Goal: Use online tool/utility: Utilize a website feature to perform a specific function

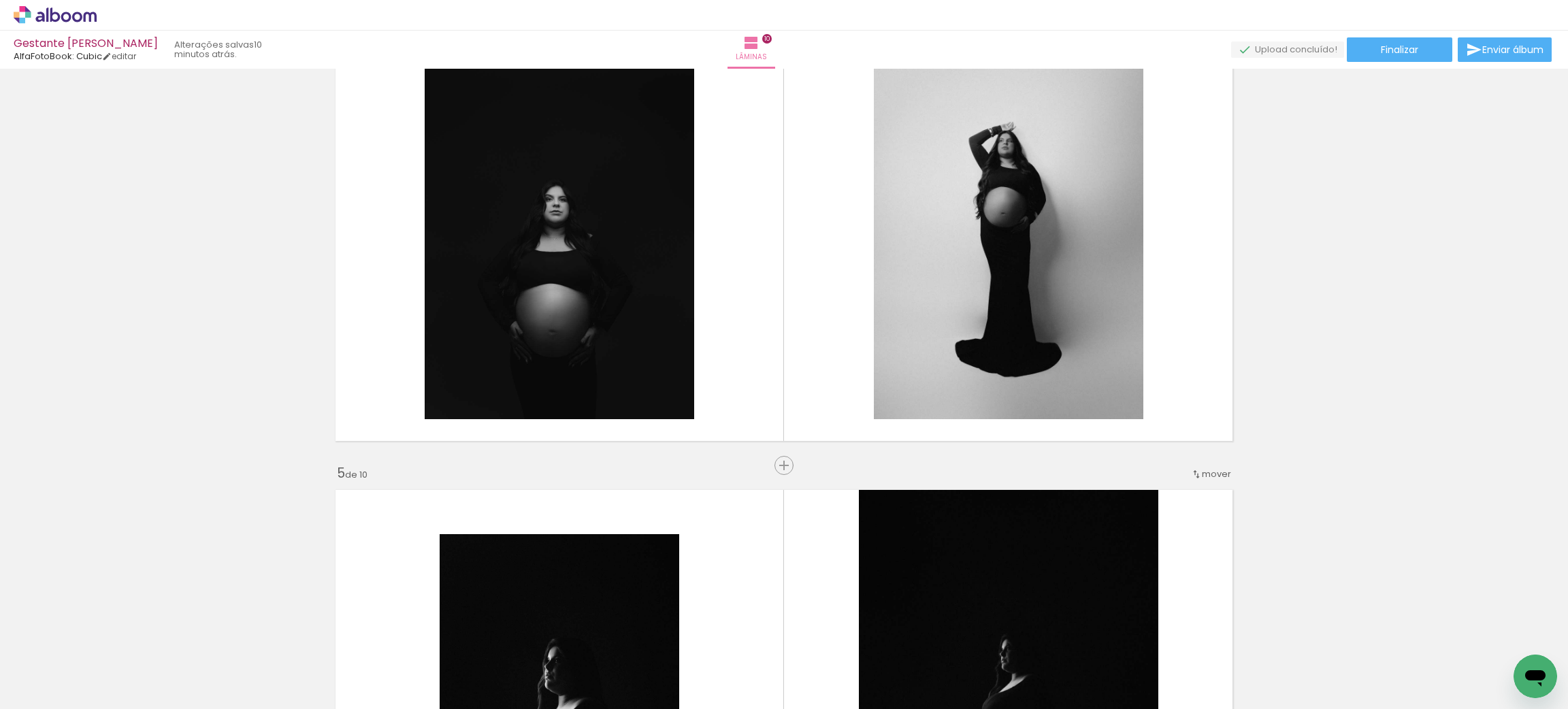
scroll to position [1531, 0]
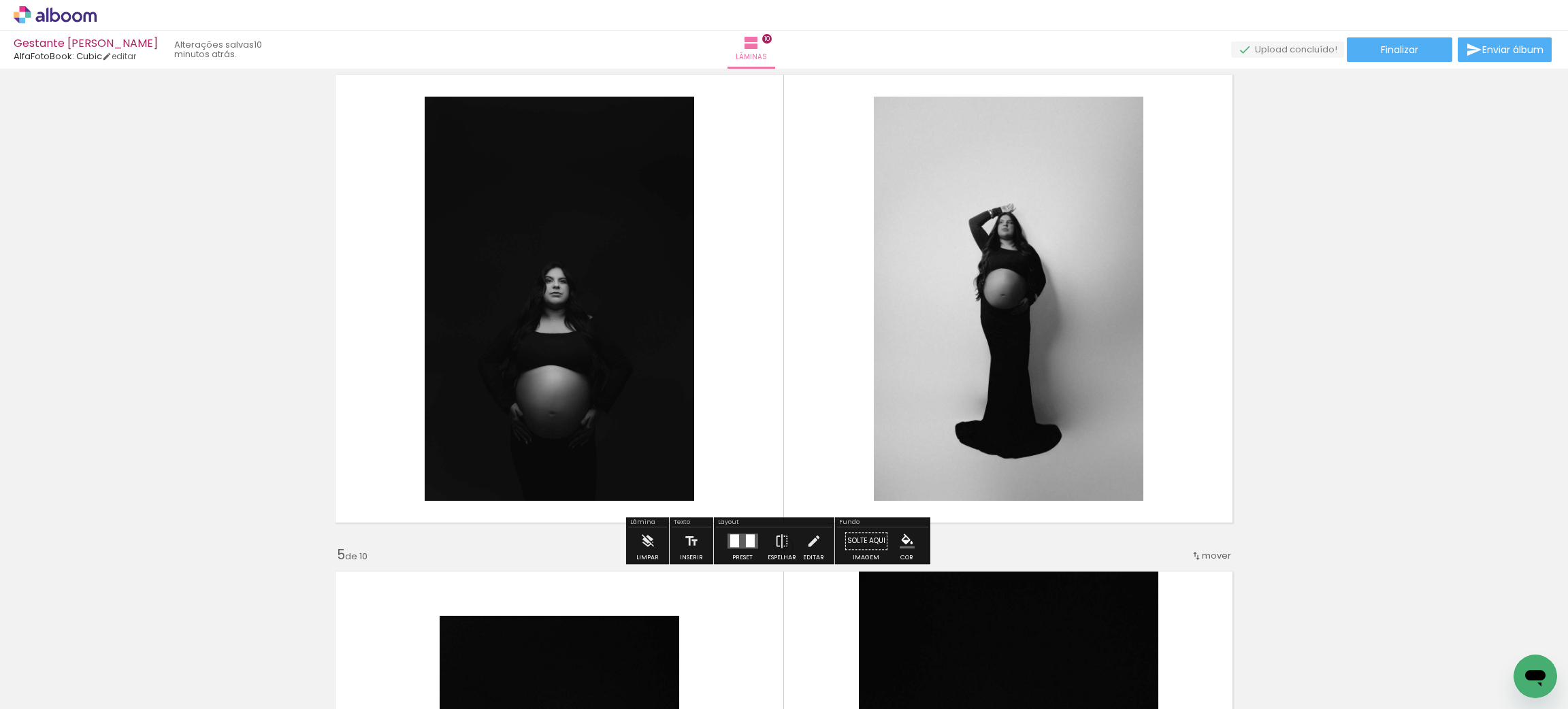
click at [1174, 297] on quentale-layouter at bounding box center [784, 298] width 913 height 463
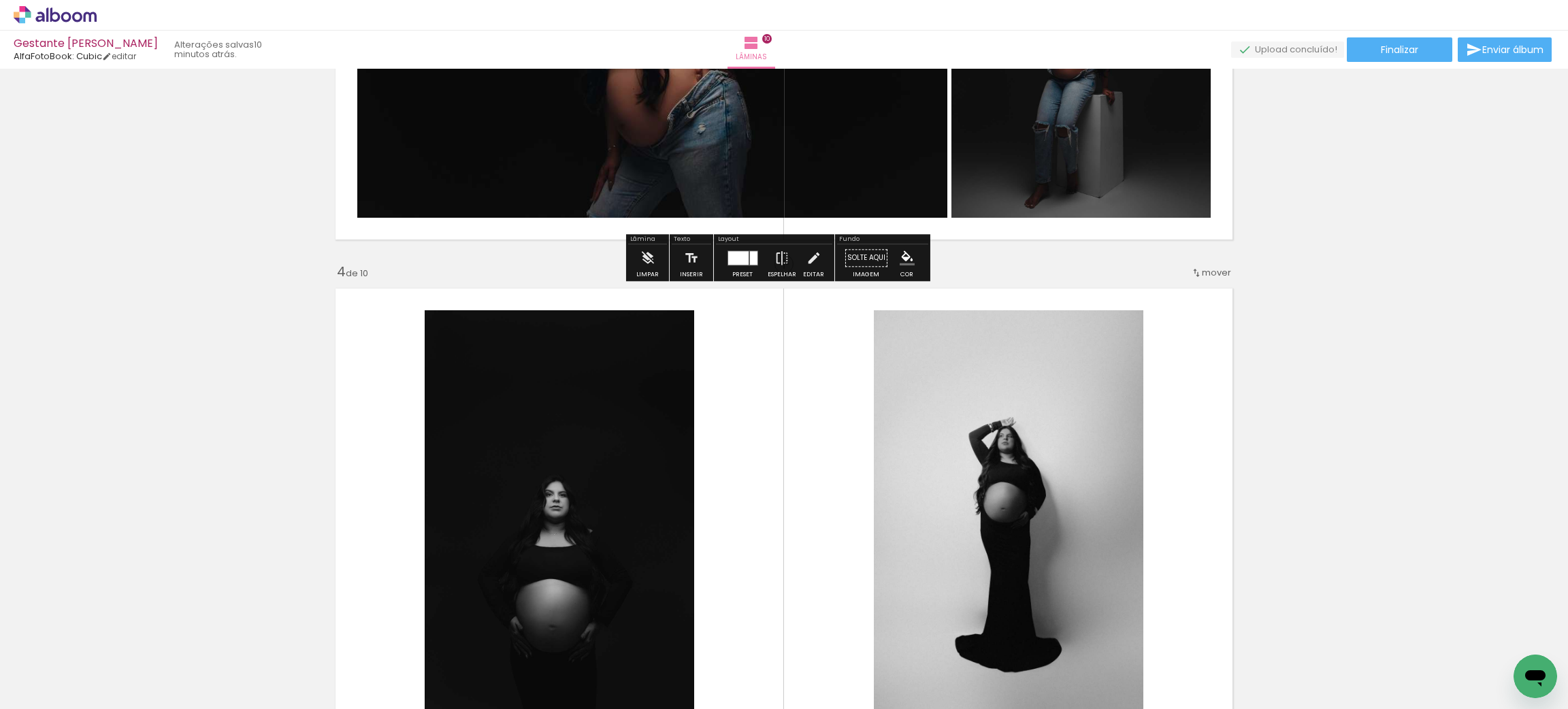
scroll to position [1429, 0]
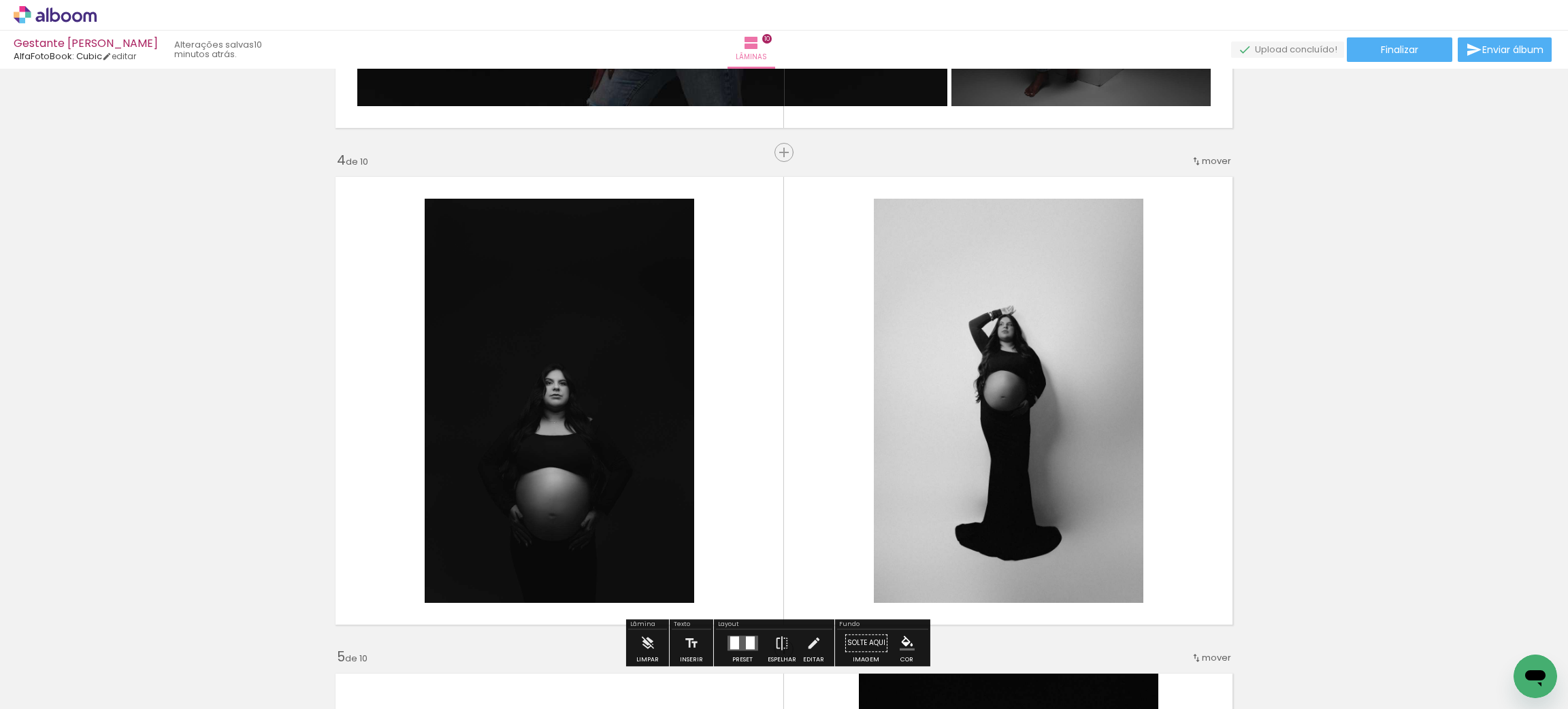
click at [1197, 316] on quentale-layouter at bounding box center [784, 401] width 913 height 463
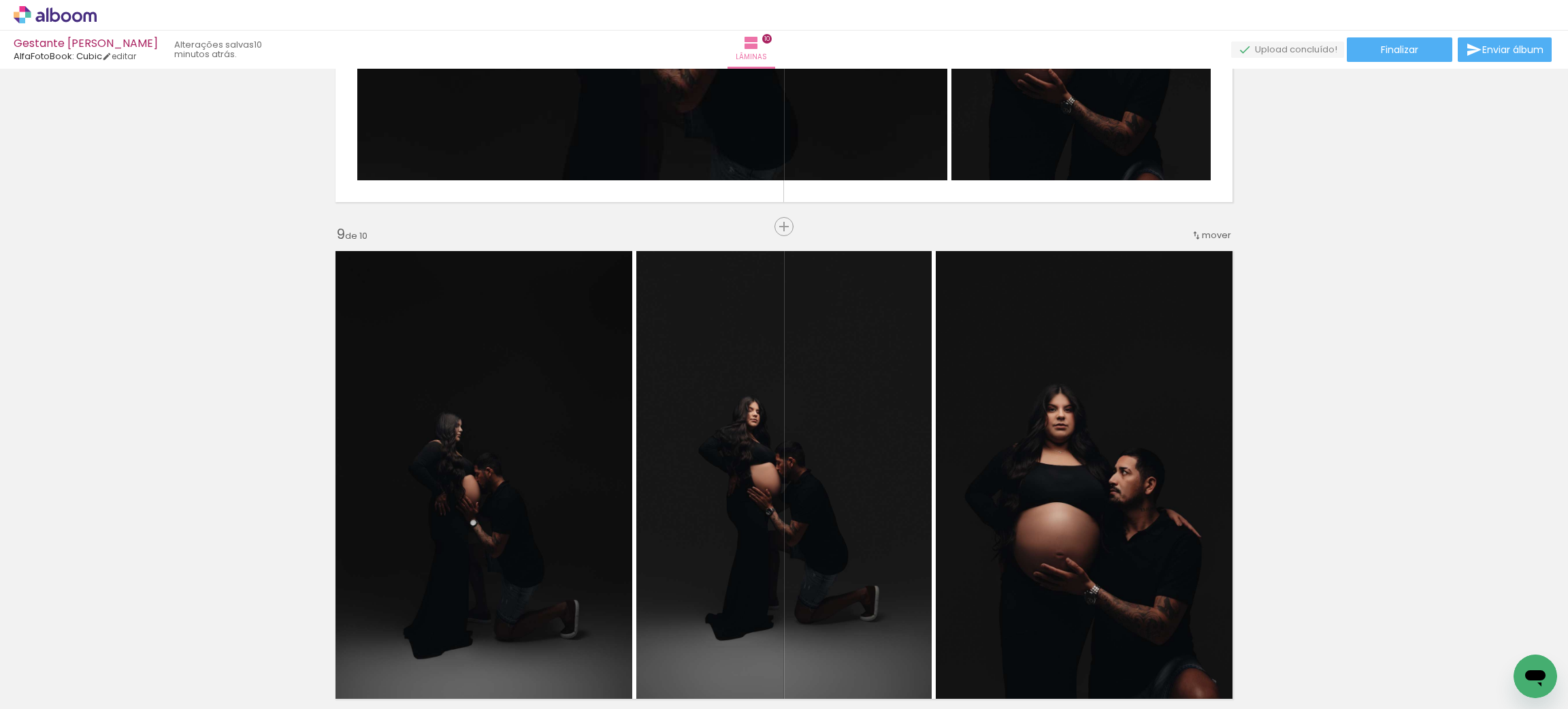
scroll to position [3941, 0]
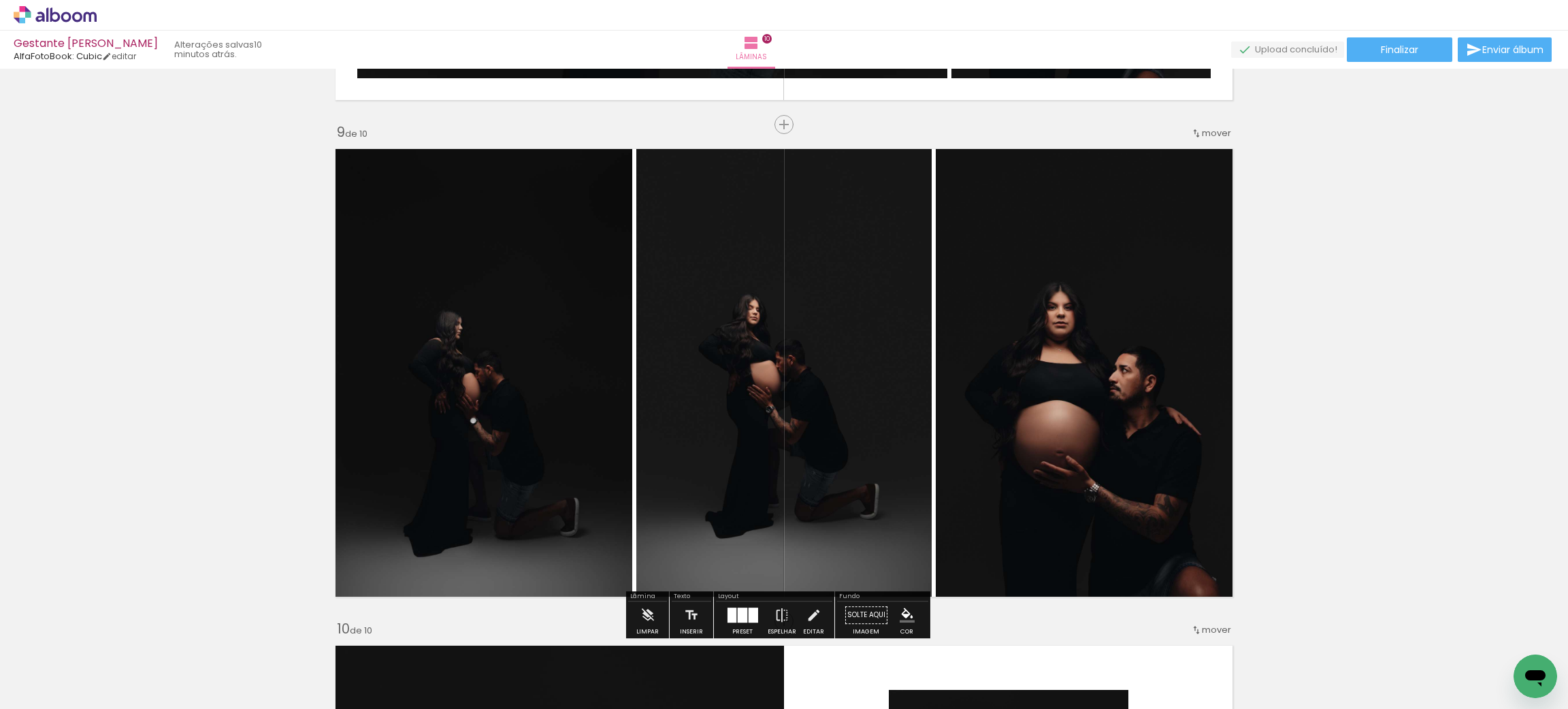
click at [745, 414] on quentale-photo at bounding box center [784, 372] width 296 height 463
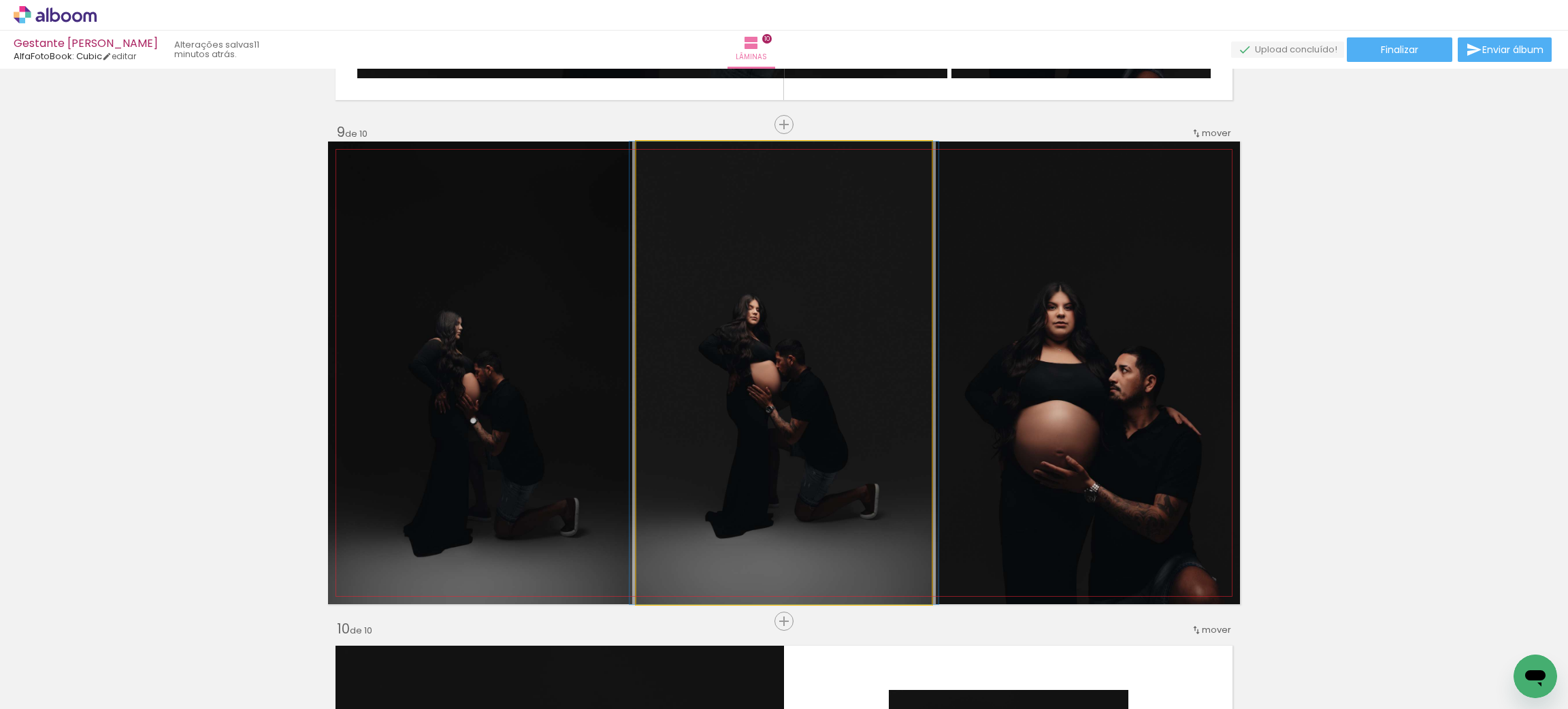
click at [745, 414] on quentale-photo at bounding box center [784, 372] width 296 height 463
drag, startPoint x: 722, startPoint y: 393, endPoint x: 708, endPoint y: 436, distance: 45.2
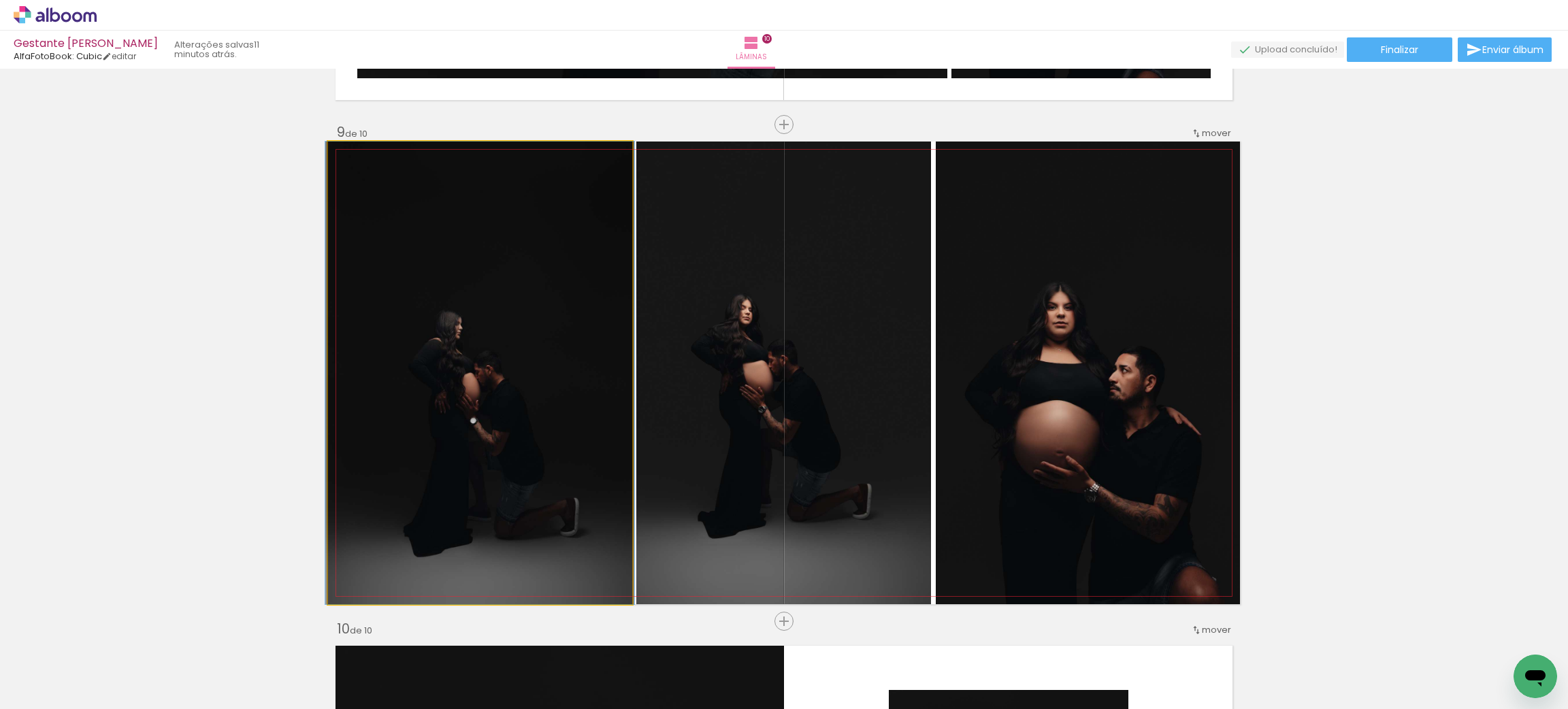
click at [504, 297] on quentale-photo at bounding box center [480, 372] width 304 height 463
drag, startPoint x: 504, startPoint y: 297, endPoint x: 471, endPoint y: 327, distance: 44.6
click at [471, 327] on quentale-photo at bounding box center [480, 372] width 304 height 463
drag, startPoint x: 518, startPoint y: 451, endPoint x: 537, endPoint y: 475, distance: 30.6
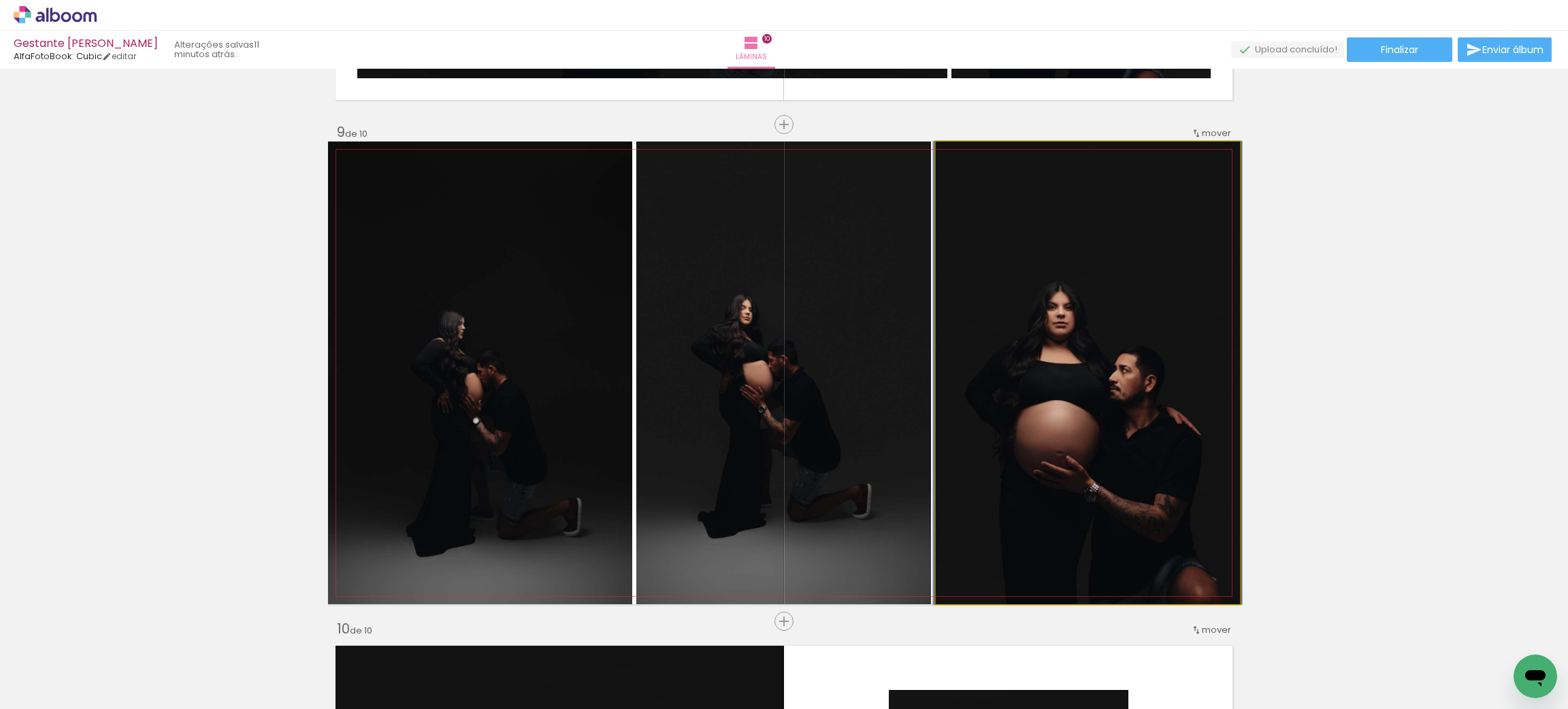
click at [1020, 336] on quentale-photo at bounding box center [1088, 372] width 304 height 463
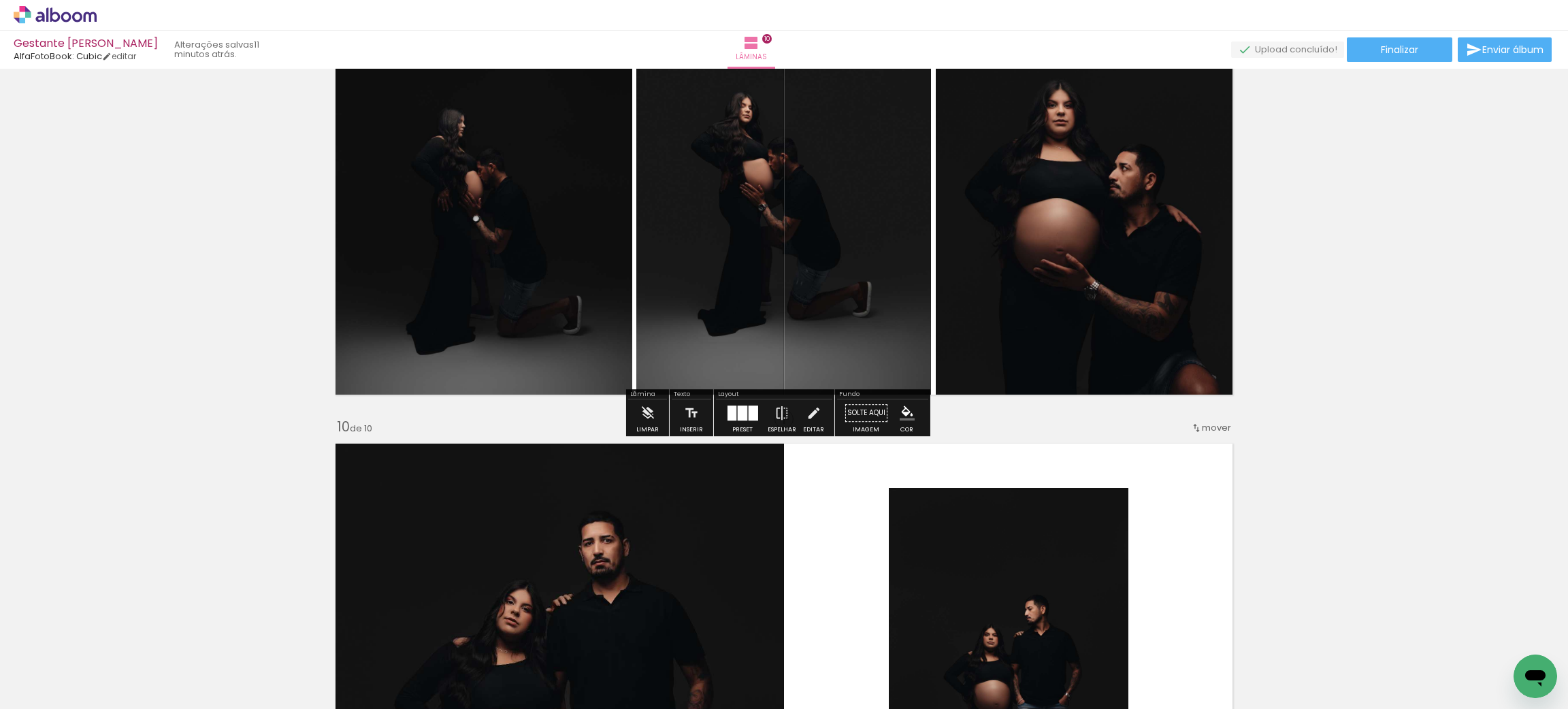
scroll to position [4145, 0]
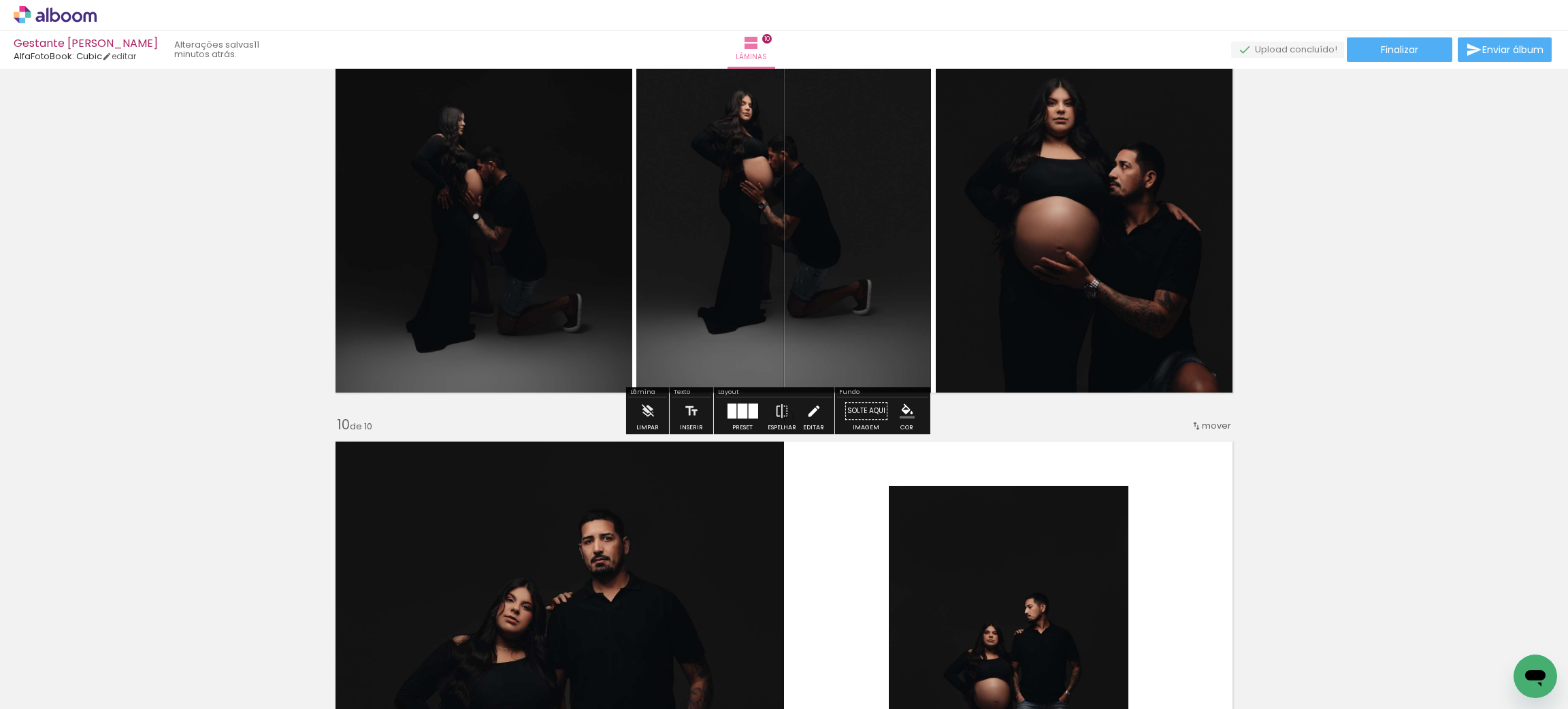
click at [806, 411] on iron-icon at bounding box center [813, 411] width 15 height 27
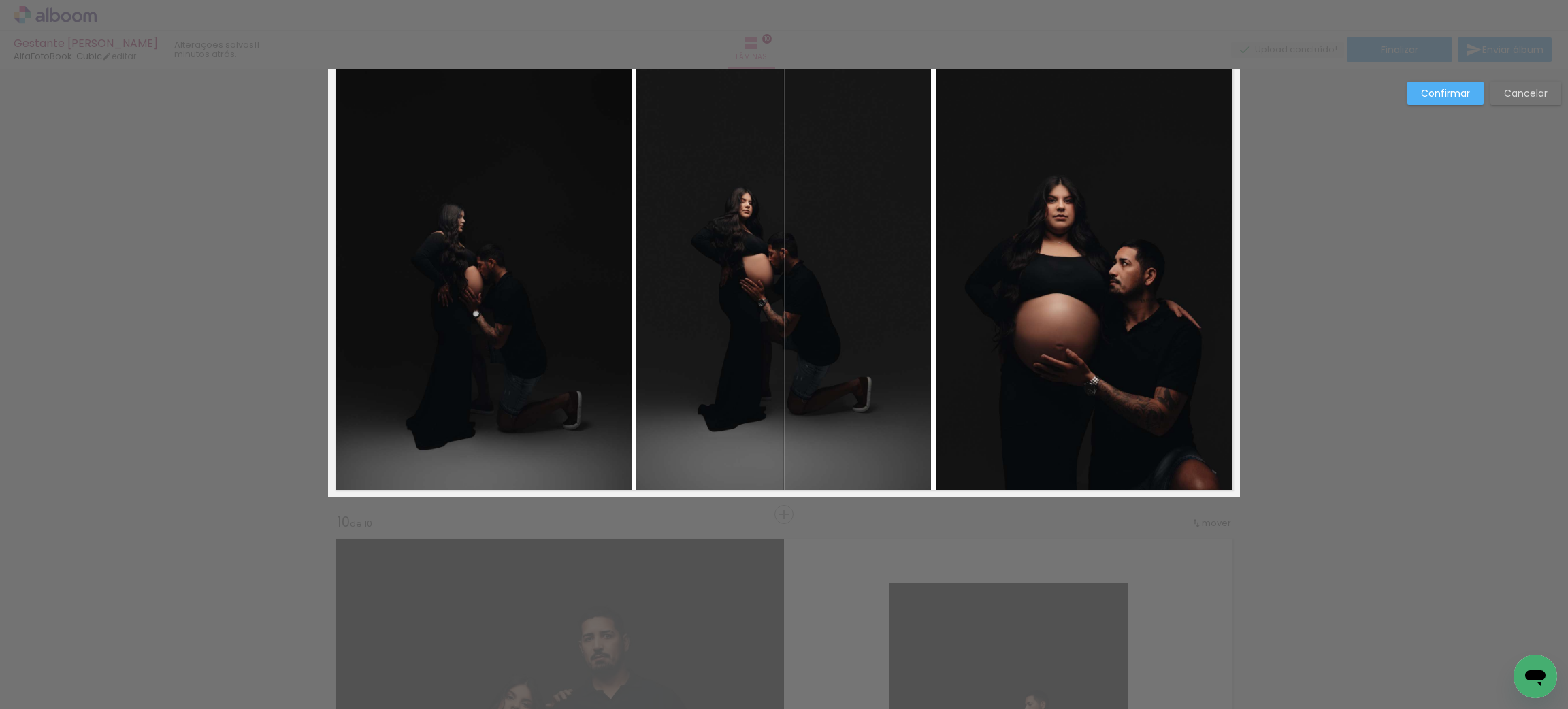
scroll to position [3967, 0]
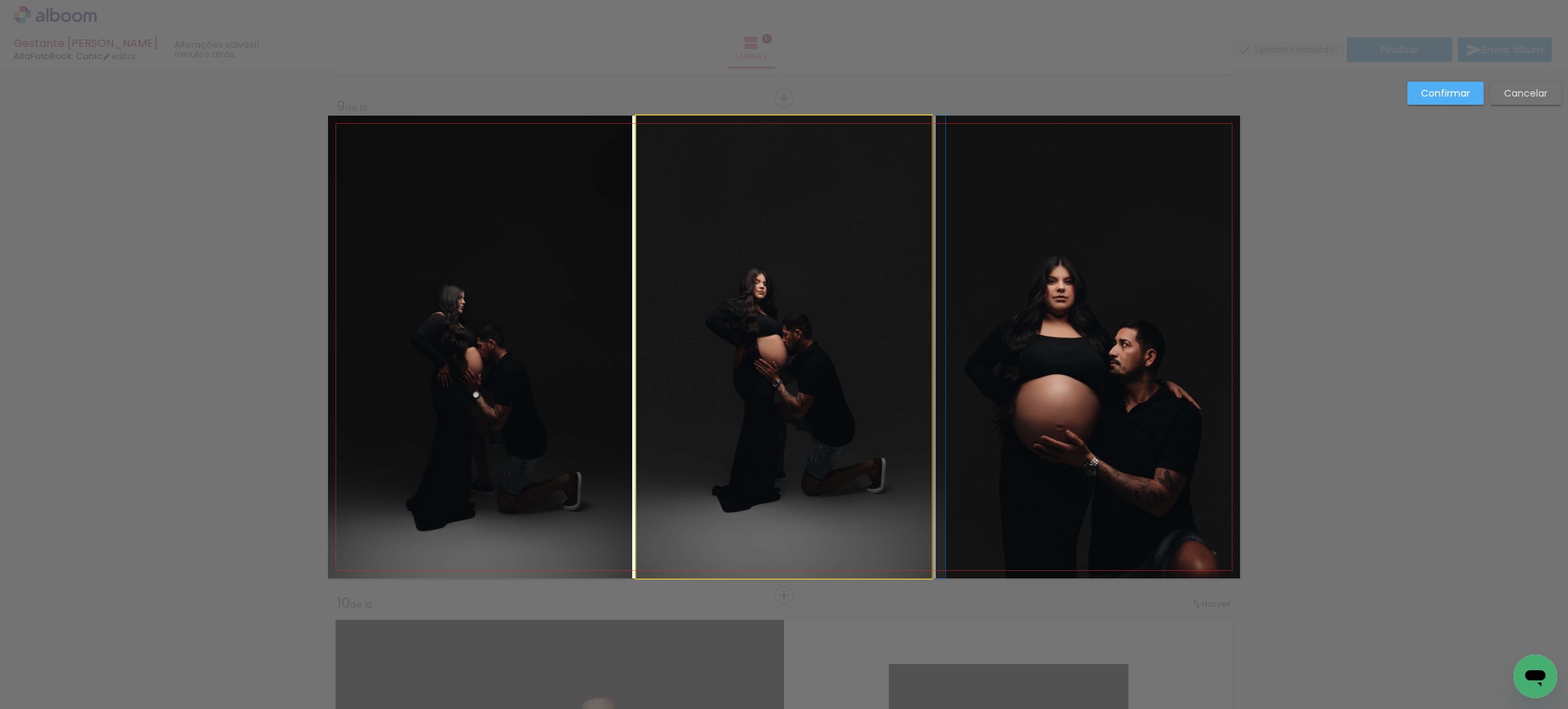
drag, startPoint x: 802, startPoint y: 411, endPoint x: 823, endPoint y: 427, distance: 26.4
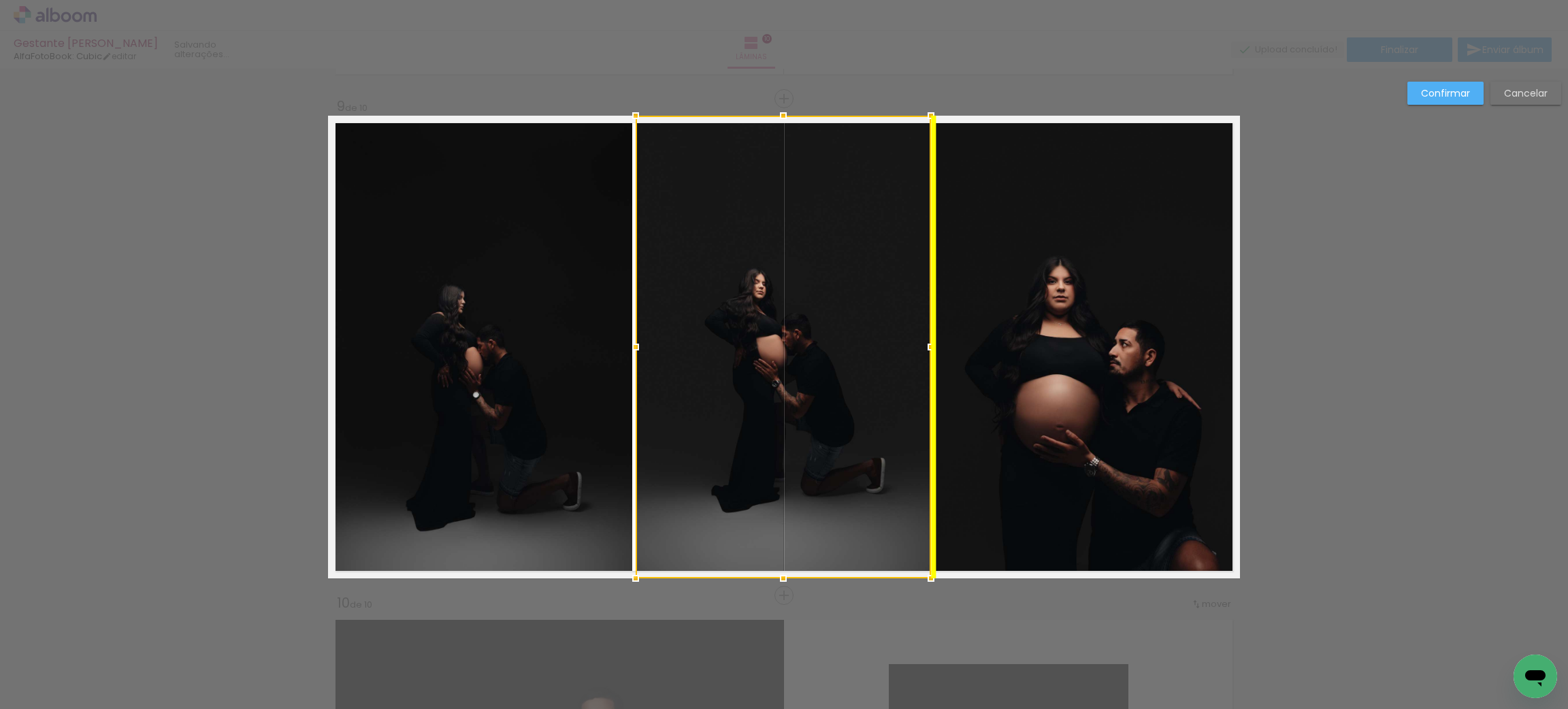
drag, startPoint x: 818, startPoint y: 423, endPoint x: 812, endPoint y: 445, distance: 22.8
click at [812, 445] on div at bounding box center [784, 347] width 296 height 463
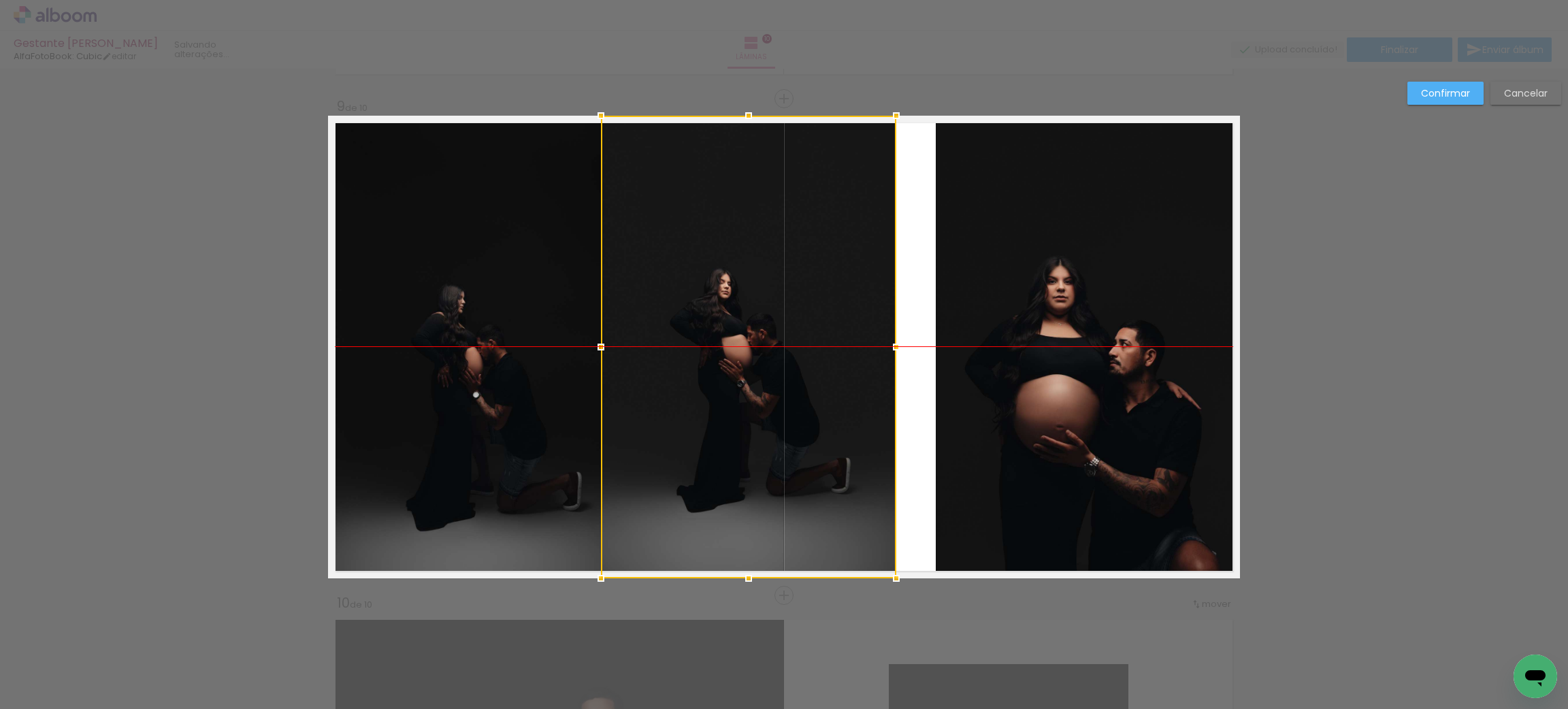
drag, startPoint x: 812, startPoint y: 445, endPoint x: 776, endPoint y: 447, distance: 36.1
click at [776, 447] on div at bounding box center [749, 347] width 296 height 463
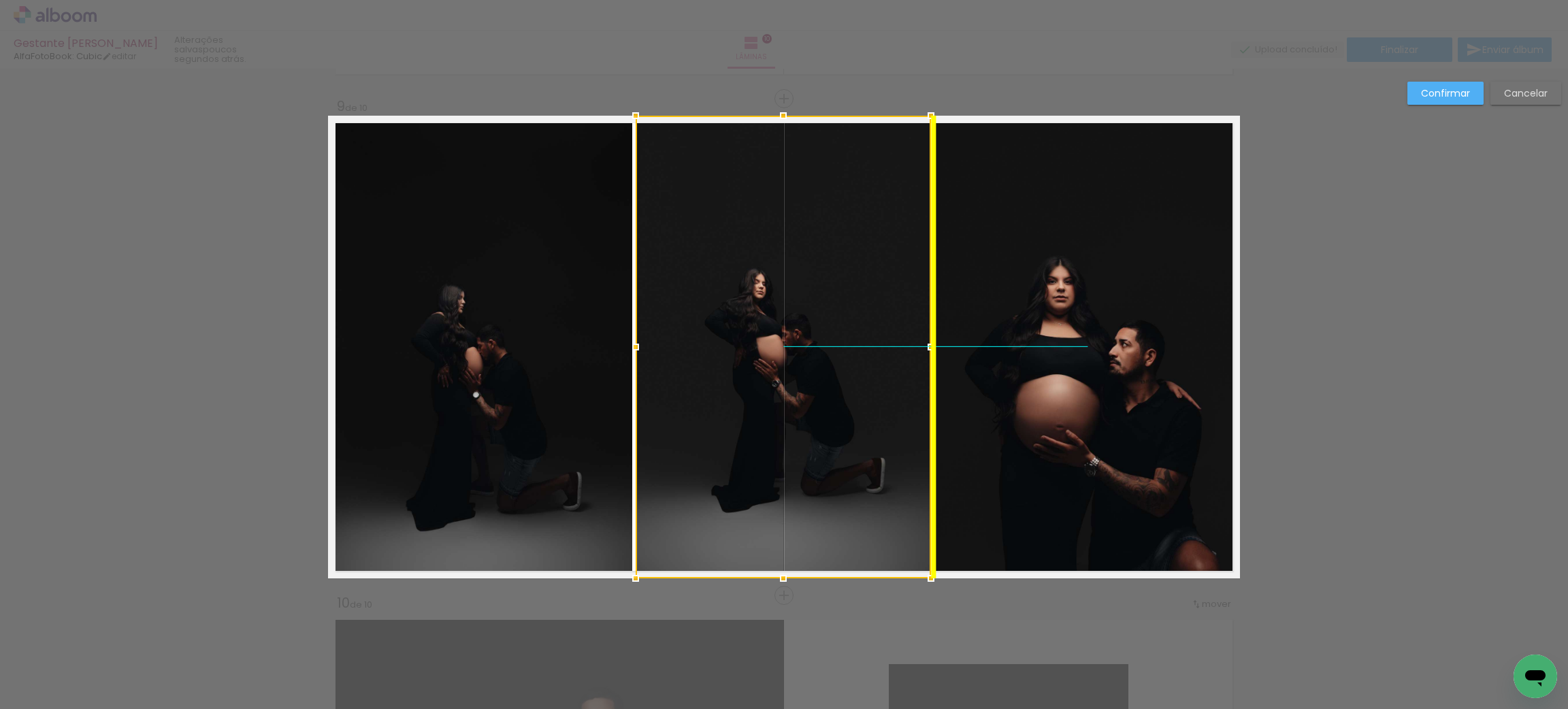
drag, startPoint x: 813, startPoint y: 469, endPoint x: 848, endPoint y: 464, distance: 35.4
click at [848, 464] on div at bounding box center [784, 347] width 296 height 463
click at [0, 0] on slot "Cancelar" at bounding box center [0, 0] width 0 height 0
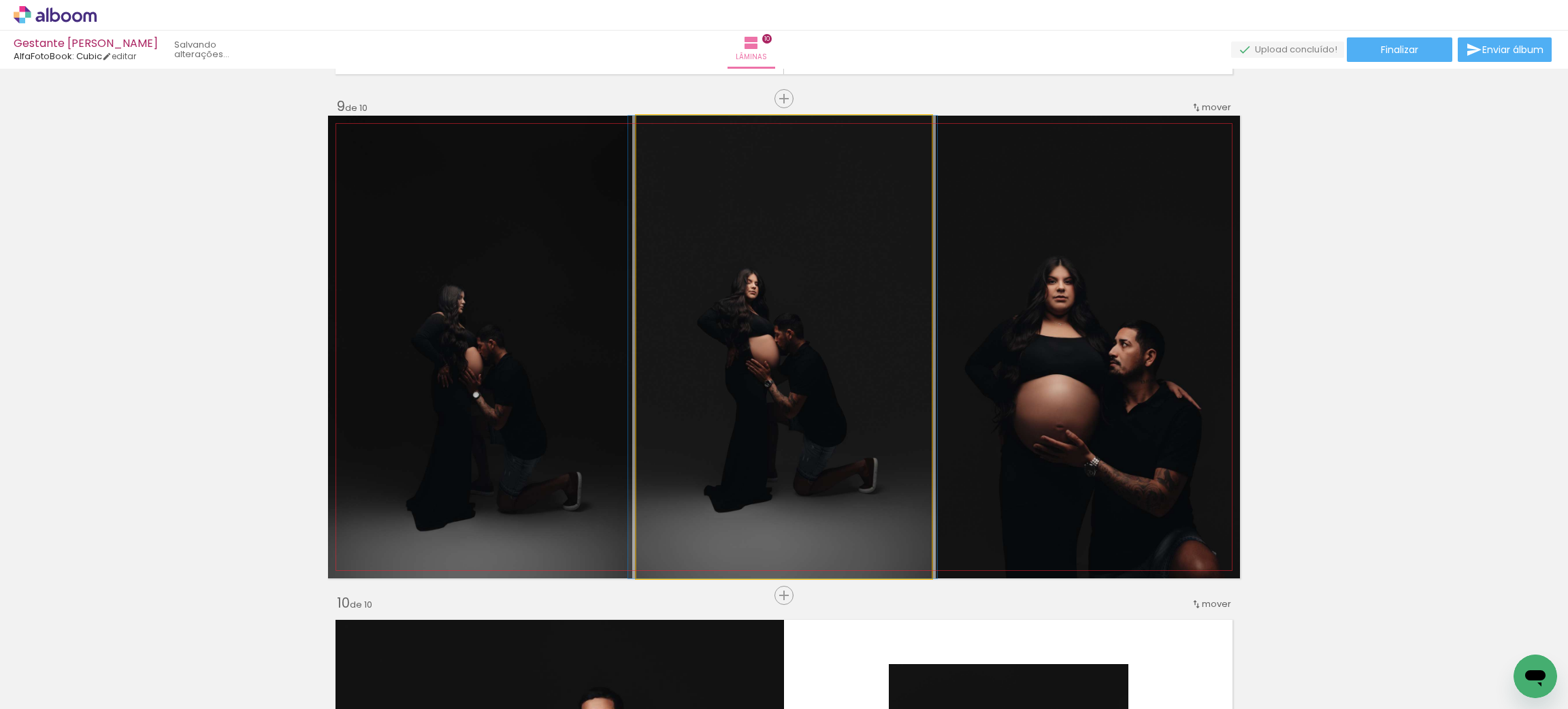
drag, startPoint x: 876, startPoint y: 339, endPoint x: 881, endPoint y: 566, distance: 227.1
click at [856, 503] on quentale-photo at bounding box center [784, 347] width 296 height 463
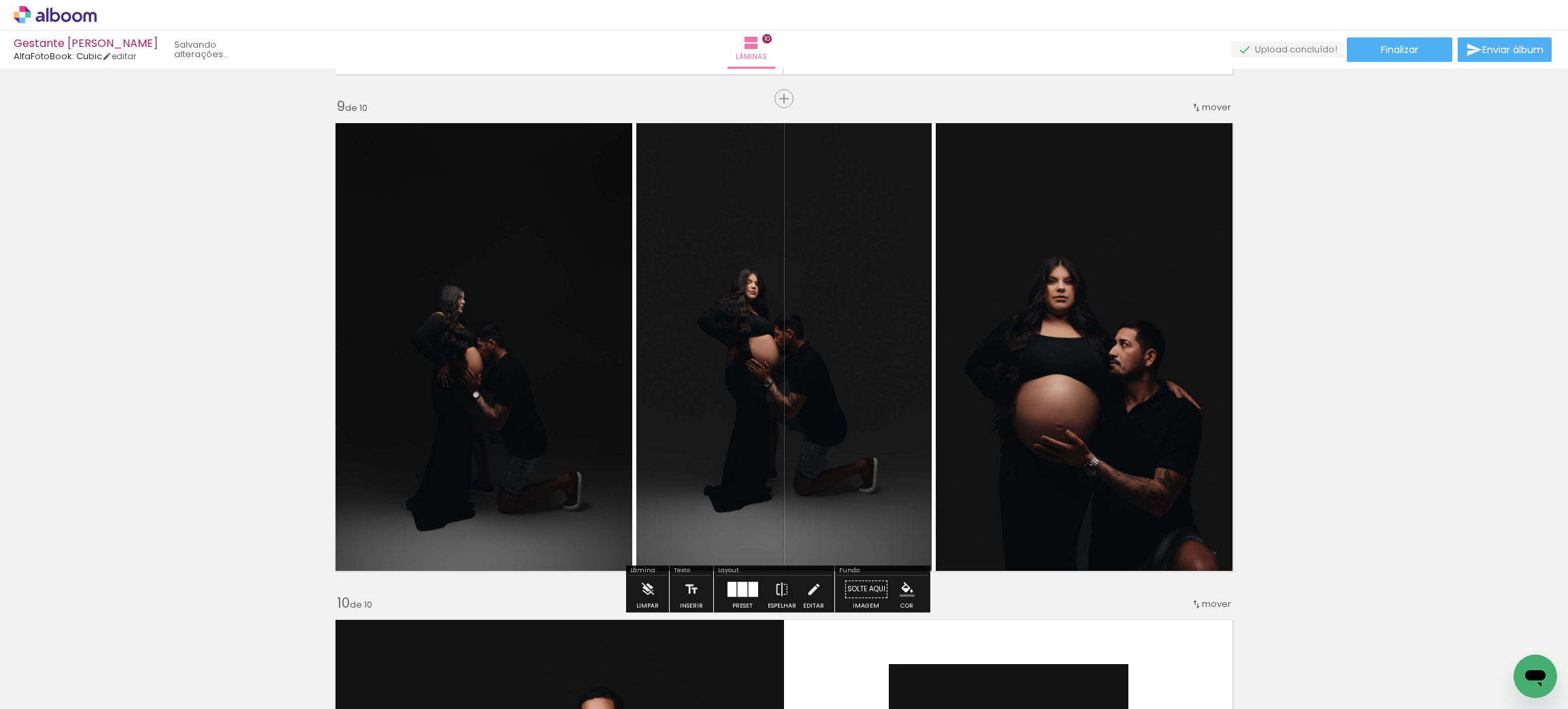
click at [856, 503] on quentale-photo at bounding box center [784, 347] width 296 height 463
click at [646, 591] on iron-icon at bounding box center [647, 589] width 15 height 27
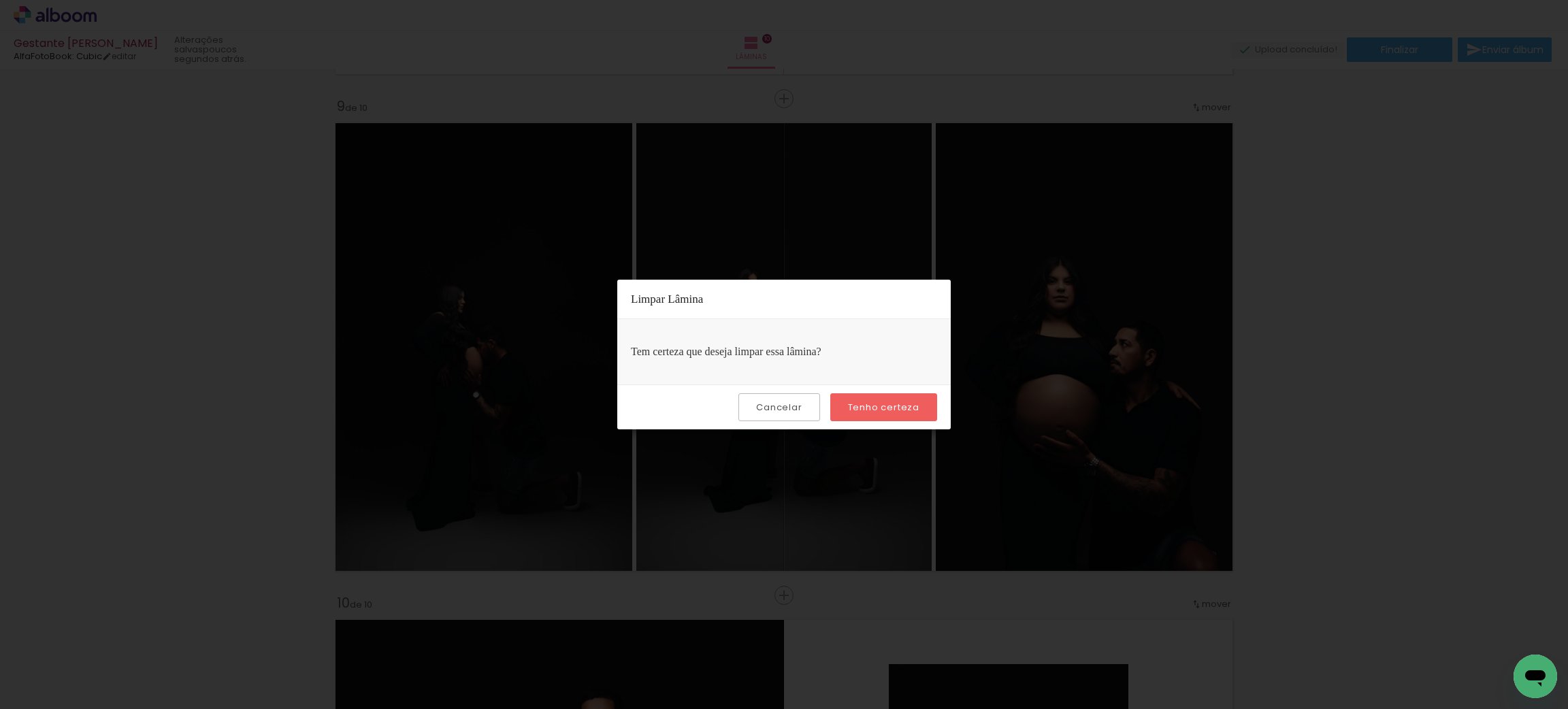
click at [0, 0] on slot "Cancelar" at bounding box center [0, 0] width 0 height 0
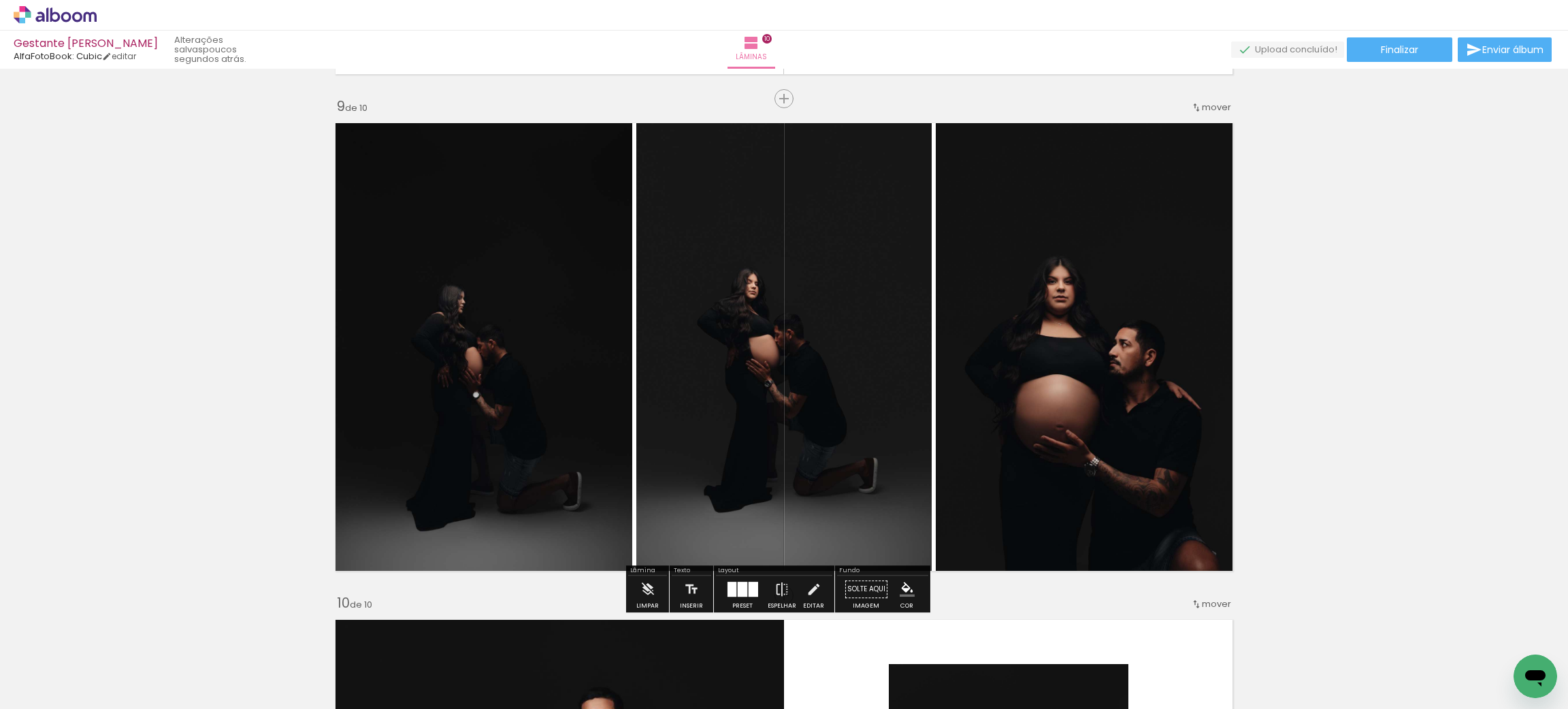
click at [713, 501] on quentale-photo at bounding box center [784, 347] width 296 height 463
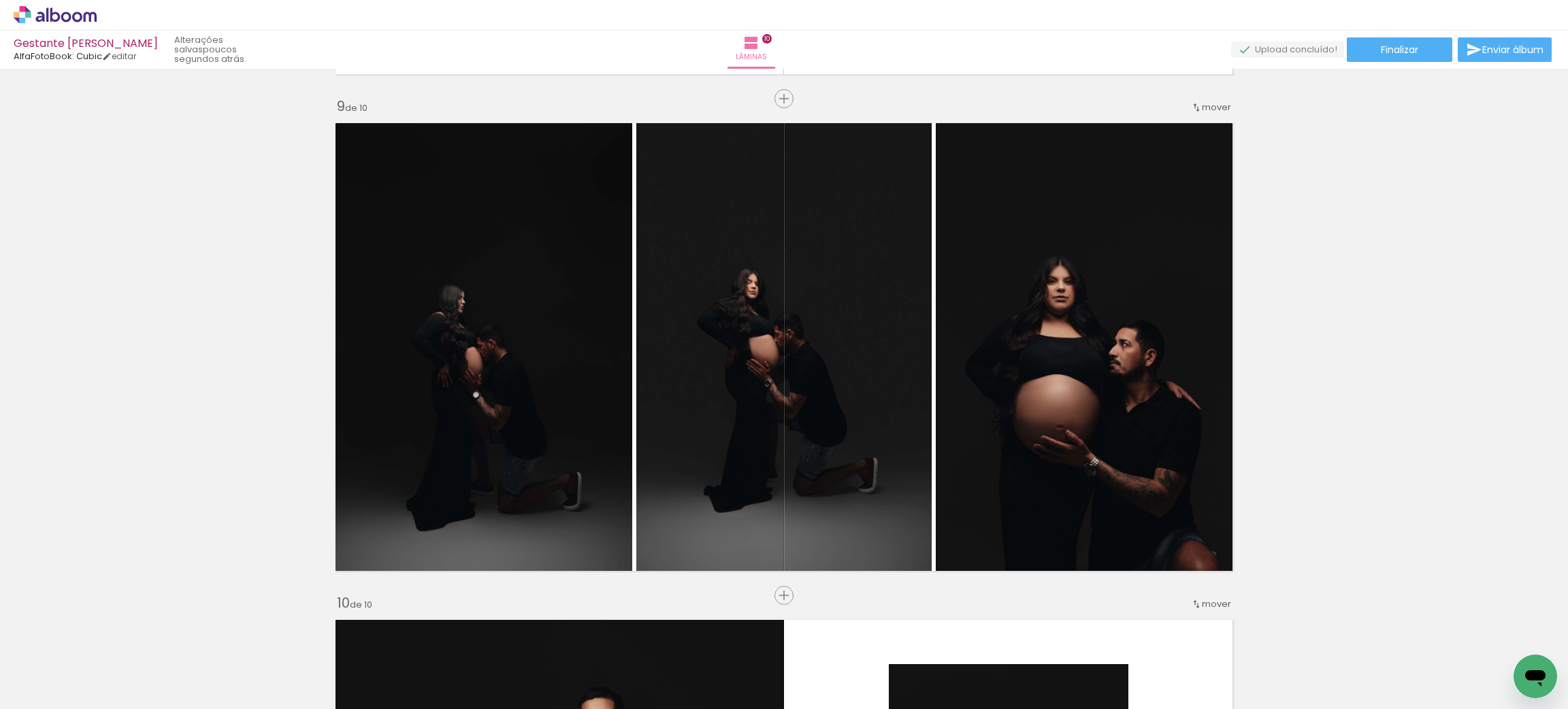
scroll to position [0, 1597]
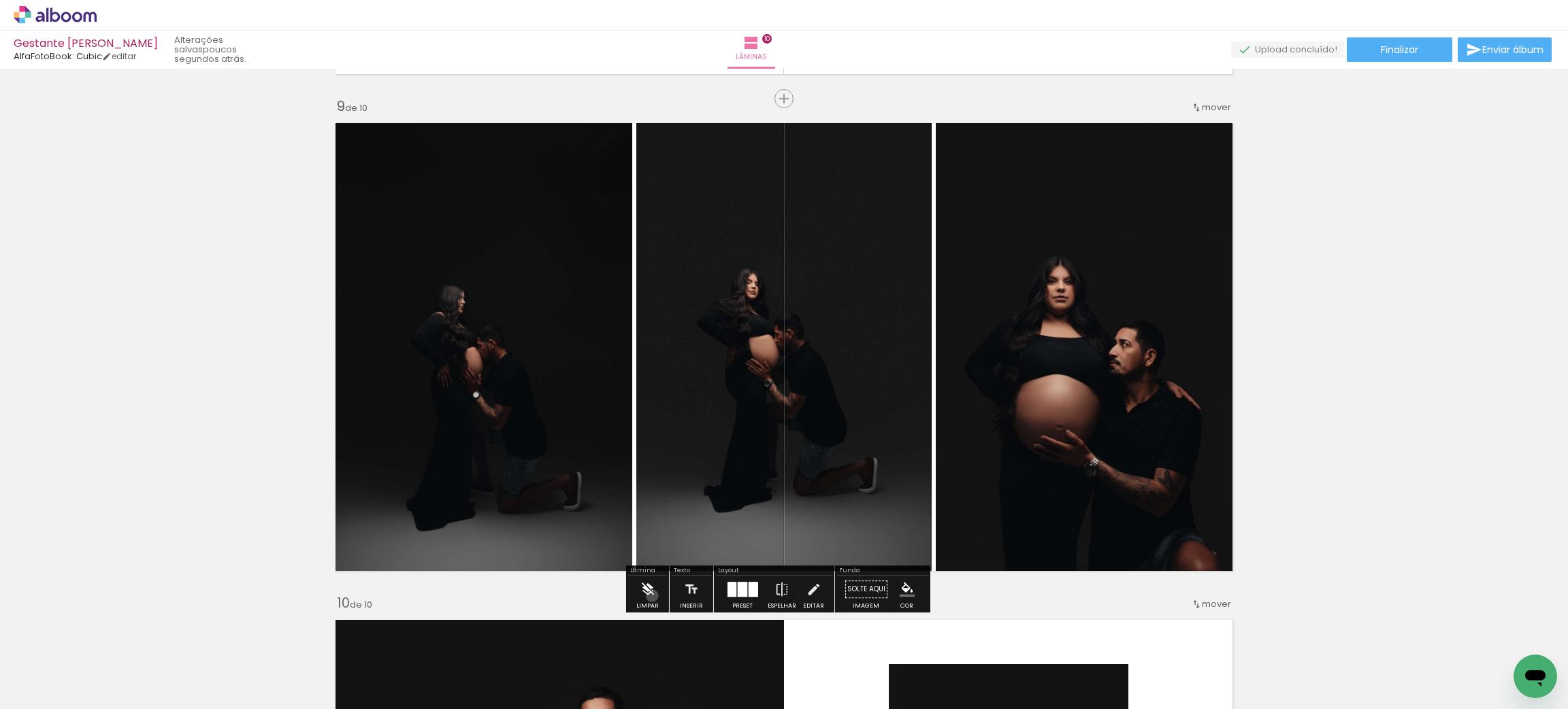
click at [652, 596] on iron-icon at bounding box center [647, 589] width 15 height 27
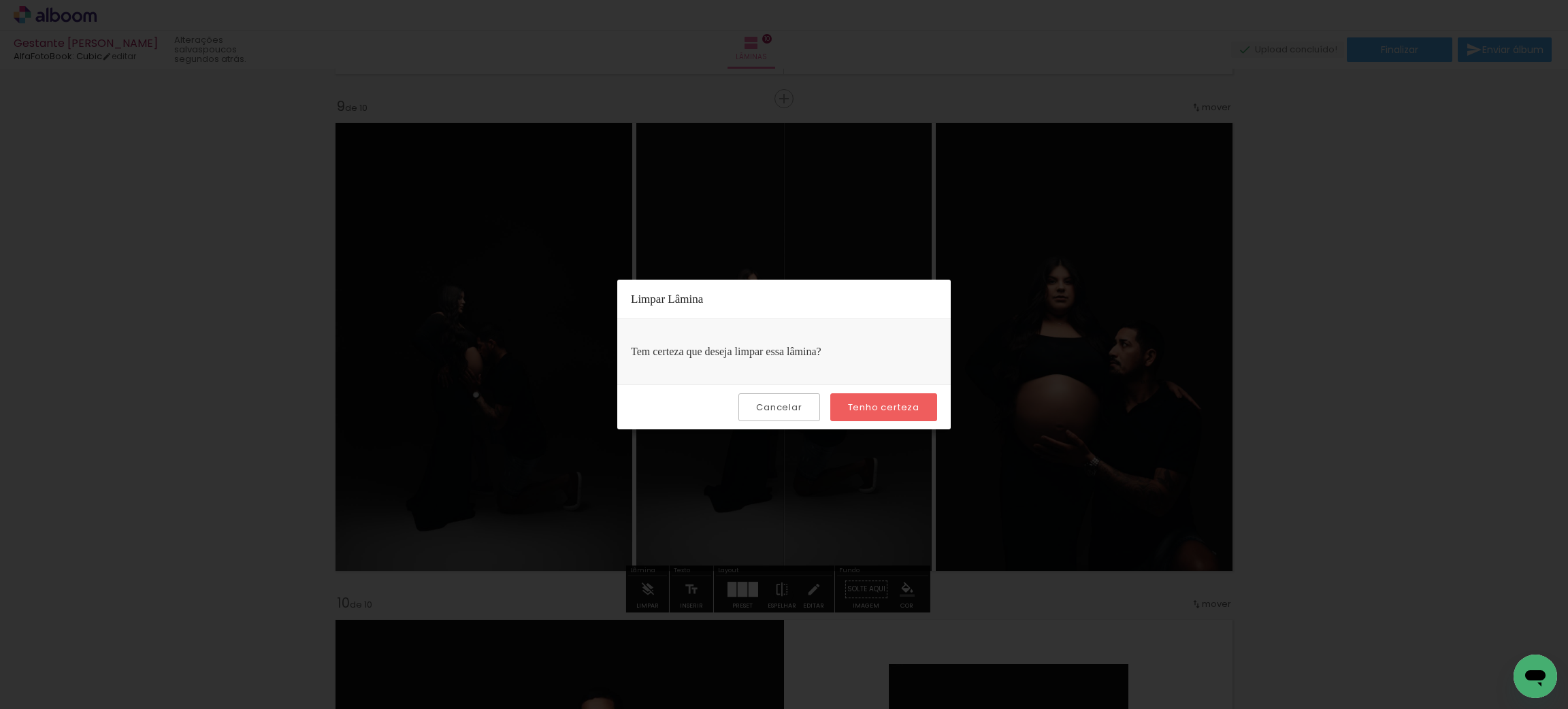
click at [863, 417] on paper-button "Tenho certeza" at bounding box center [883, 407] width 107 height 28
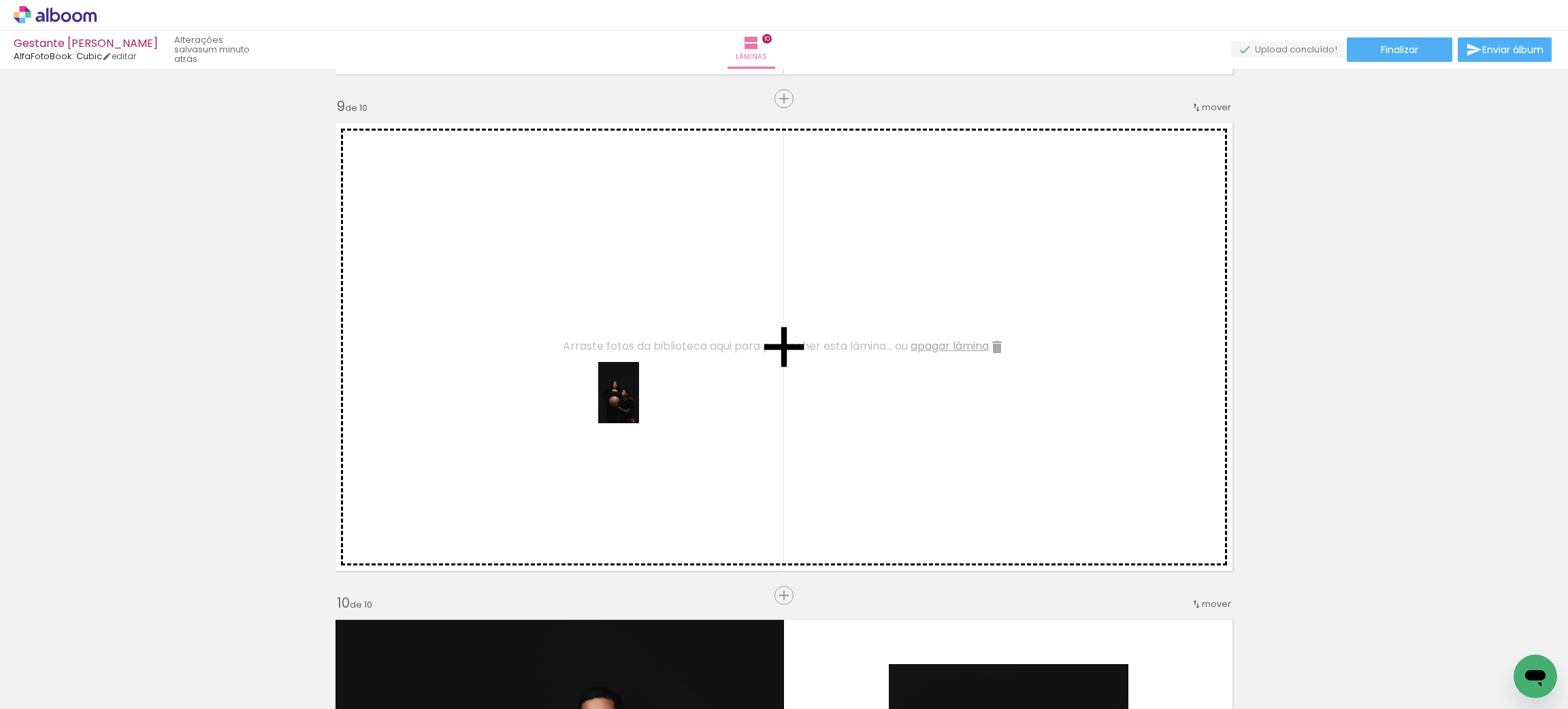
drag, startPoint x: 905, startPoint y: 675, endPoint x: 639, endPoint y: 403, distance: 380.4
click at [639, 403] on quentale-workspace at bounding box center [784, 354] width 1568 height 709
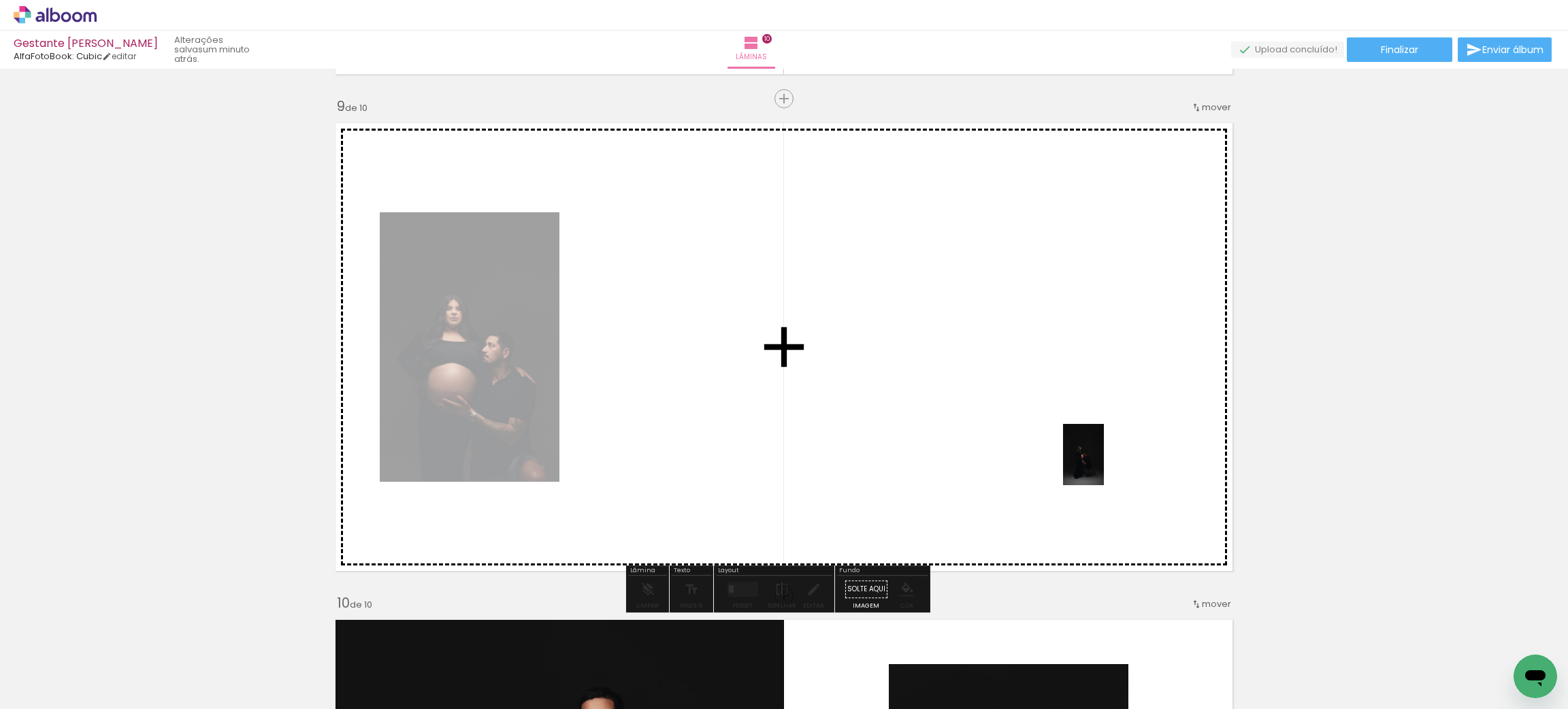
drag, startPoint x: 1153, startPoint y: 669, endPoint x: 1104, endPoint y: 465, distance: 209.8
click at [1104, 465] on quentale-workspace at bounding box center [784, 354] width 1568 height 709
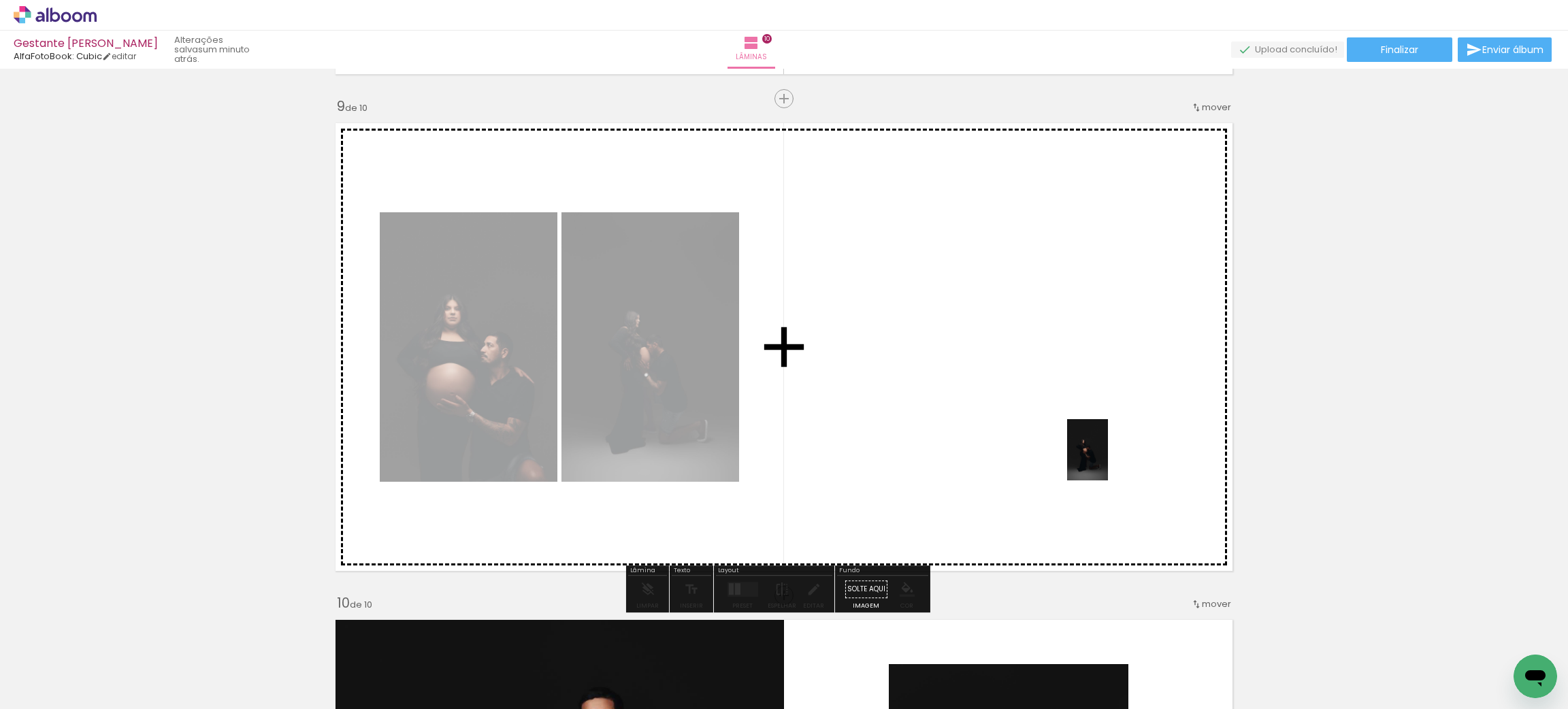
drag, startPoint x: 1210, startPoint y: 675, endPoint x: 1106, endPoint y: 456, distance: 242.4
click at [1106, 456] on quentale-workspace at bounding box center [784, 354] width 1568 height 709
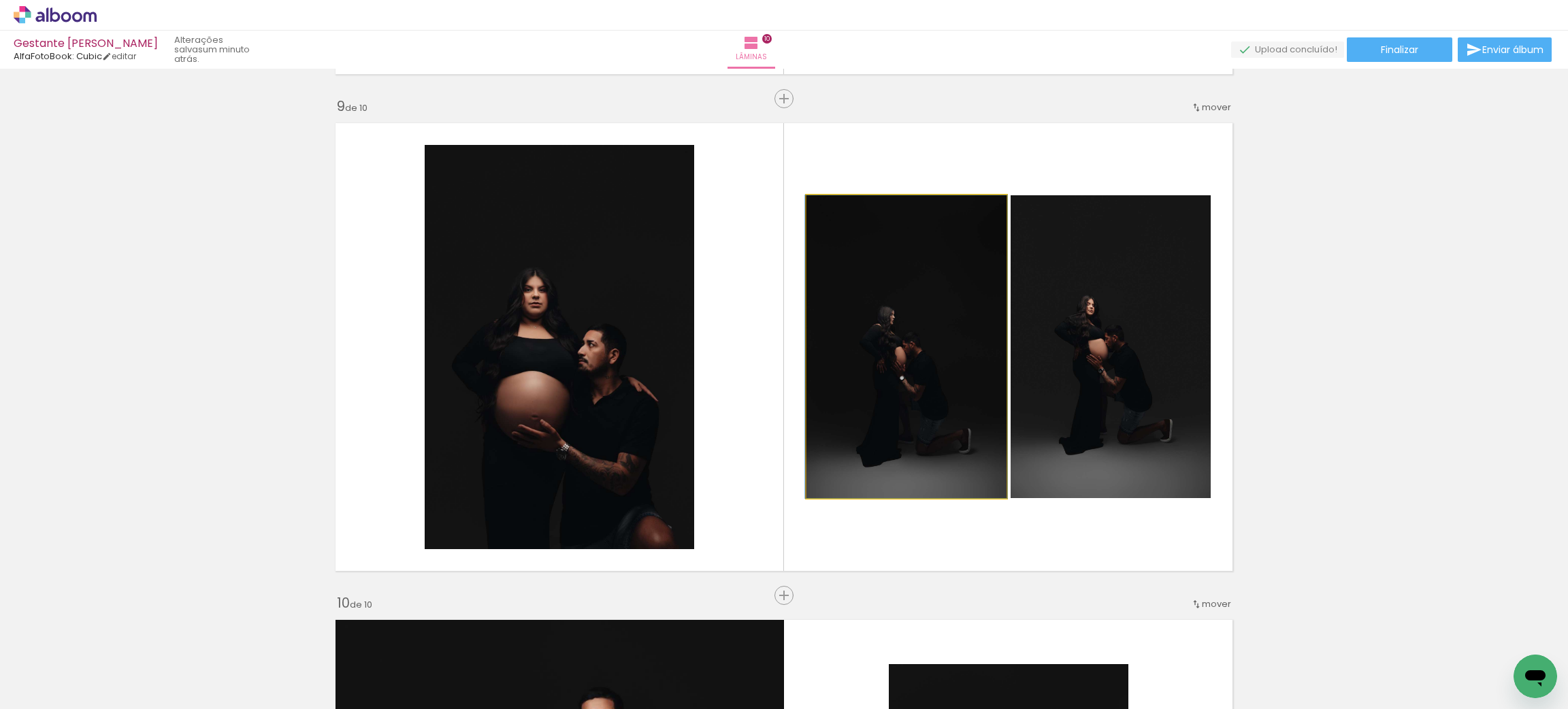
click at [969, 454] on quentale-photo at bounding box center [907, 346] width 200 height 302
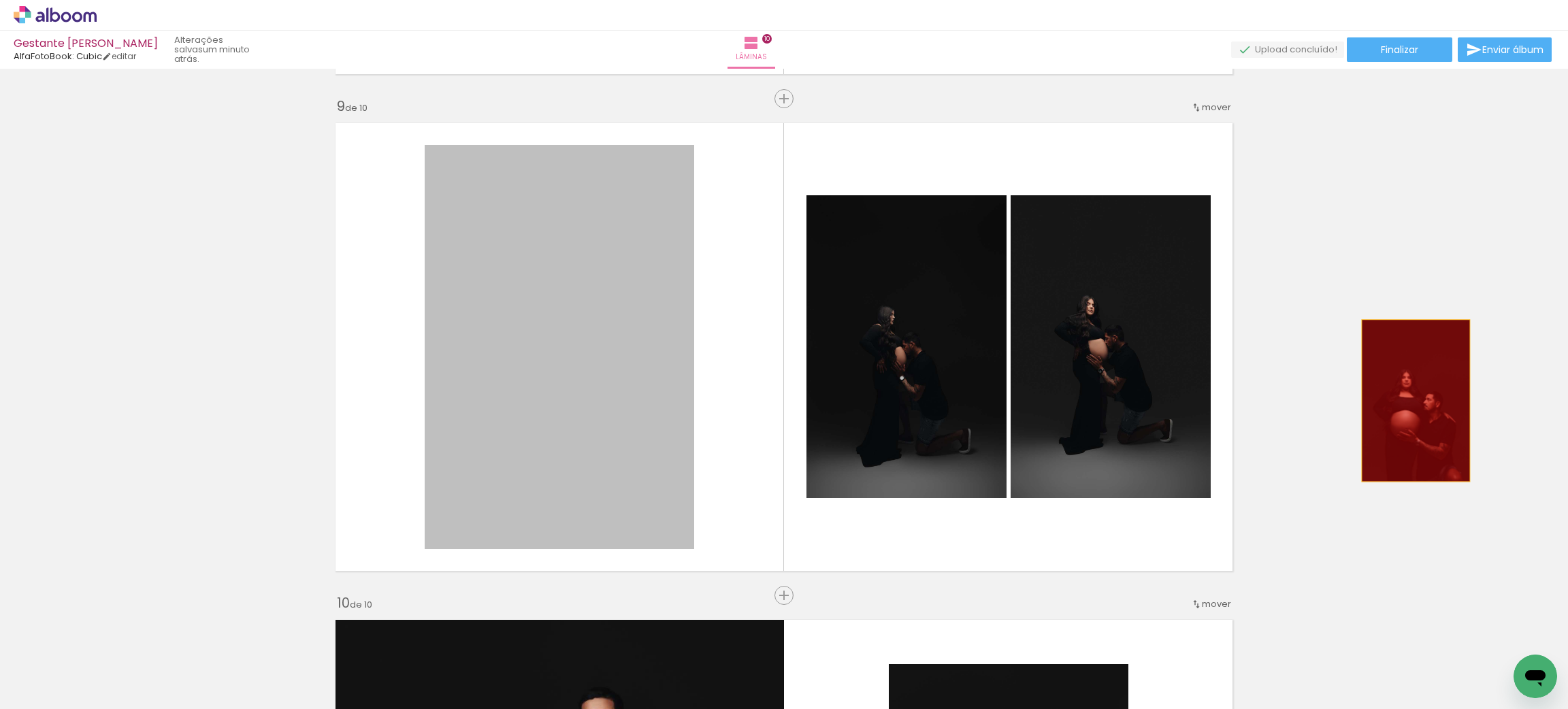
drag, startPoint x: 656, startPoint y: 408, endPoint x: 1408, endPoint y: 400, distance: 752.0
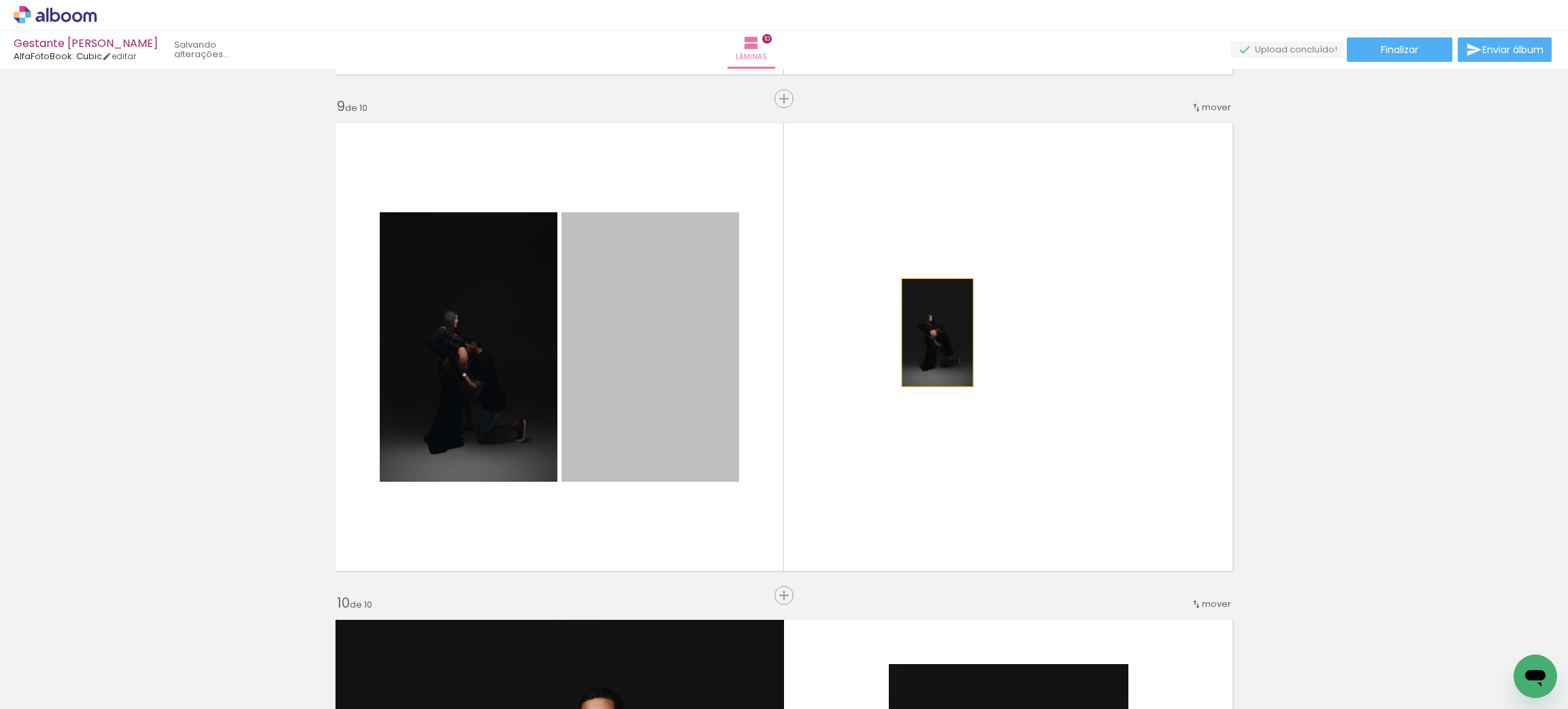
drag, startPoint x: 614, startPoint y: 339, endPoint x: 930, endPoint y: 332, distance: 316.1
click at [930, 332] on quentale-layouter at bounding box center [784, 347] width 913 height 463
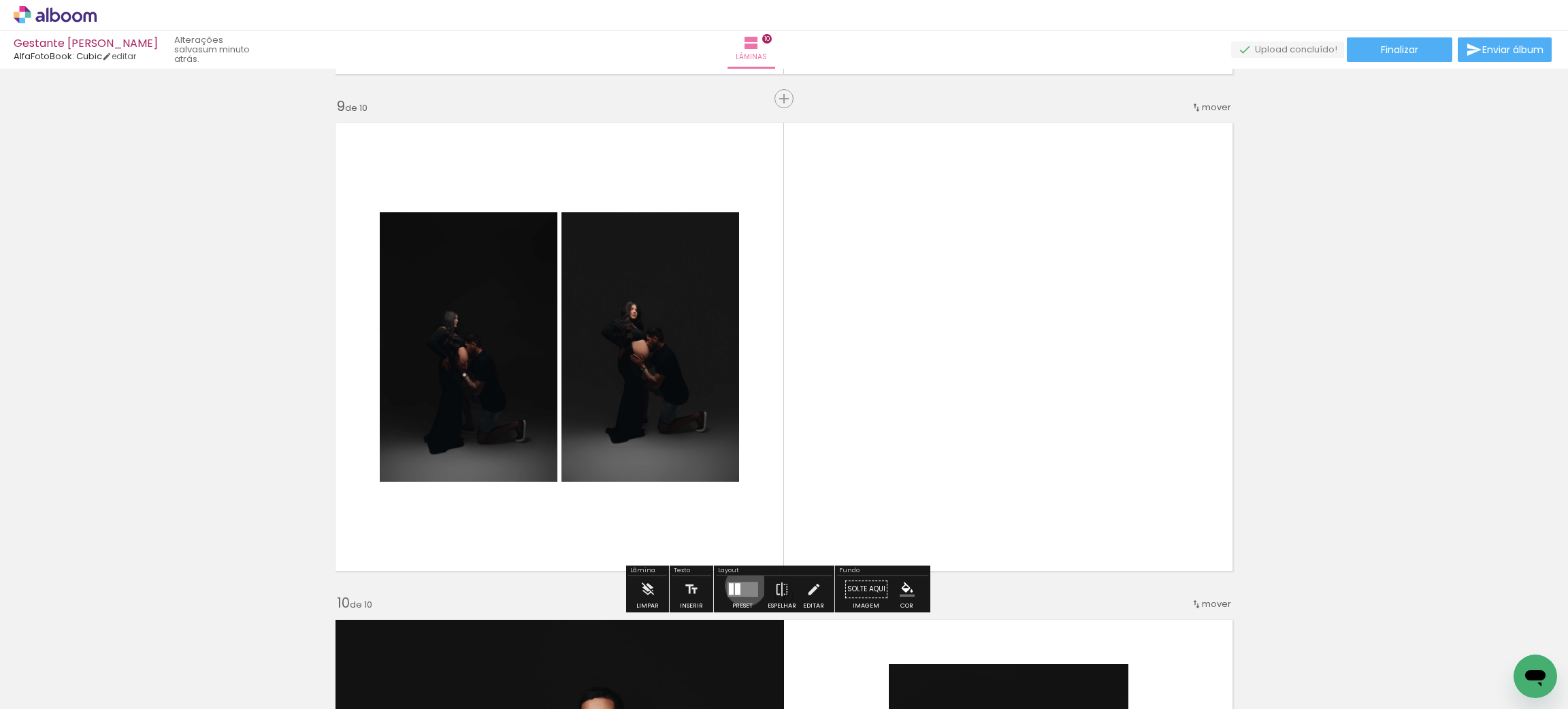
click at [743, 586] on quentale-layouter at bounding box center [742, 590] width 30 height 15
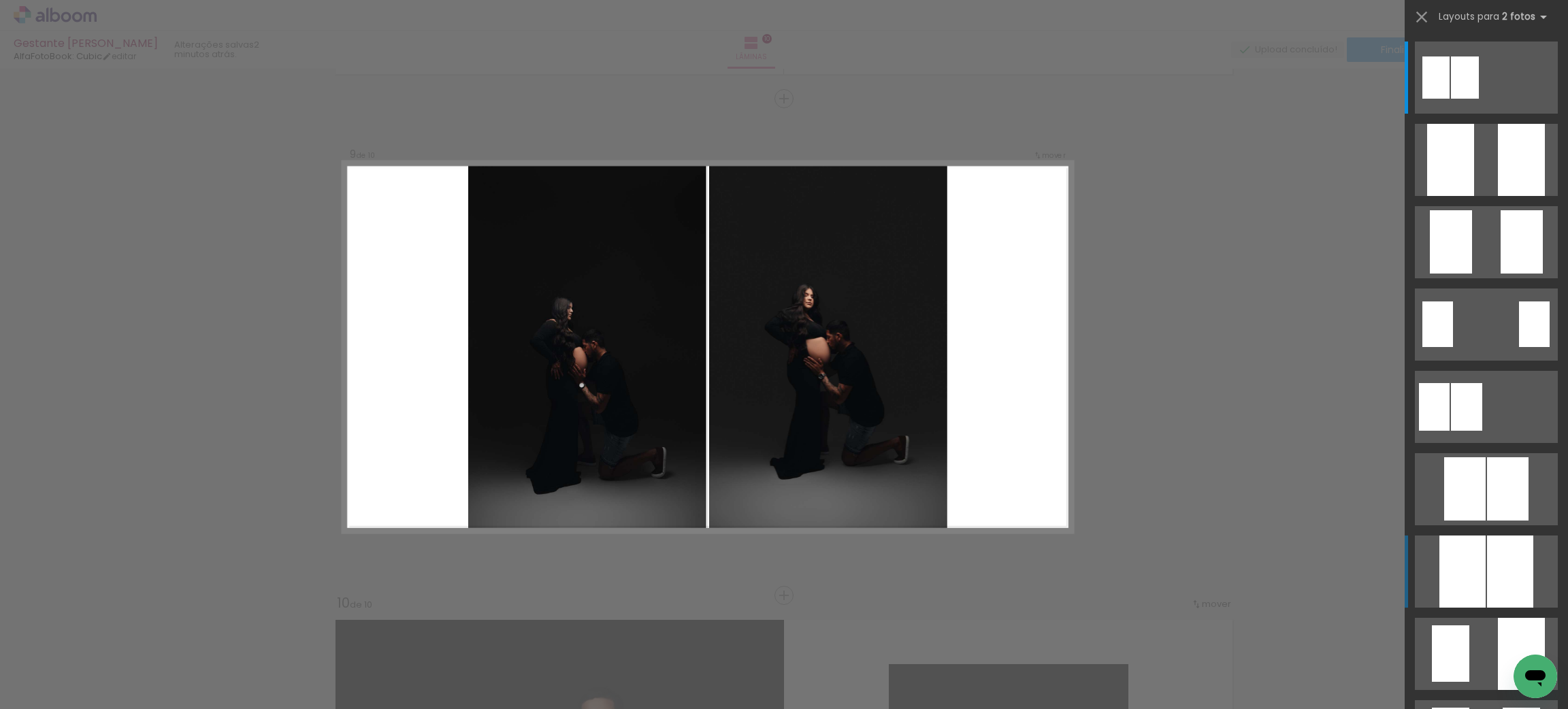
click at [1487, 582] on div at bounding box center [1510, 572] width 46 height 72
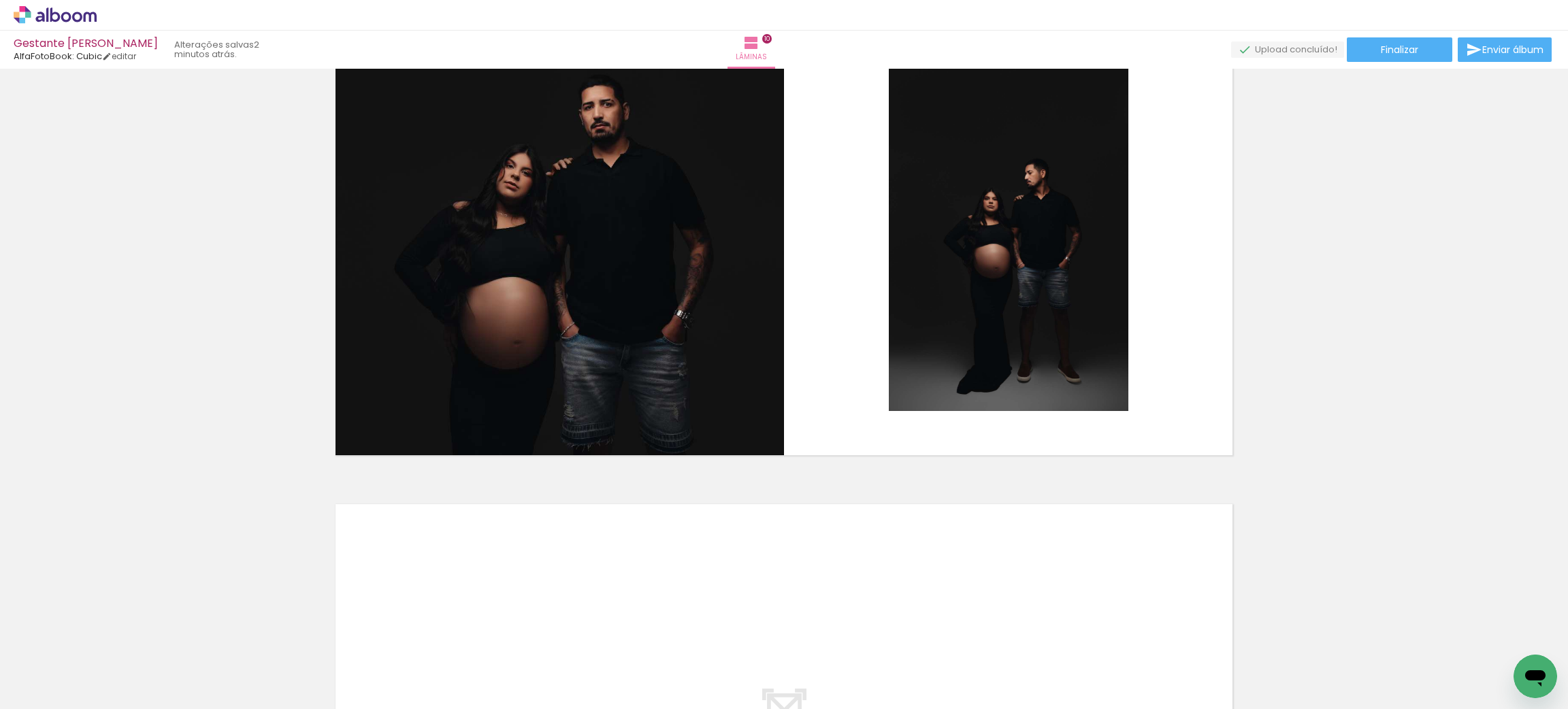
scroll to position [4477, 0]
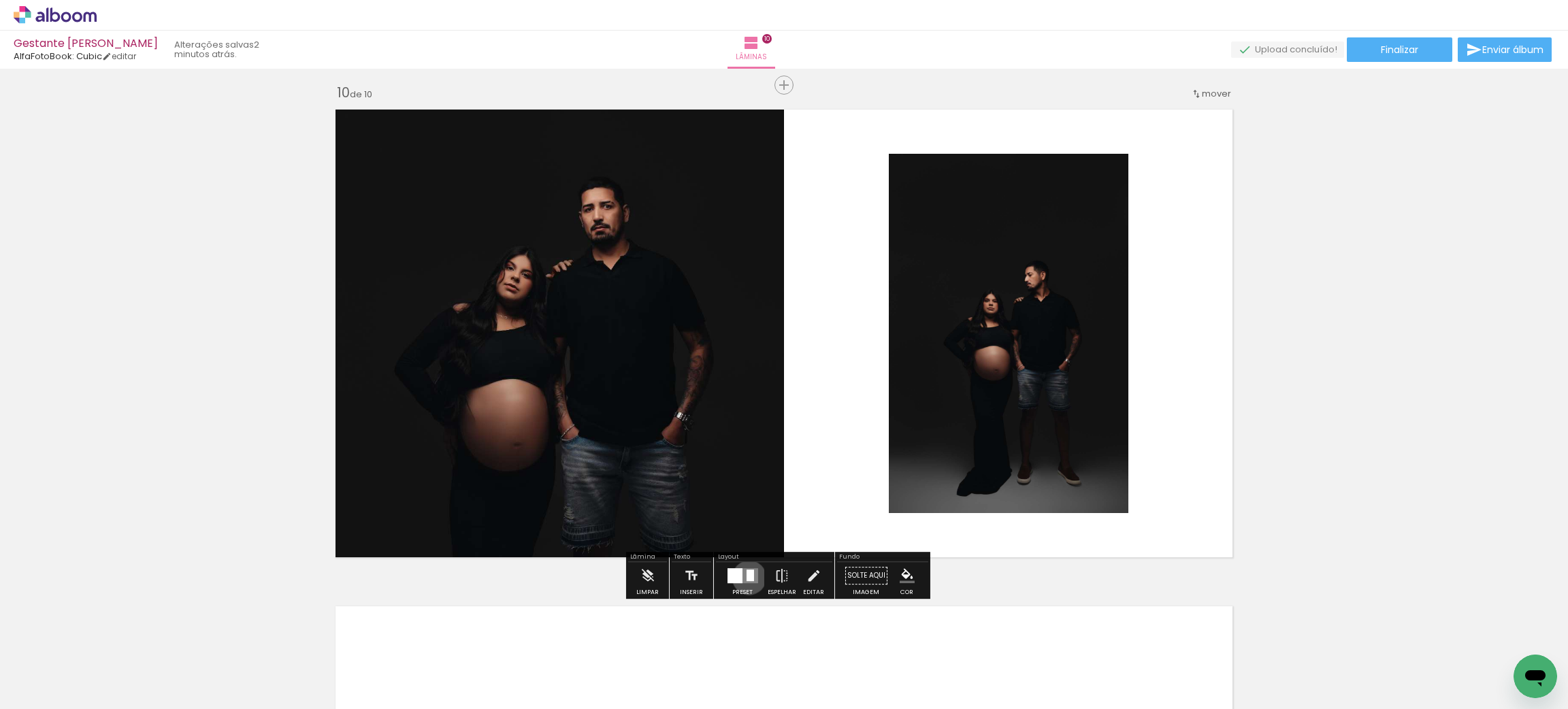
click at [746, 577] on div at bounding box center [750, 575] width 8 height 12
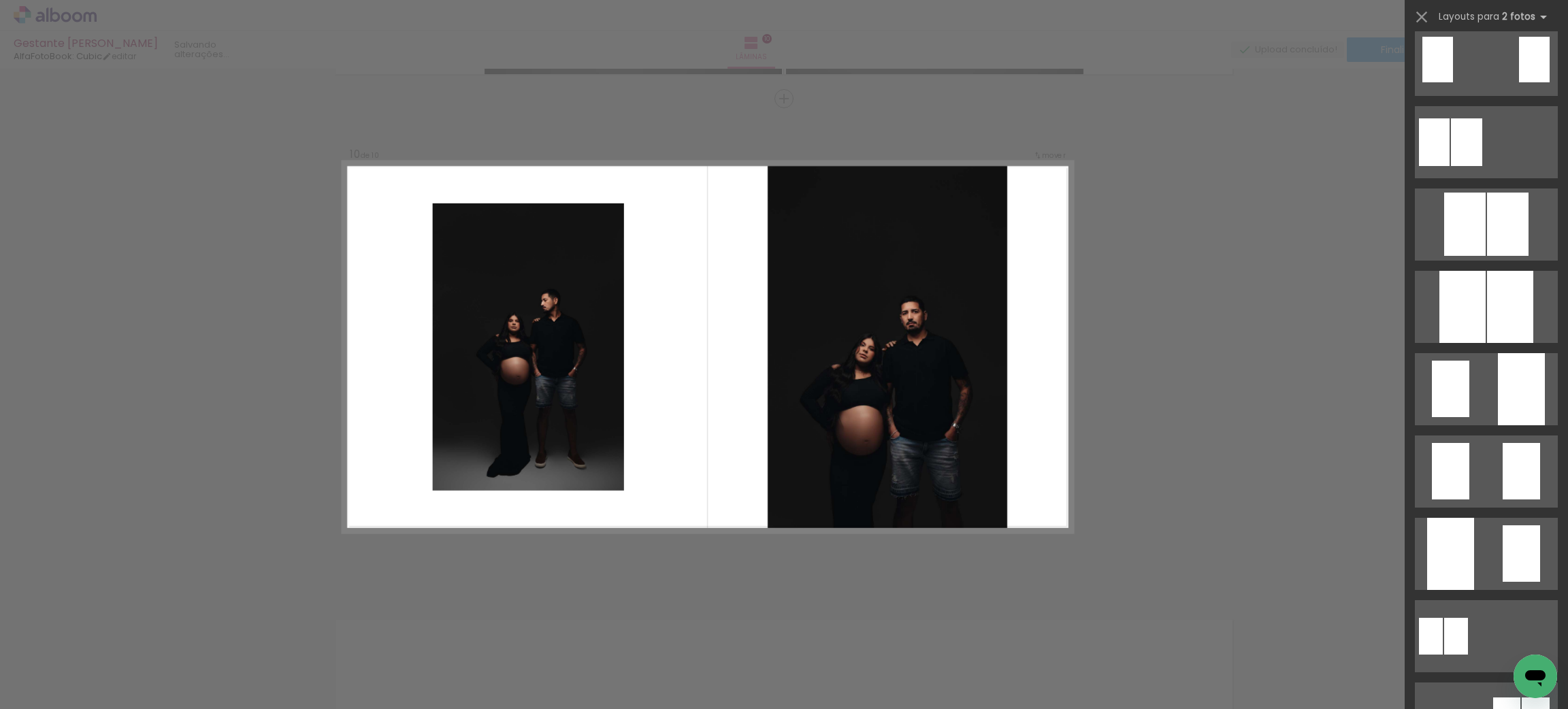
scroll to position [202, 0]
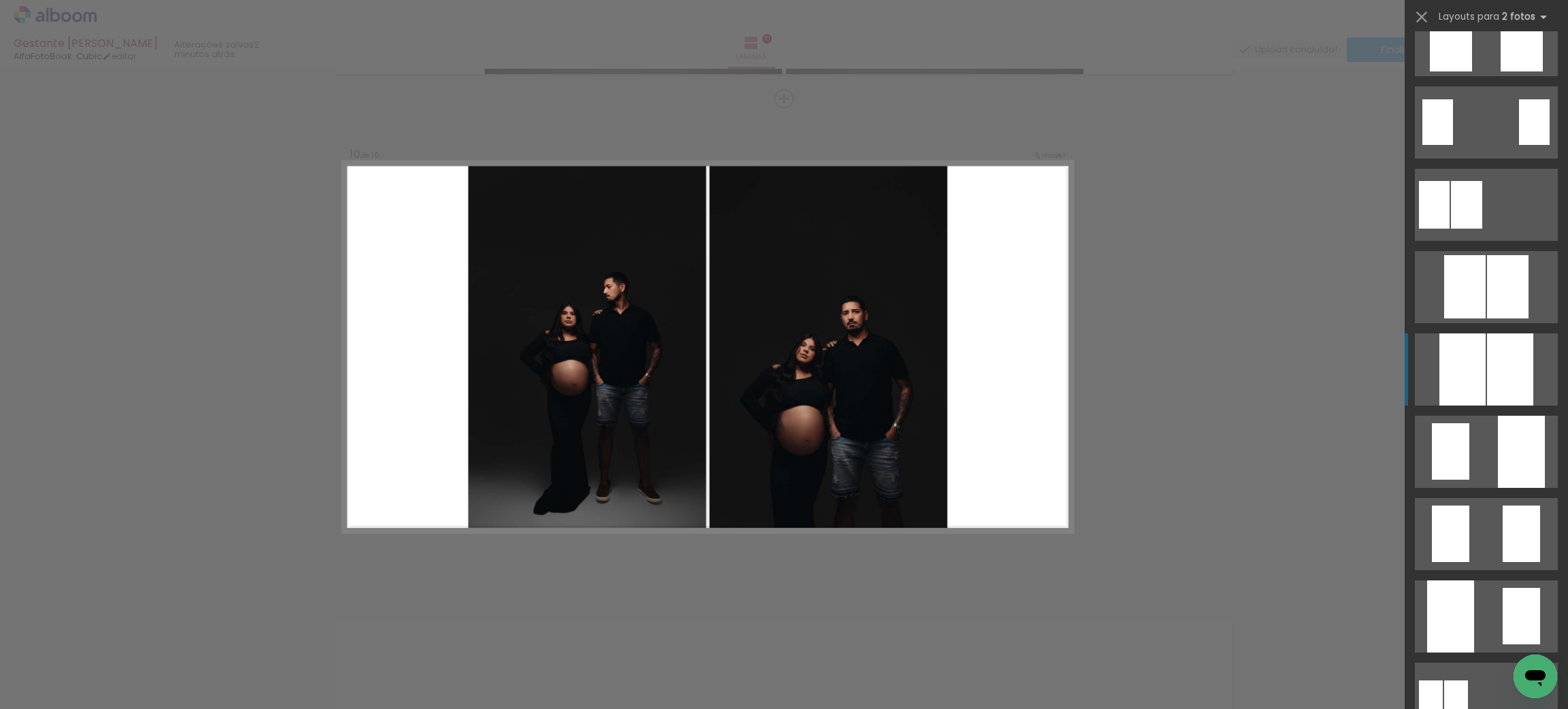
click at [1501, 389] on div at bounding box center [1510, 370] width 46 height 72
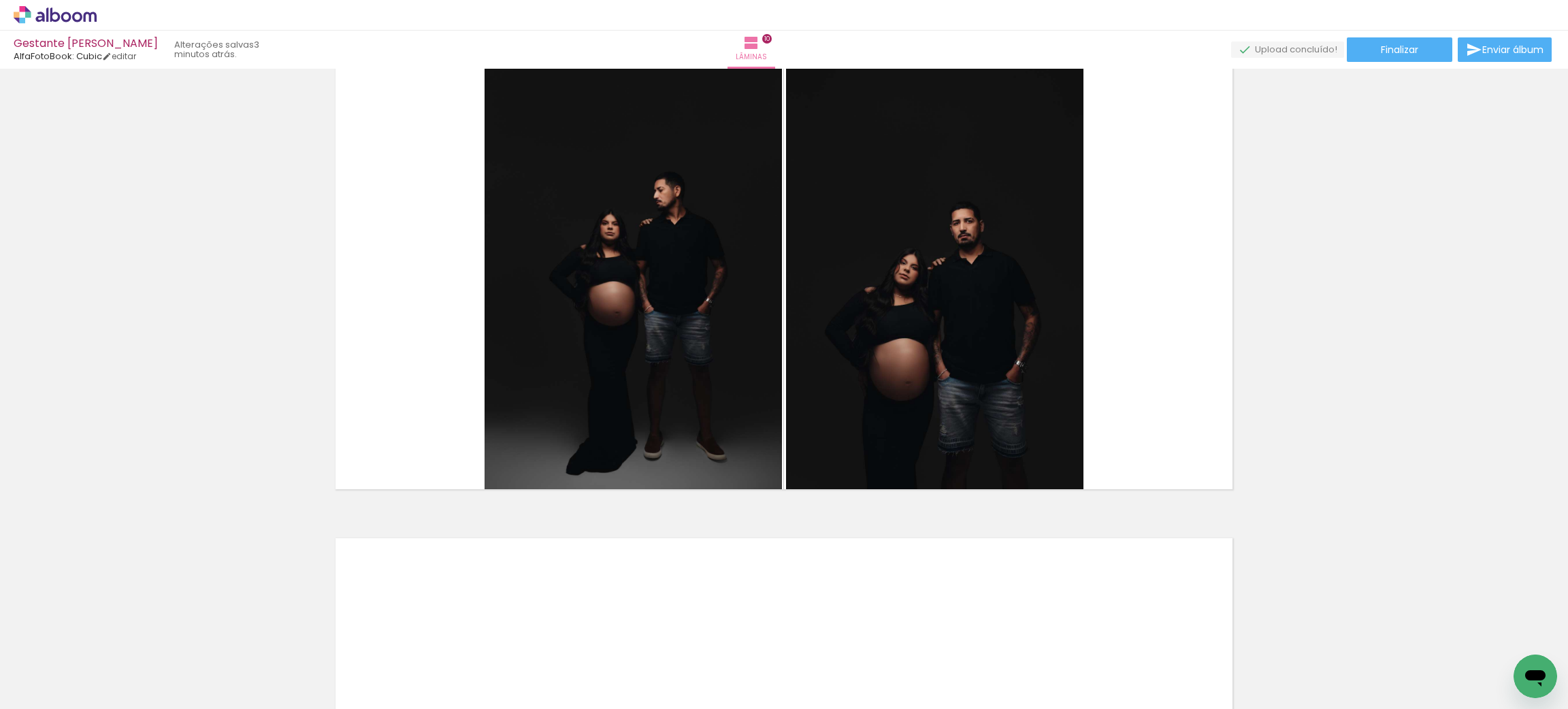
scroll to position [4656, 0]
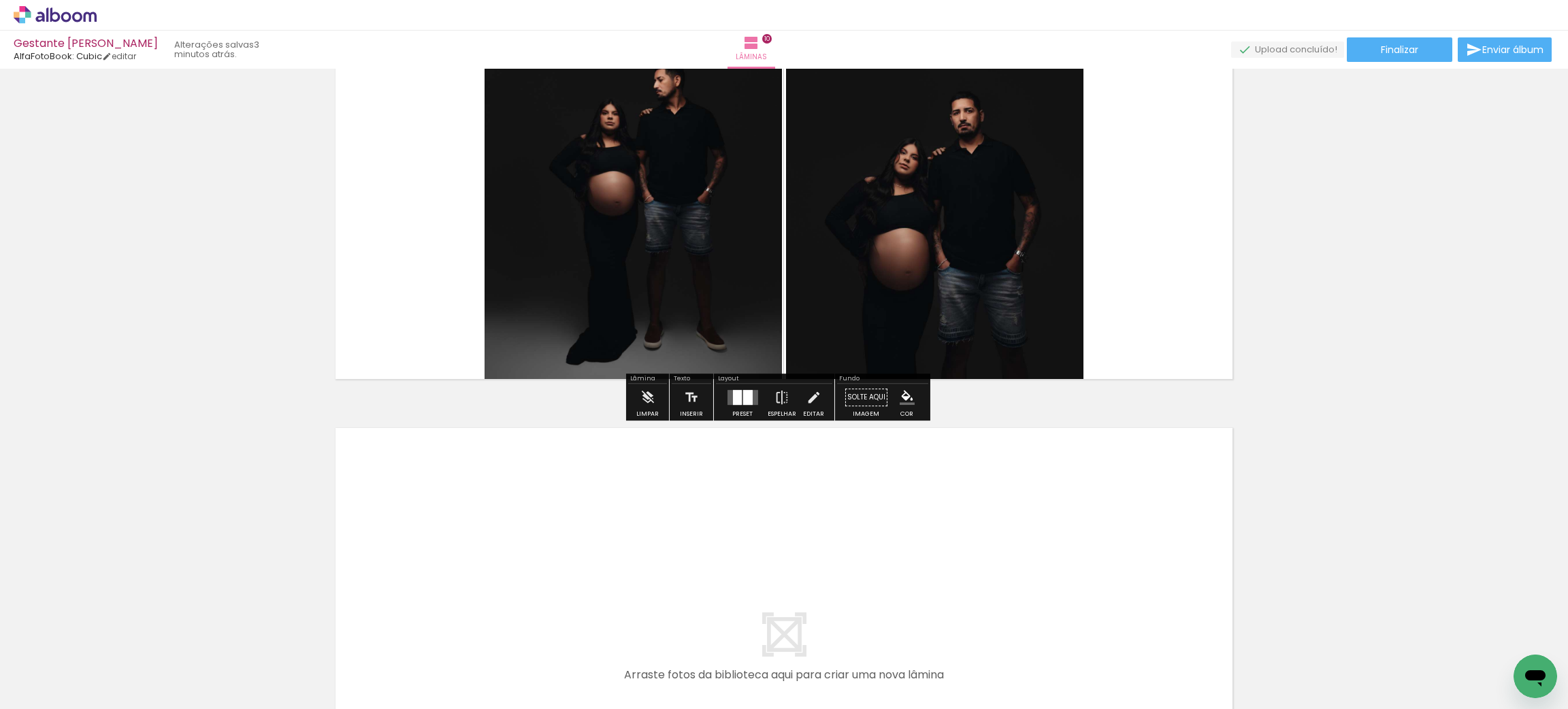
click at [1016, 228] on quentale-photo at bounding box center [935, 155] width 297 height 463
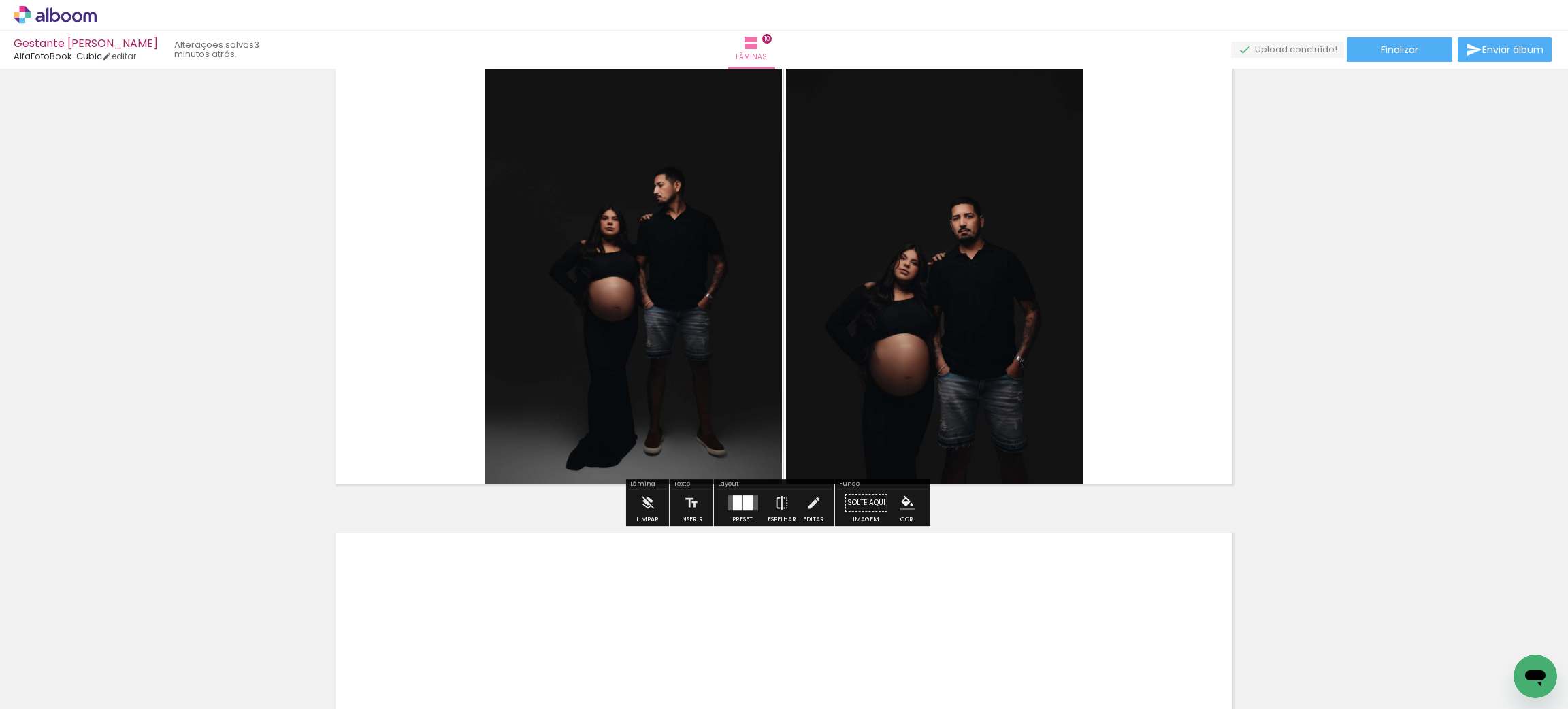
scroll to position [4553, 0]
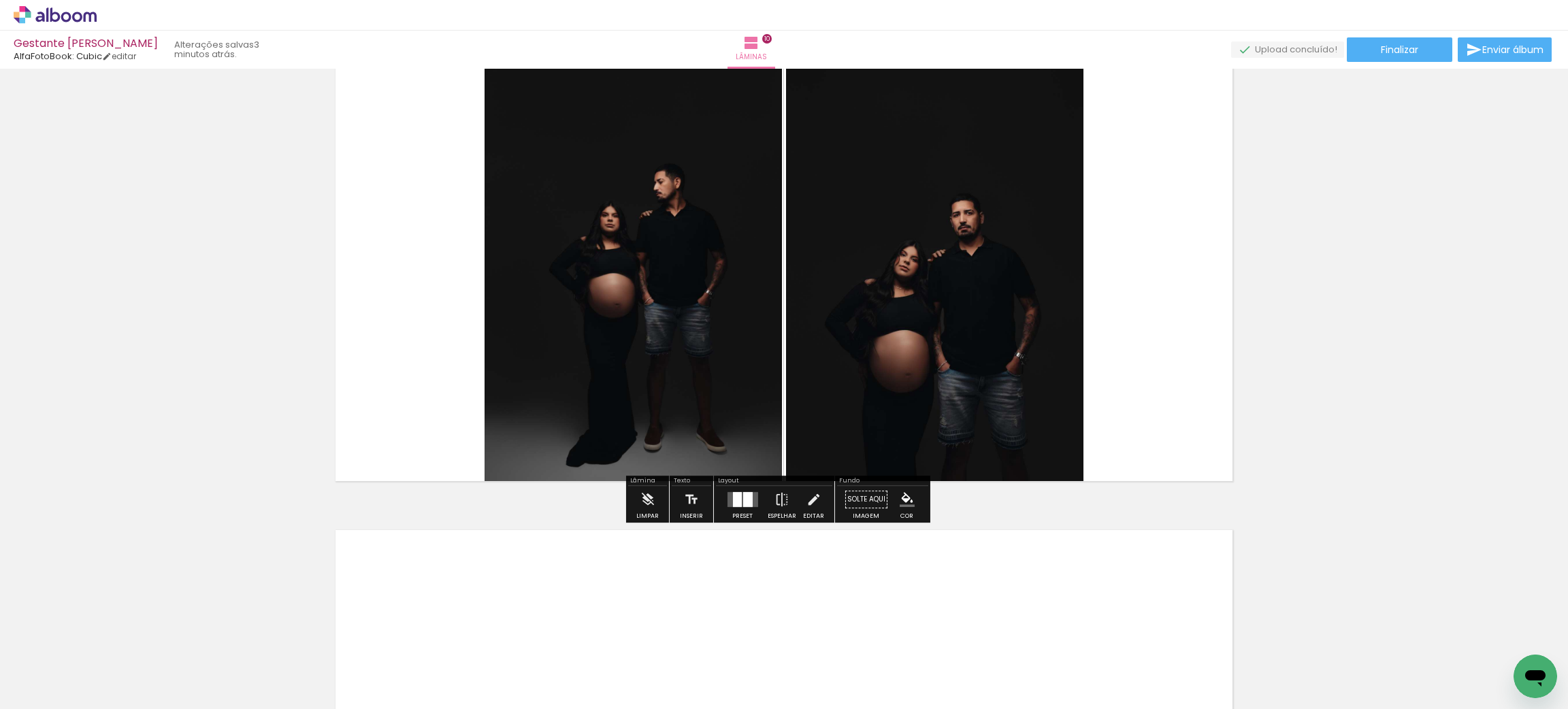
click at [743, 496] on div at bounding box center [747, 500] width 9 height 15
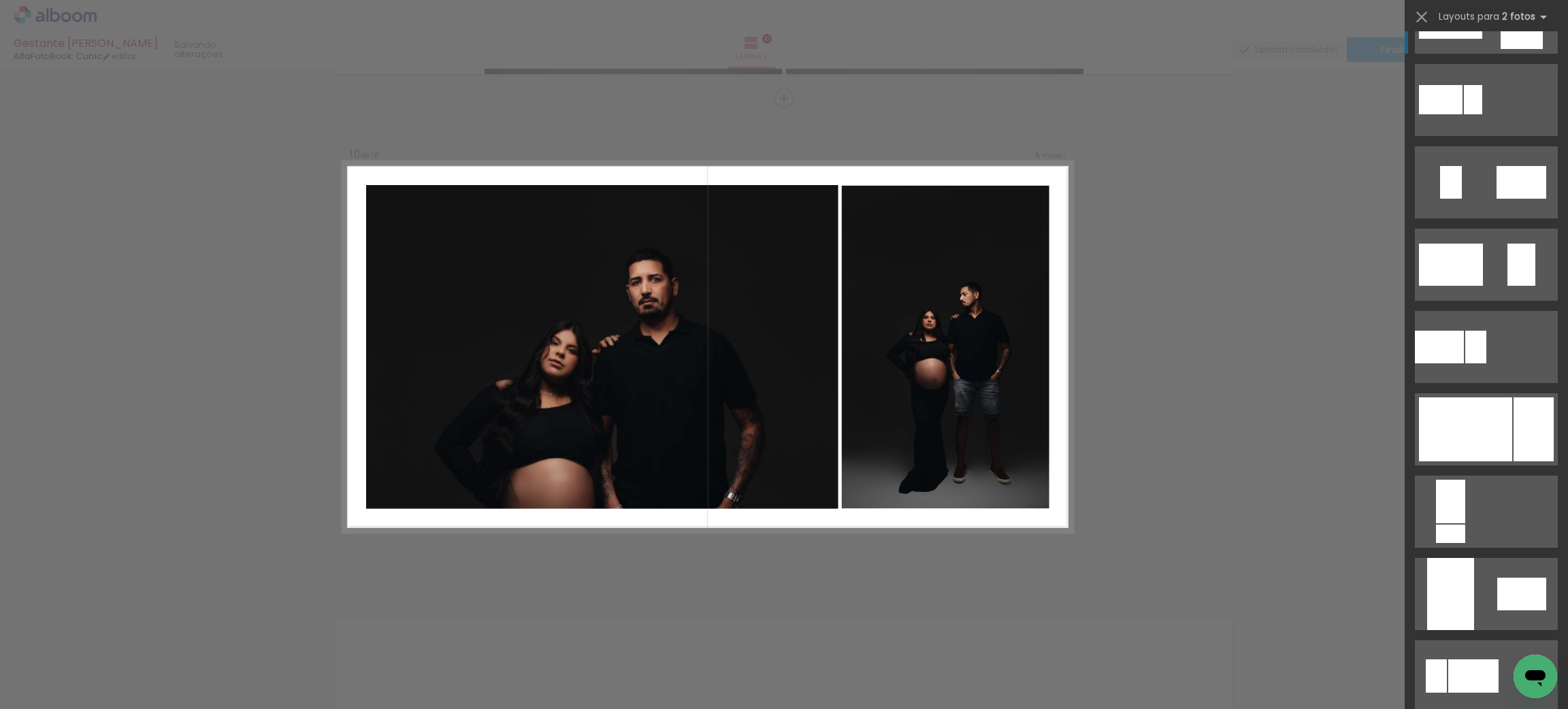
scroll to position [2450, 0]
click at [1497, 444] on div at bounding box center [1465, 428] width 93 height 64
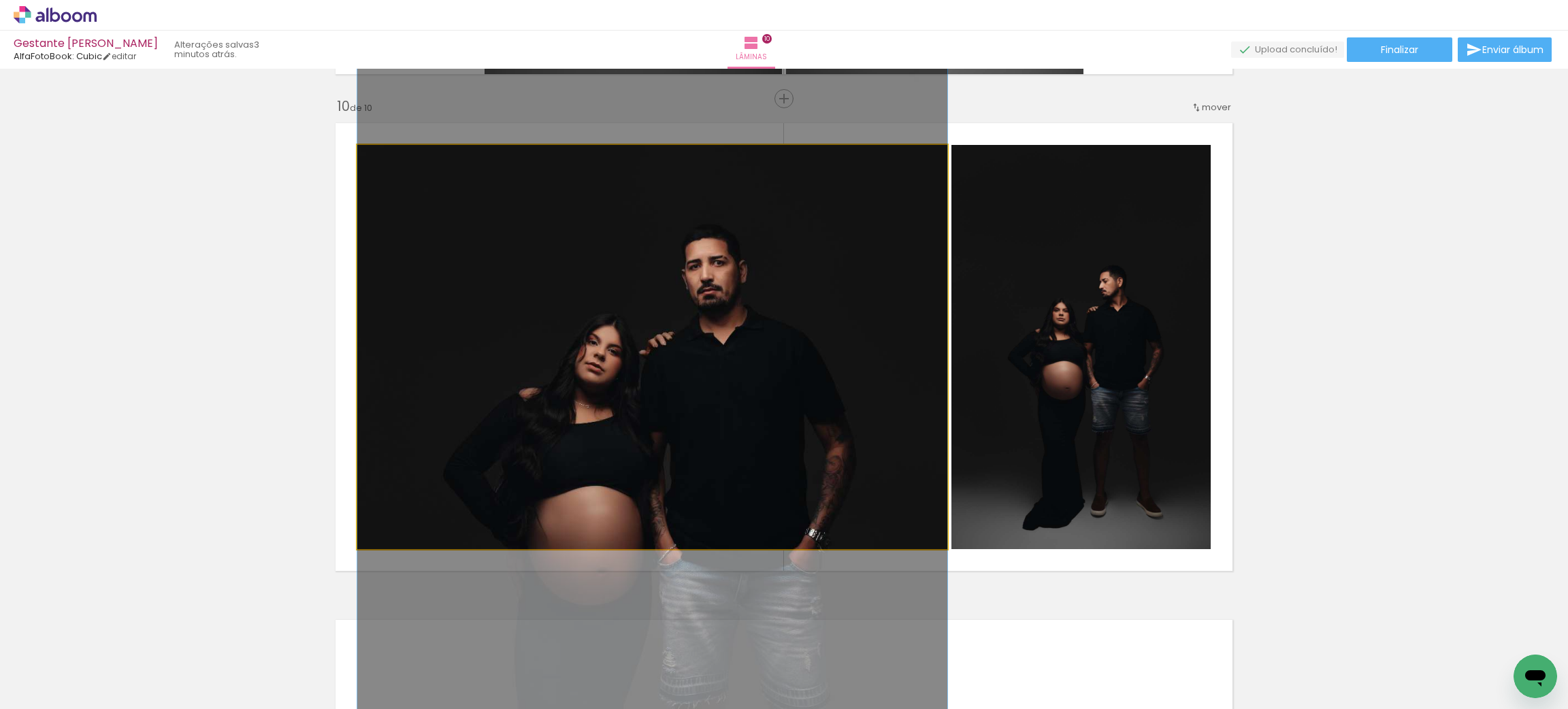
click at [867, 434] on quentale-photo at bounding box center [652, 347] width 590 height 404
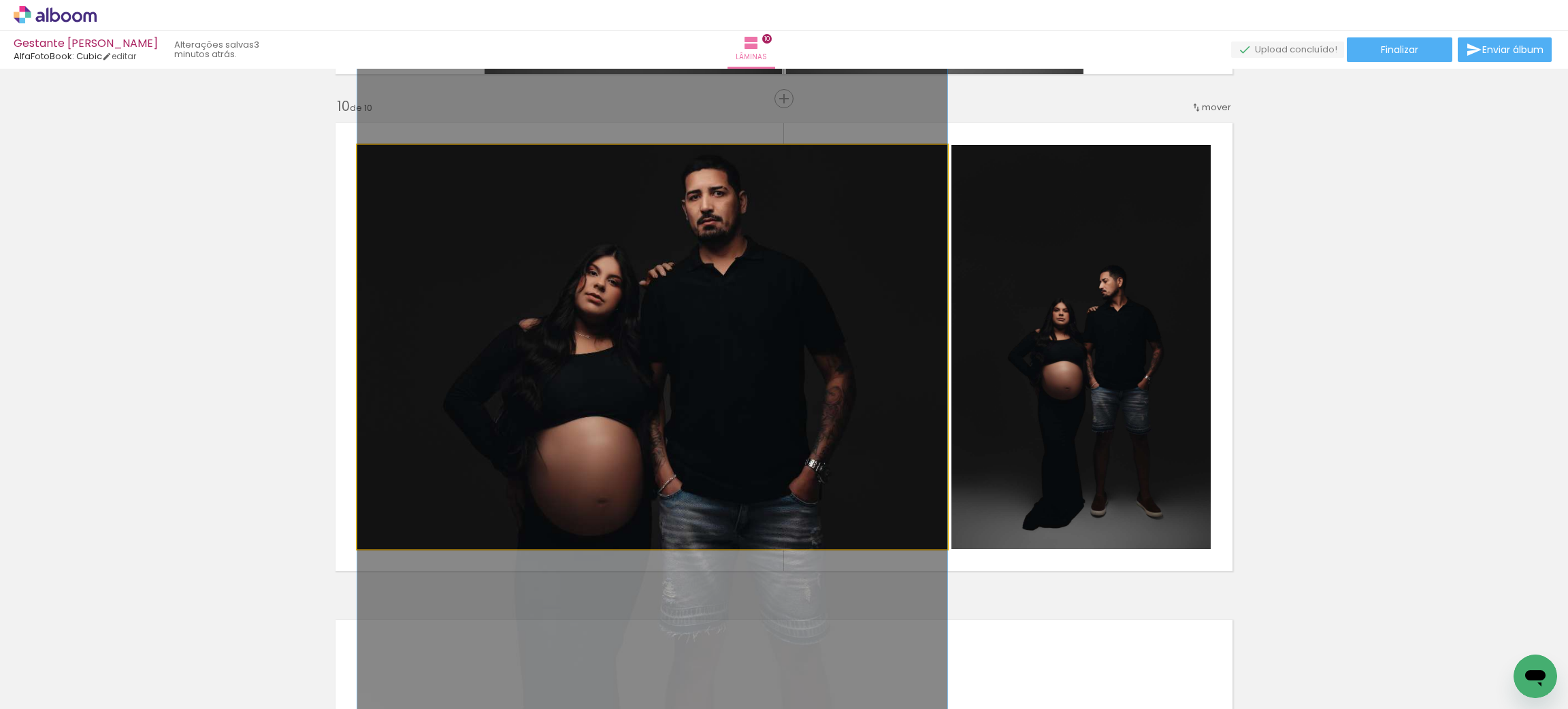
drag, startPoint x: 867, startPoint y: 434, endPoint x: 855, endPoint y: 365, distance: 70.0
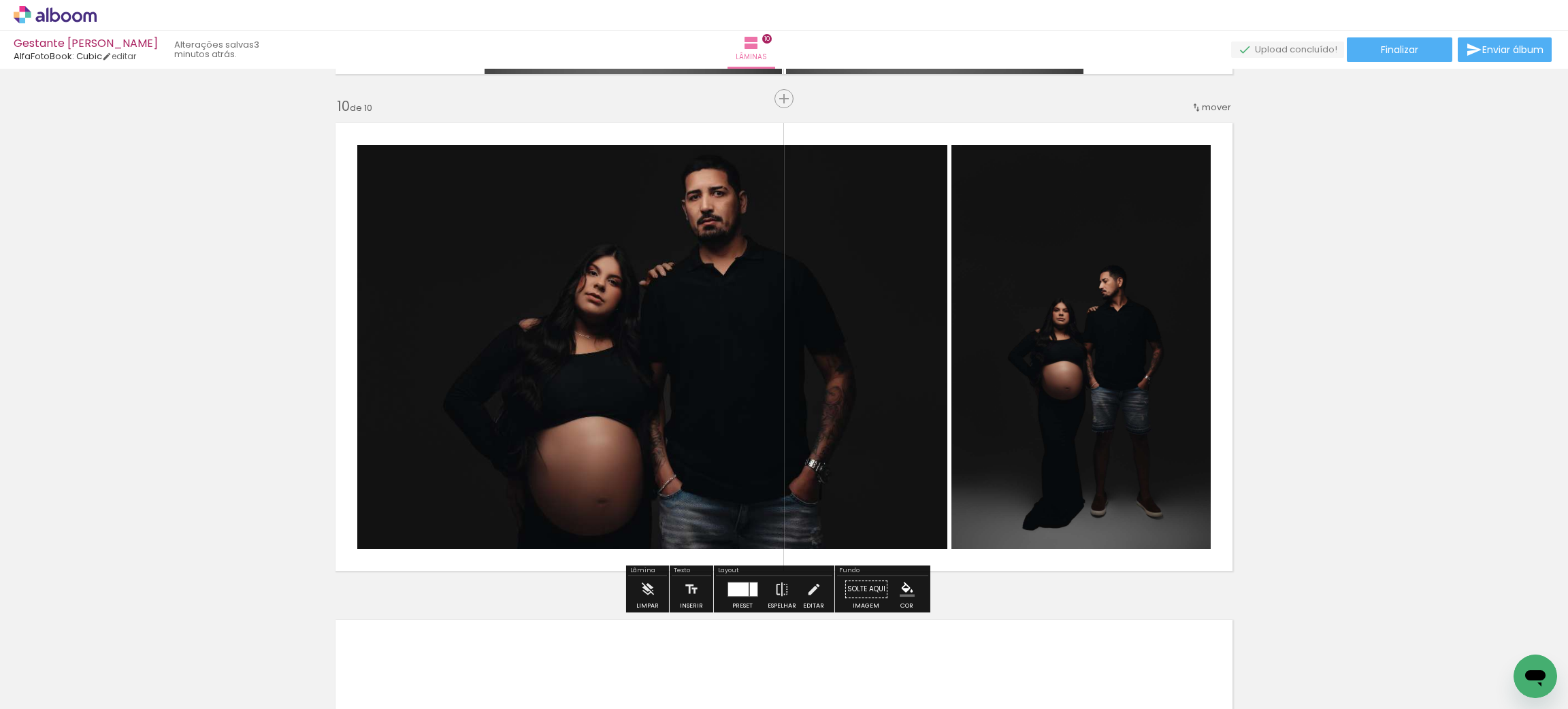
click at [752, 583] on div at bounding box center [753, 589] width 8 height 13
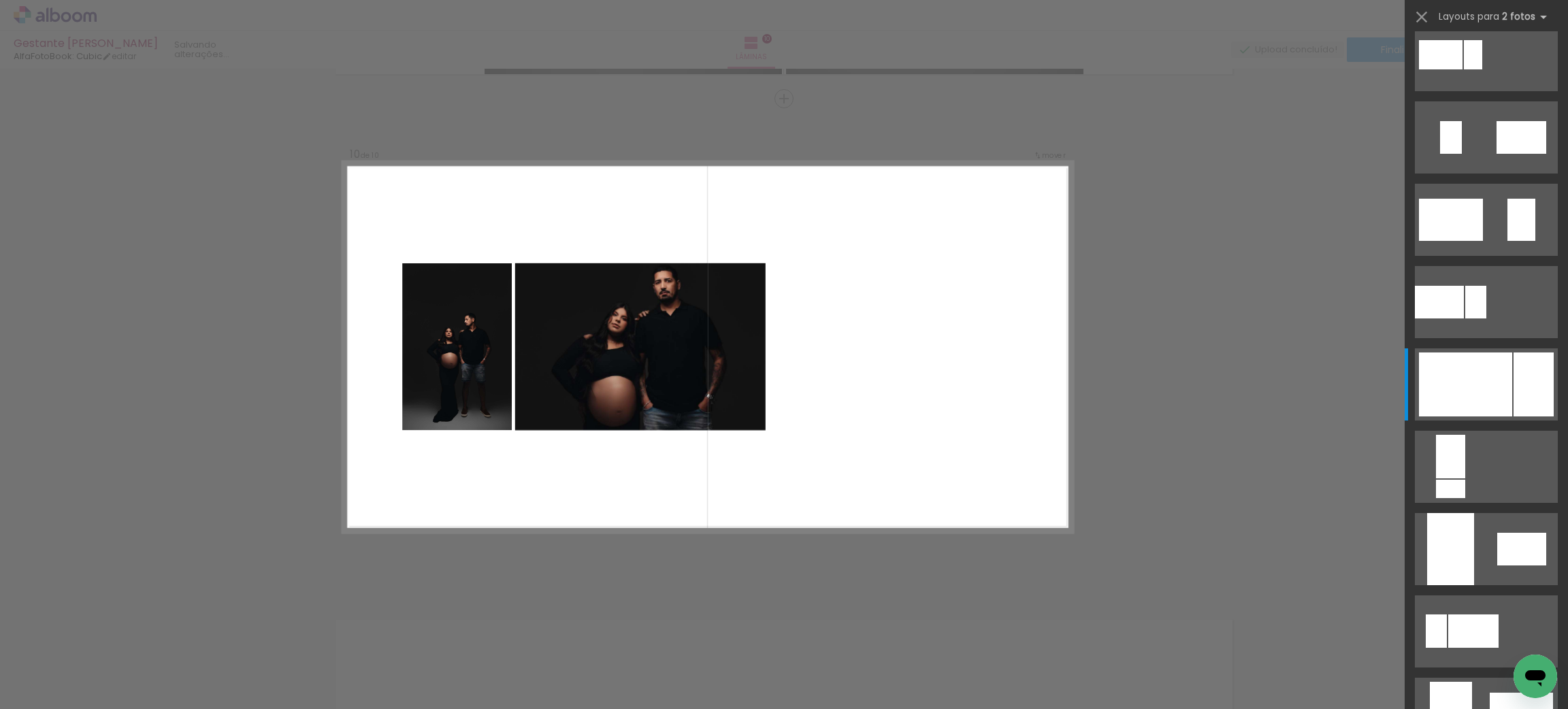
scroll to position [2595, 0]
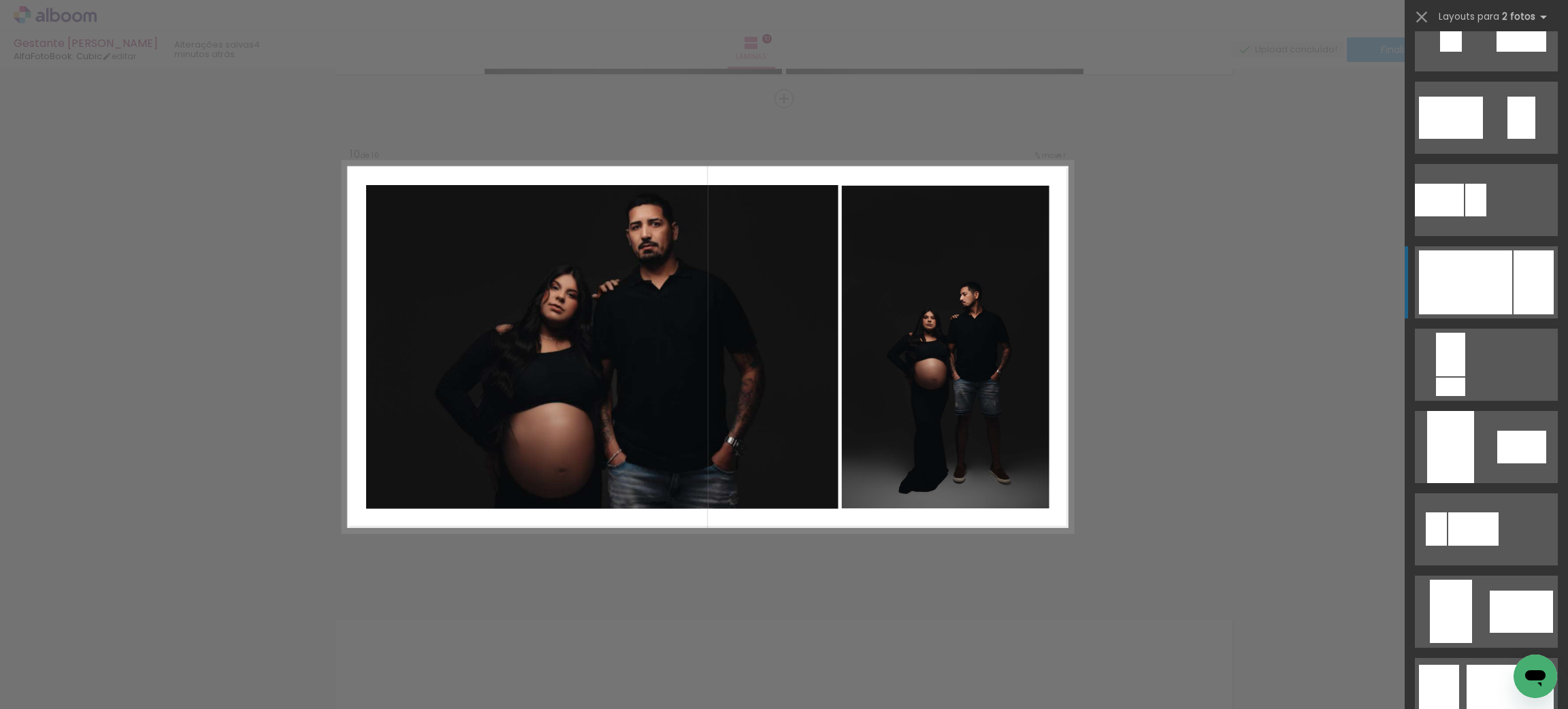
click at [1471, 292] on div at bounding box center [1465, 282] width 93 height 64
click at [723, 371] on quentale-photo at bounding box center [602, 346] width 472 height 323
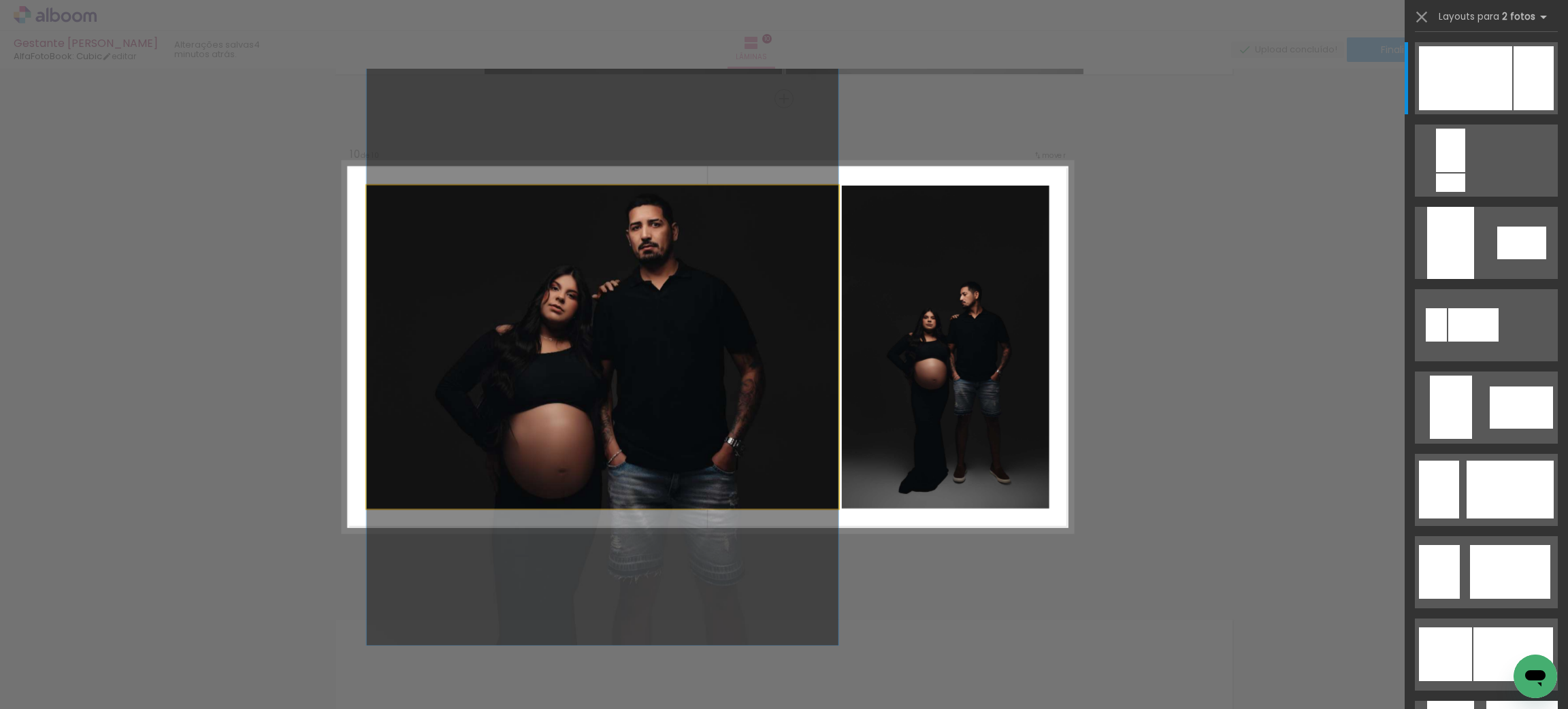
drag, startPoint x: 723, startPoint y: 373, endPoint x: 703, endPoint y: 374, distance: 20.0
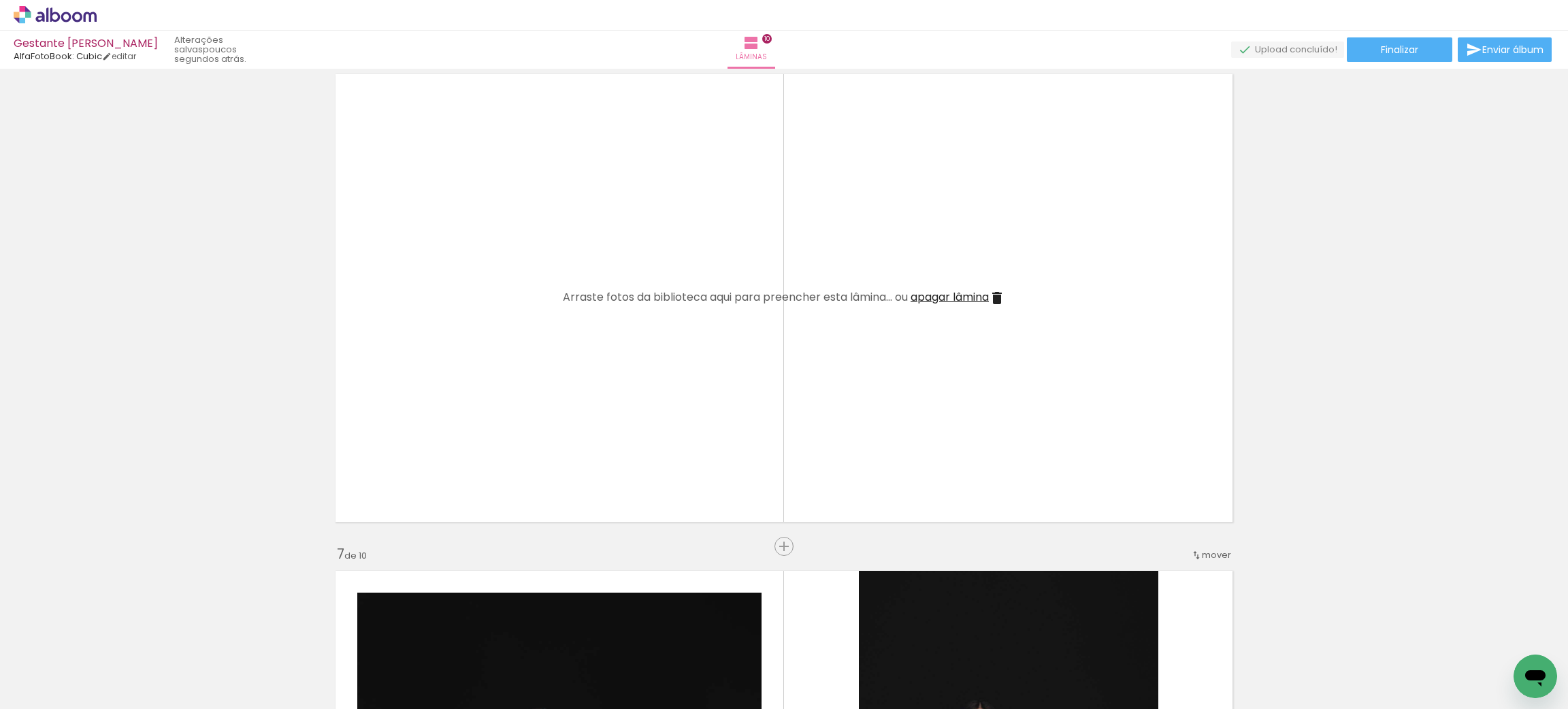
scroll to position [2524, 0]
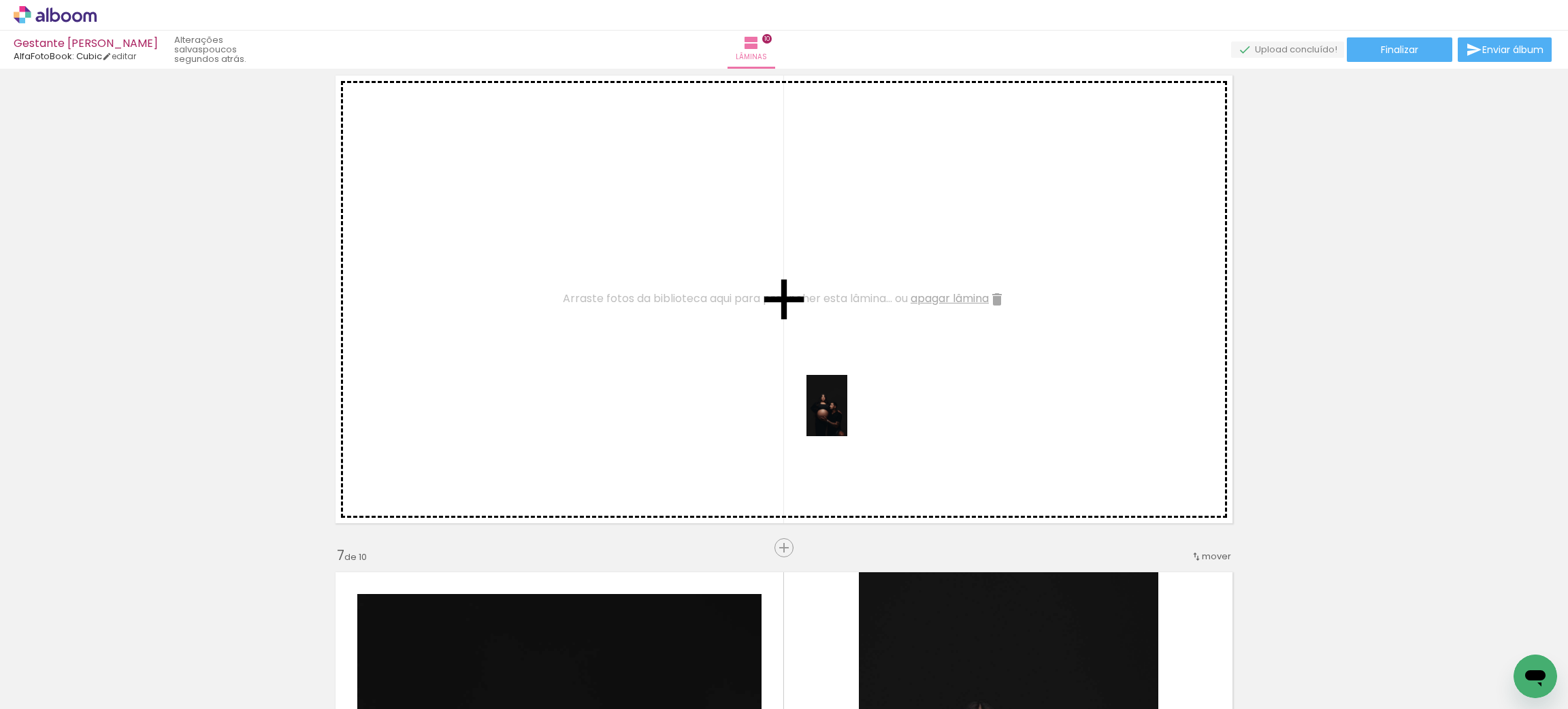
drag, startPoint x: 903, startPoint y: 671, endPoint x: 848, endPoint y: 415, distance: 261.8
click at [848, 415] on quentale-workspace at bounding box center [784, 354] width 1568 height 709
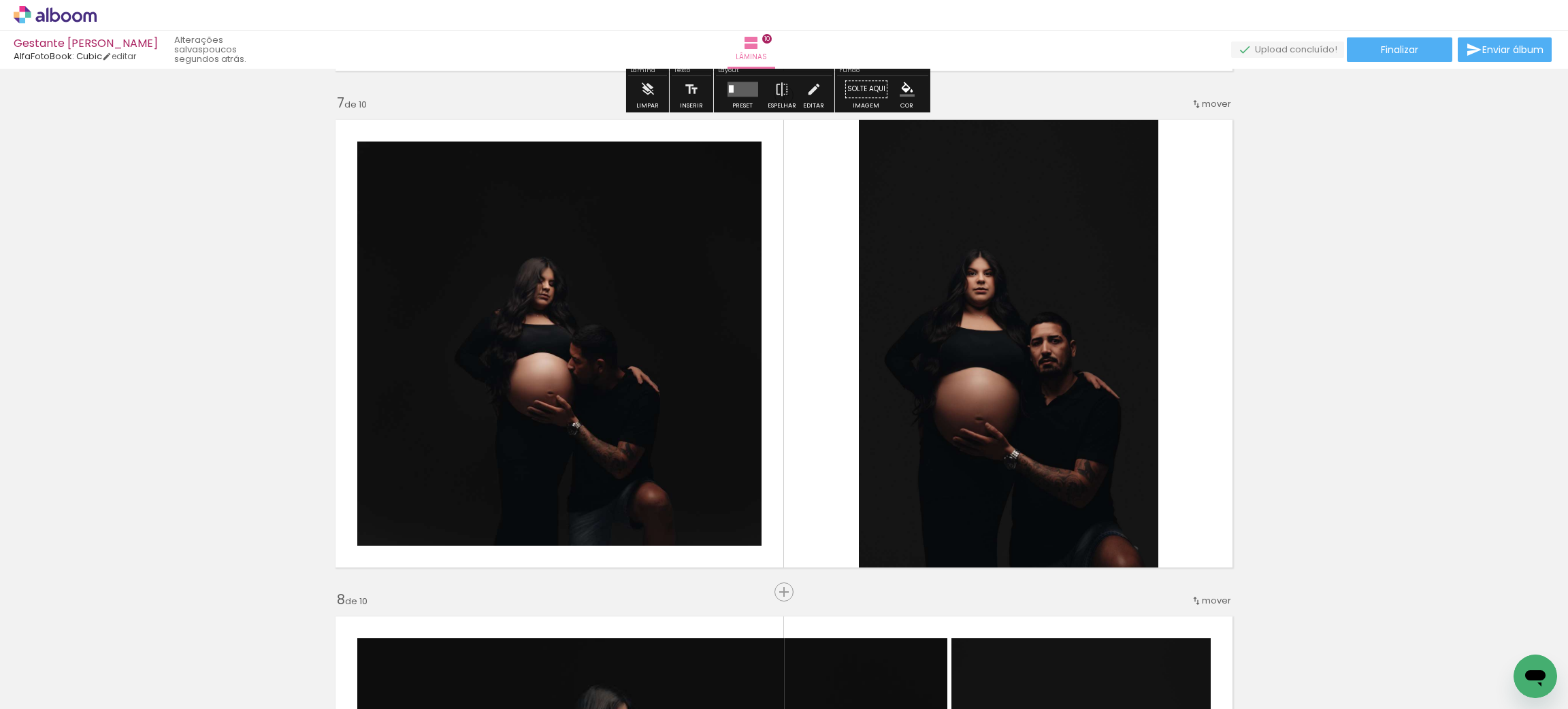
scroll to position [3034, 0]
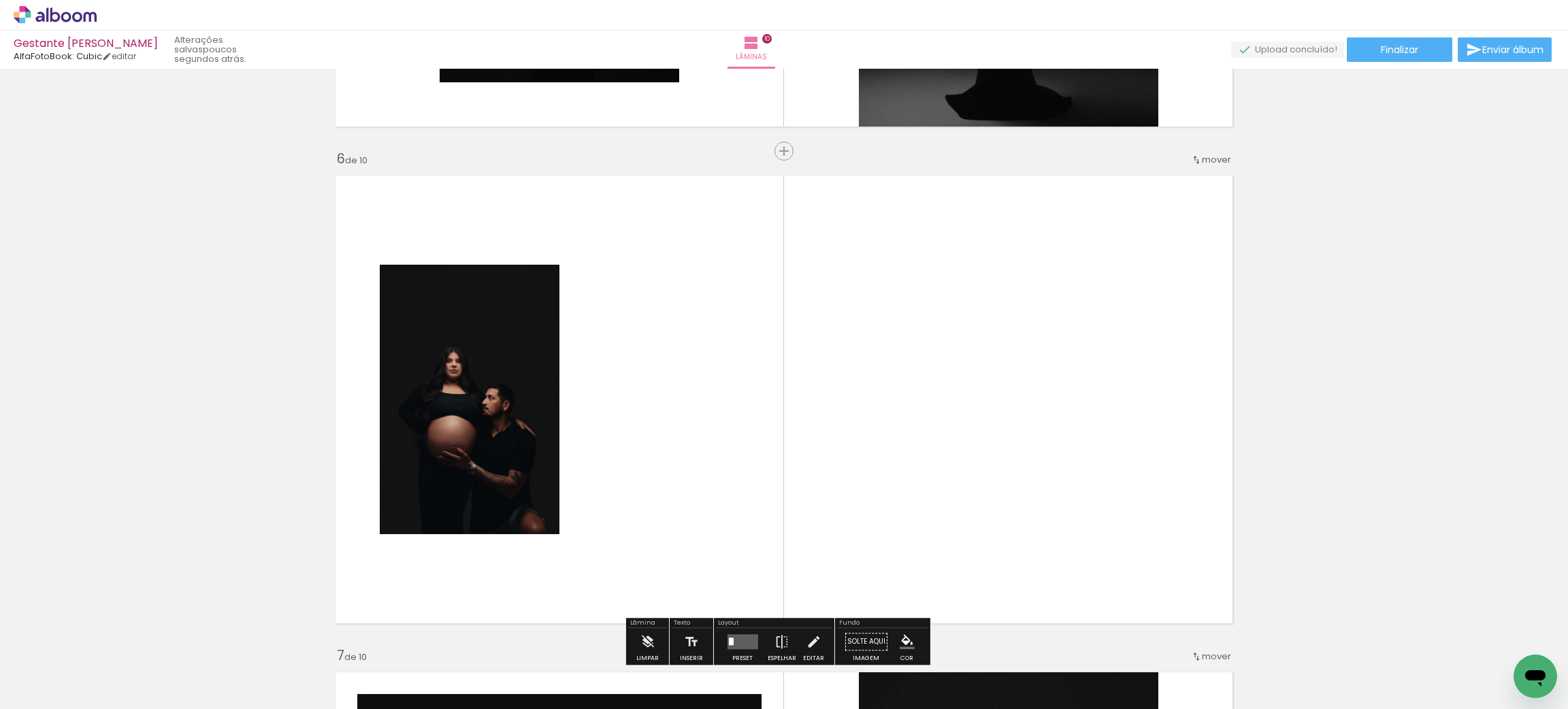
scroll to position [2422, 0]
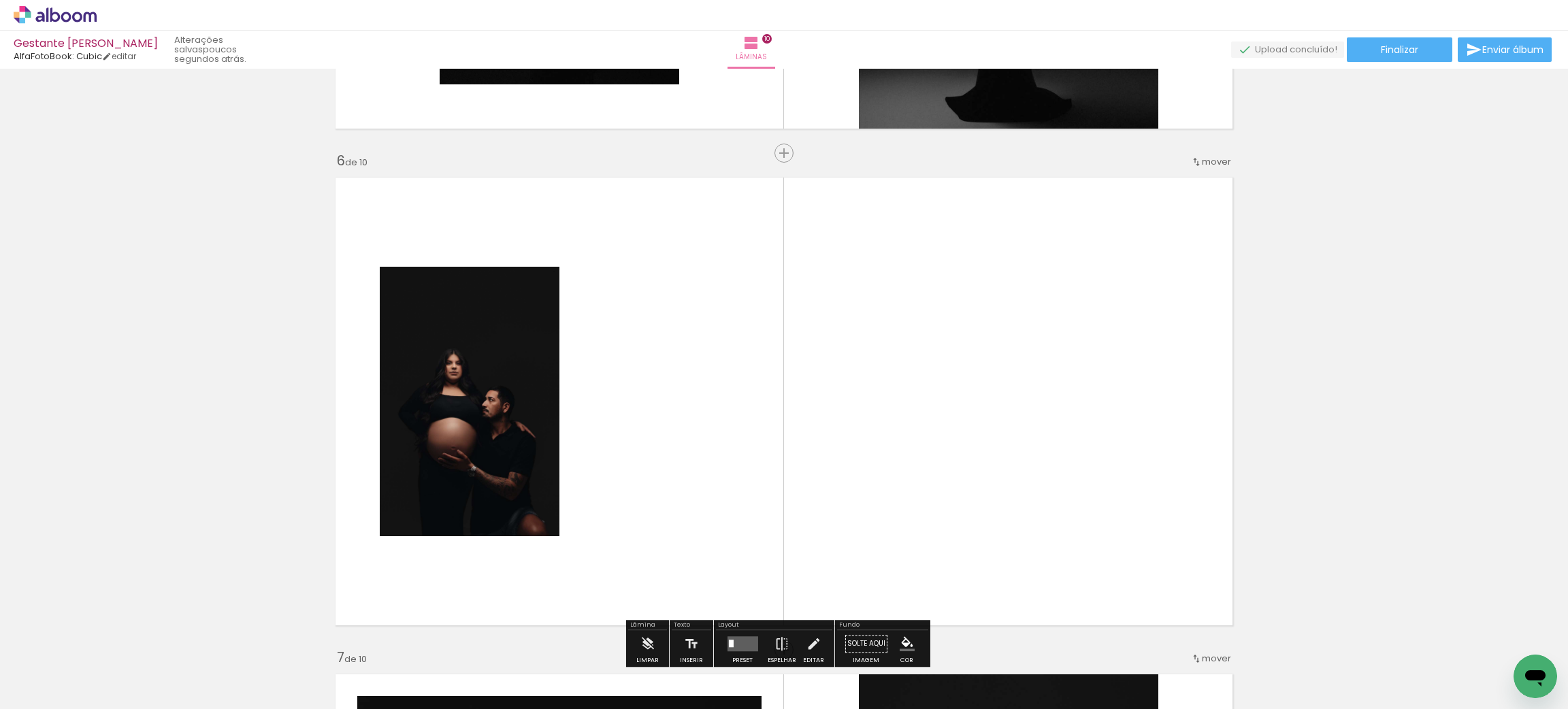
click at [767, 524] on quentale-layouter at bounding box center [784, 402] width 913 height 463
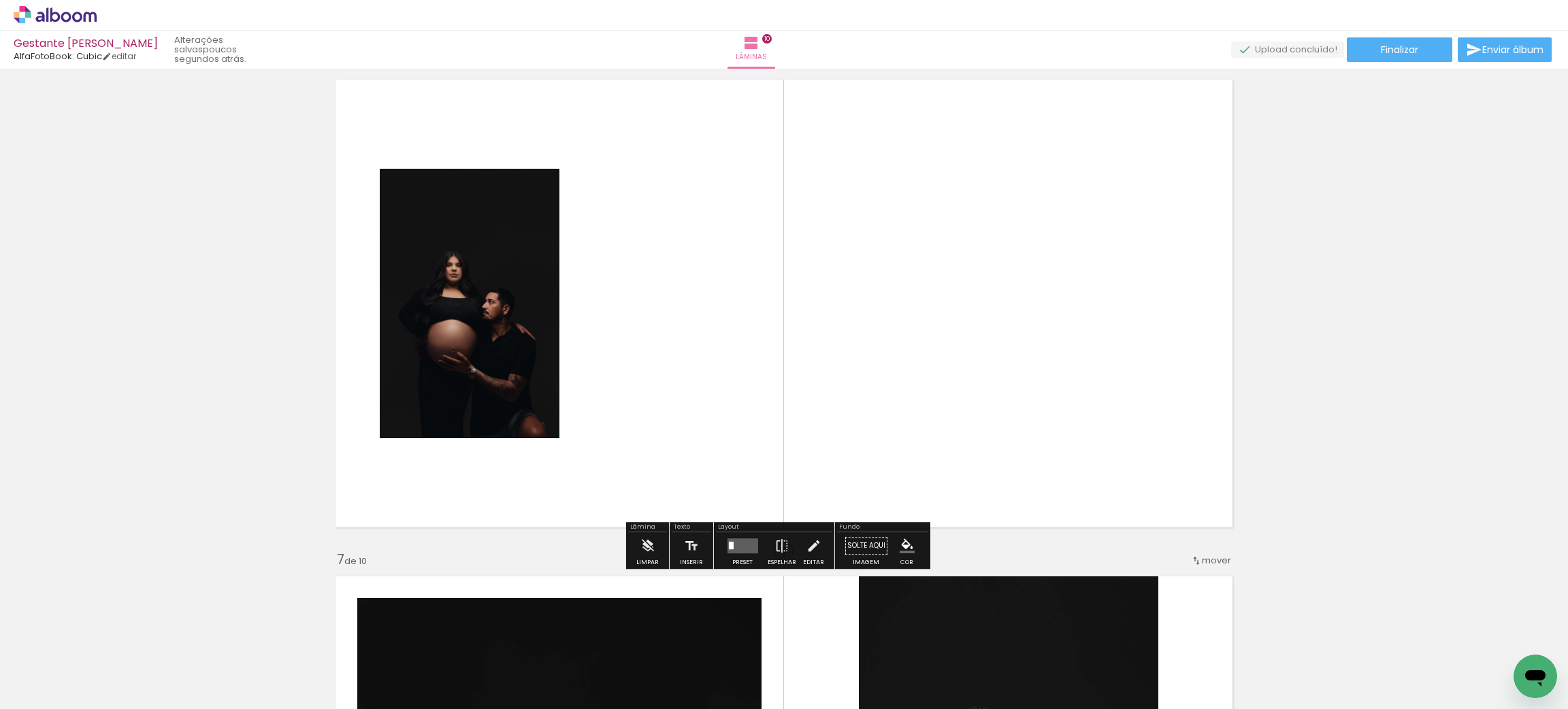
scroll to position [2626, 0]
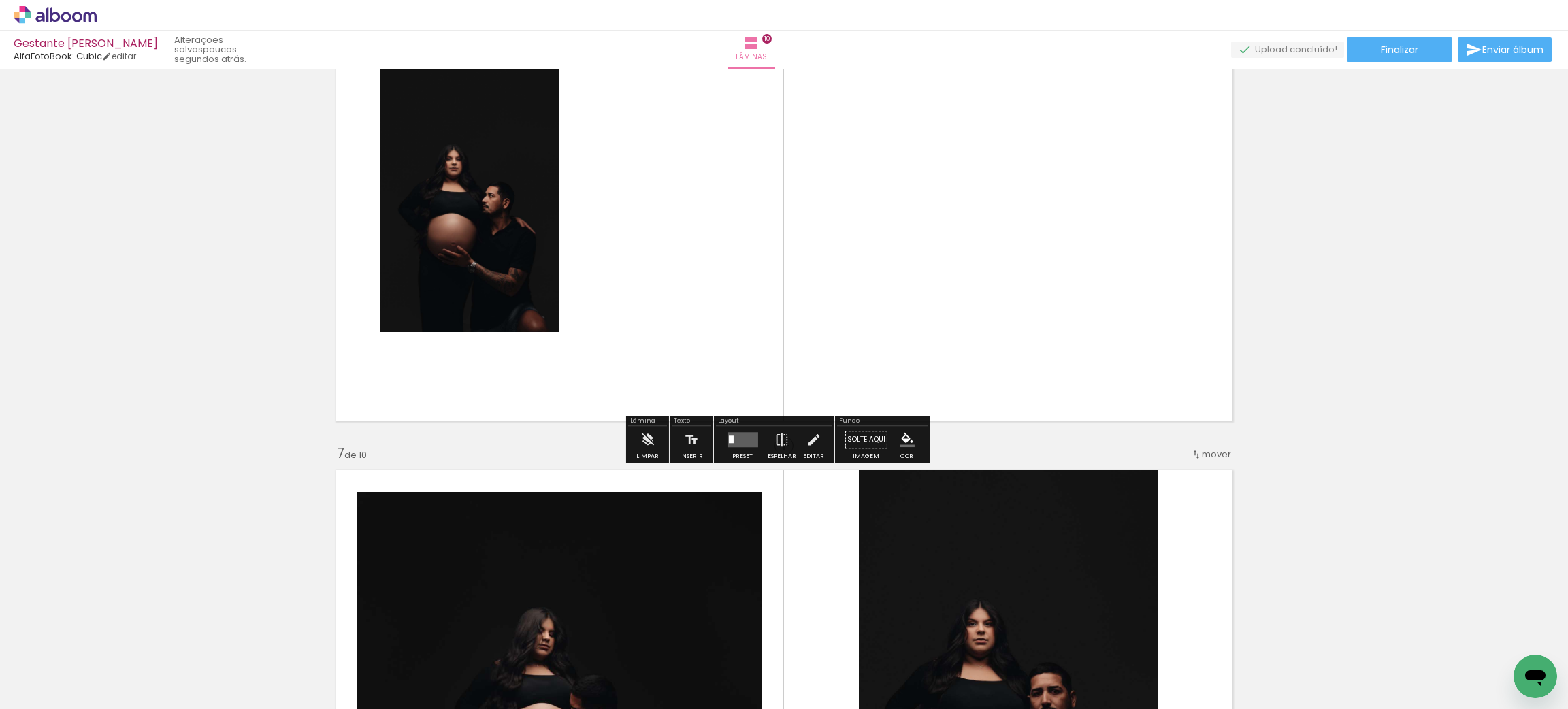
click at [749, 444] on quentale-layouter at bounding box center [742, 439] width 30 height 15
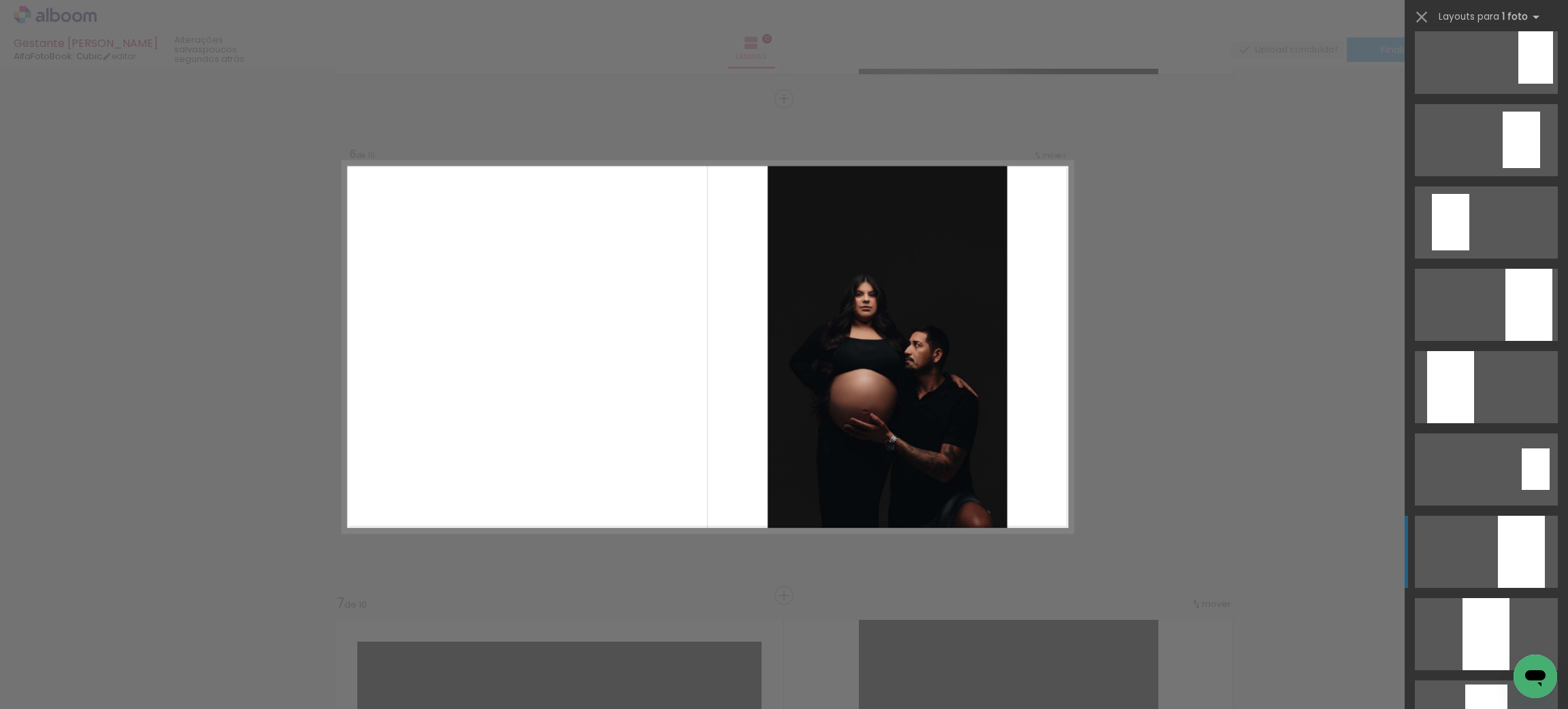
scroll to position [204, 0]
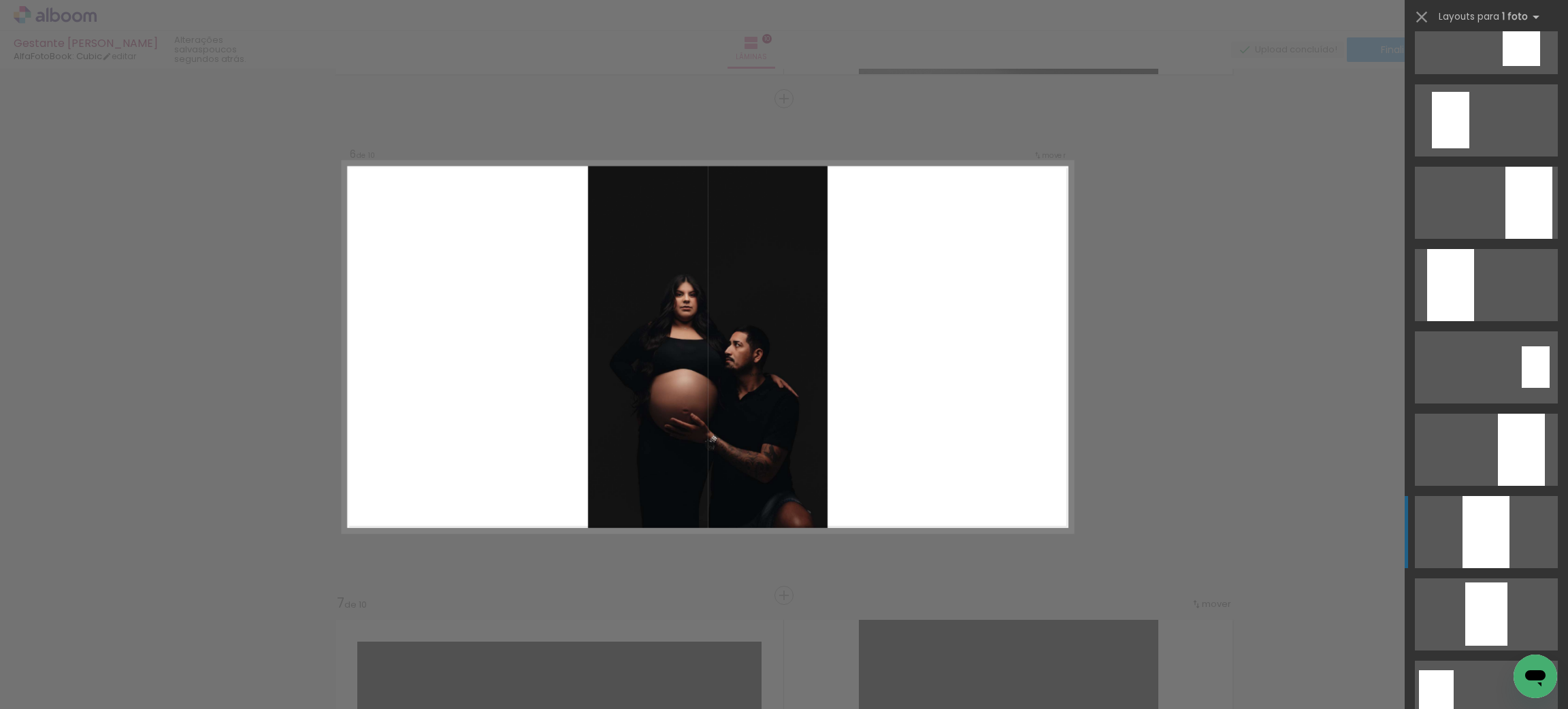
click at [1492, 546] on div at bounding box center [1486, 533] width 47 height 72
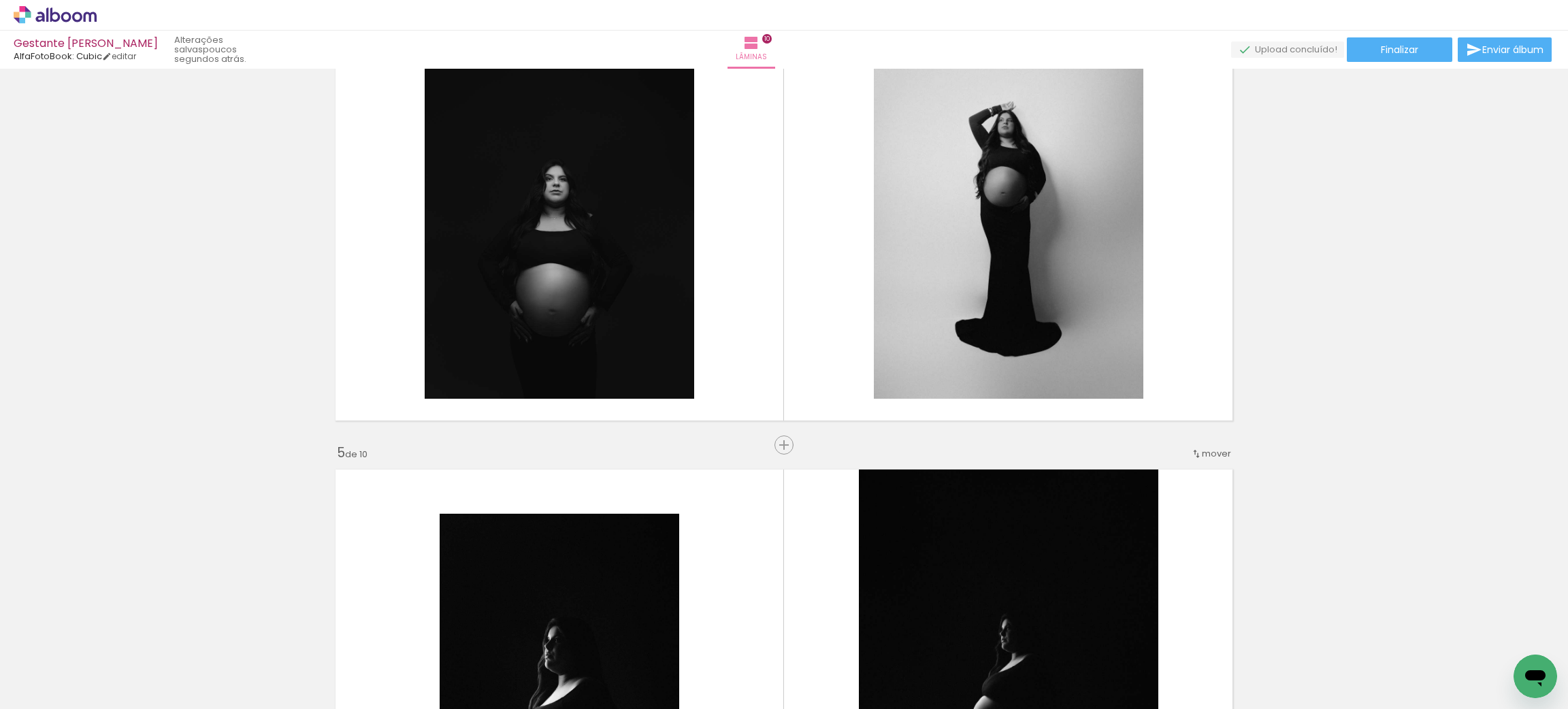
scroll to position [1557, 0]
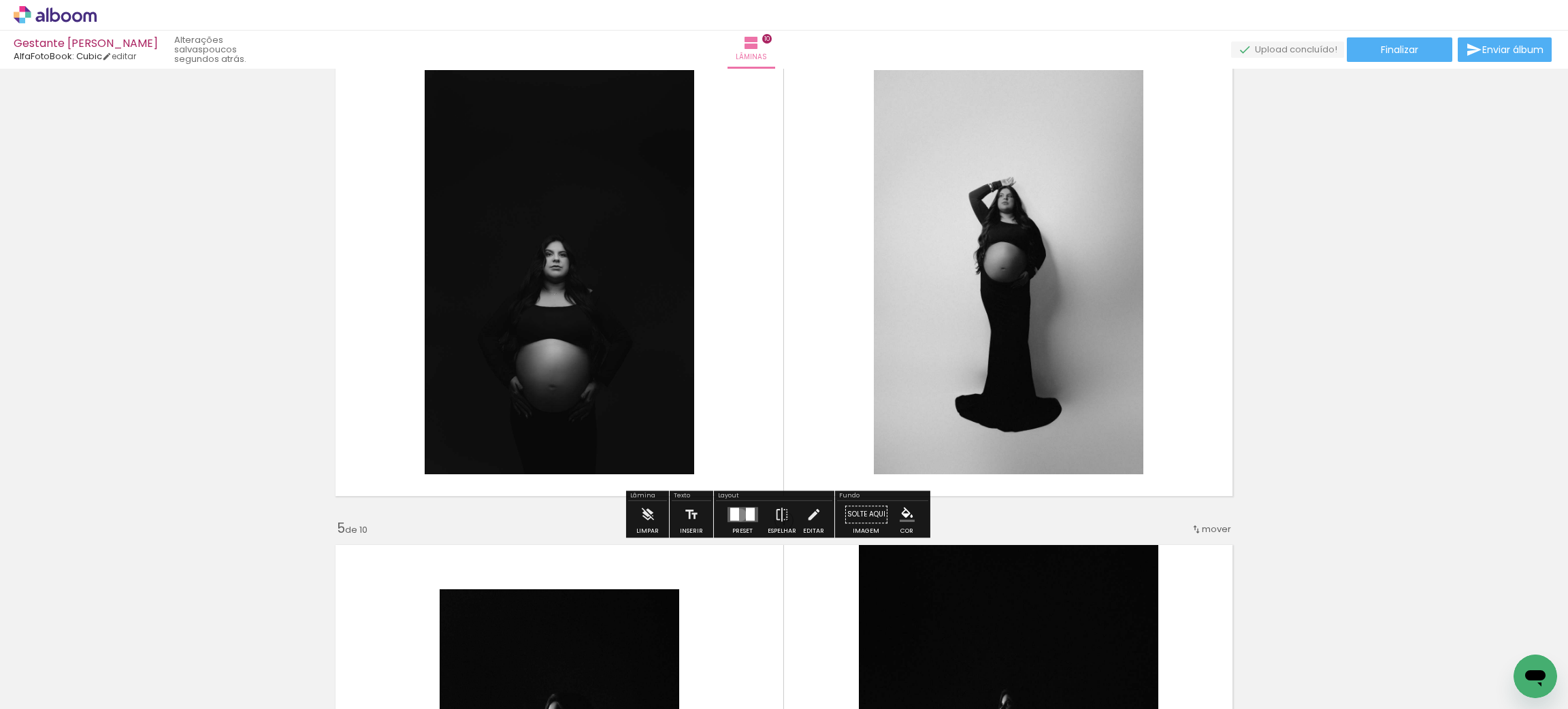
click at [737, 514] on quentale-layouter at bounding box center [742, 515] width 30 height 15
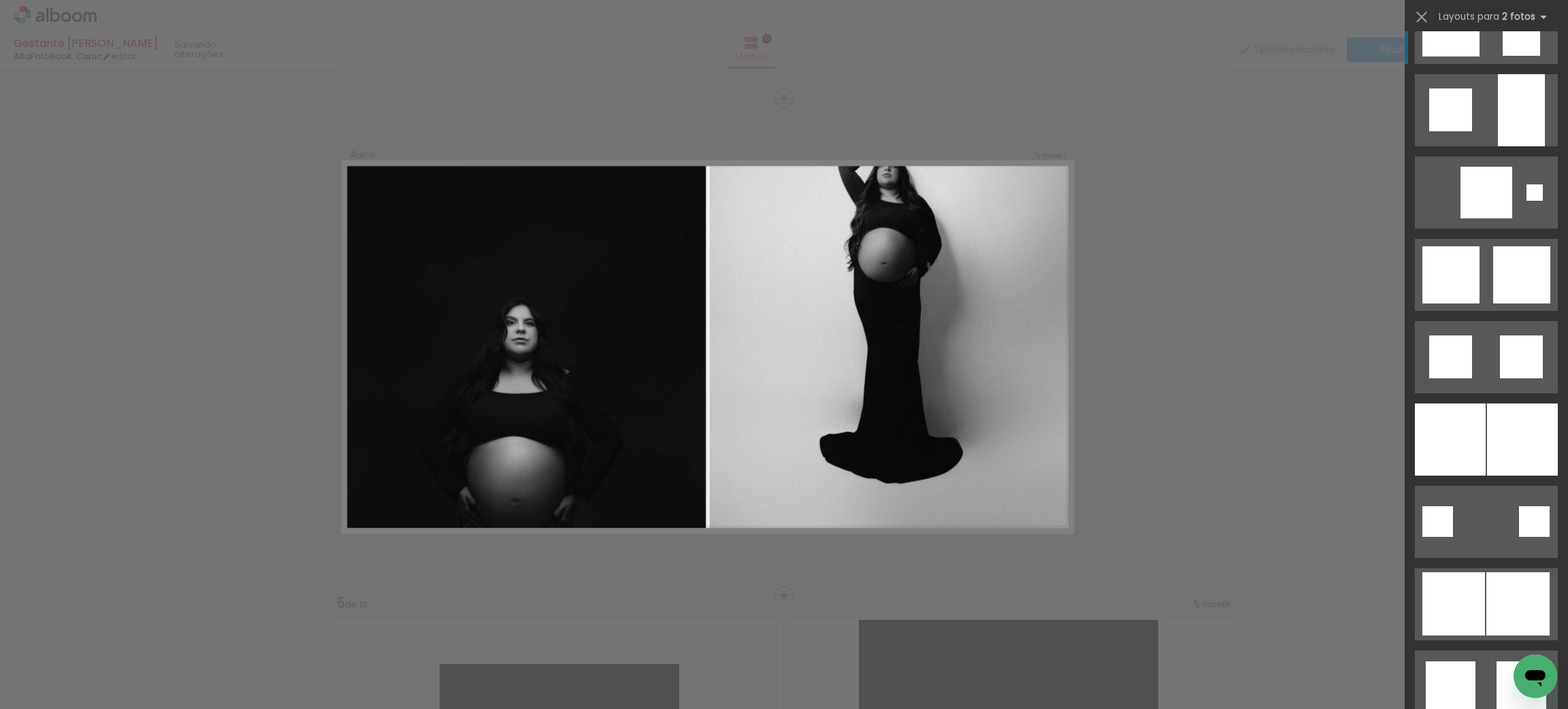
scroll to position [1288, 0]
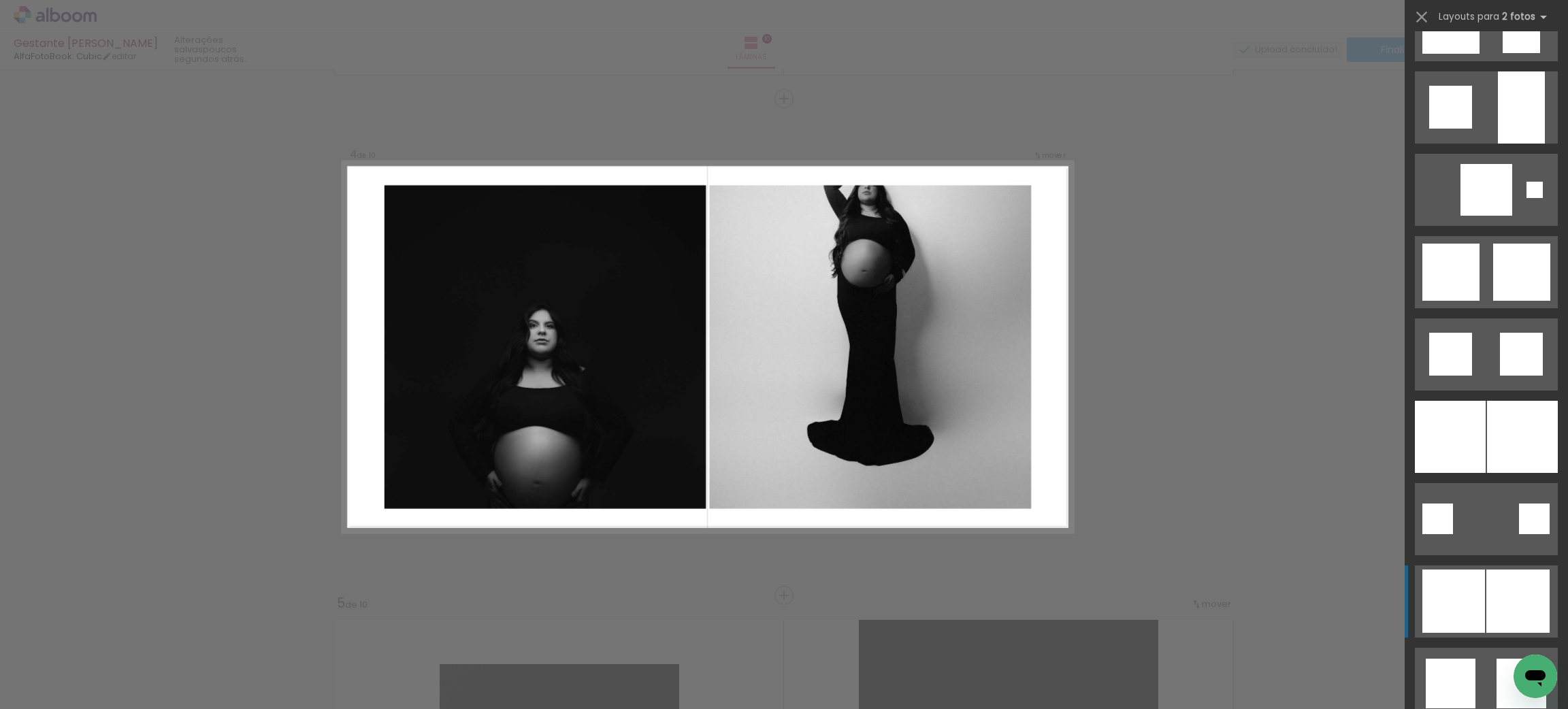
click at [1486, 579] on div at bounding box center [1518, 601] width 63 height 63
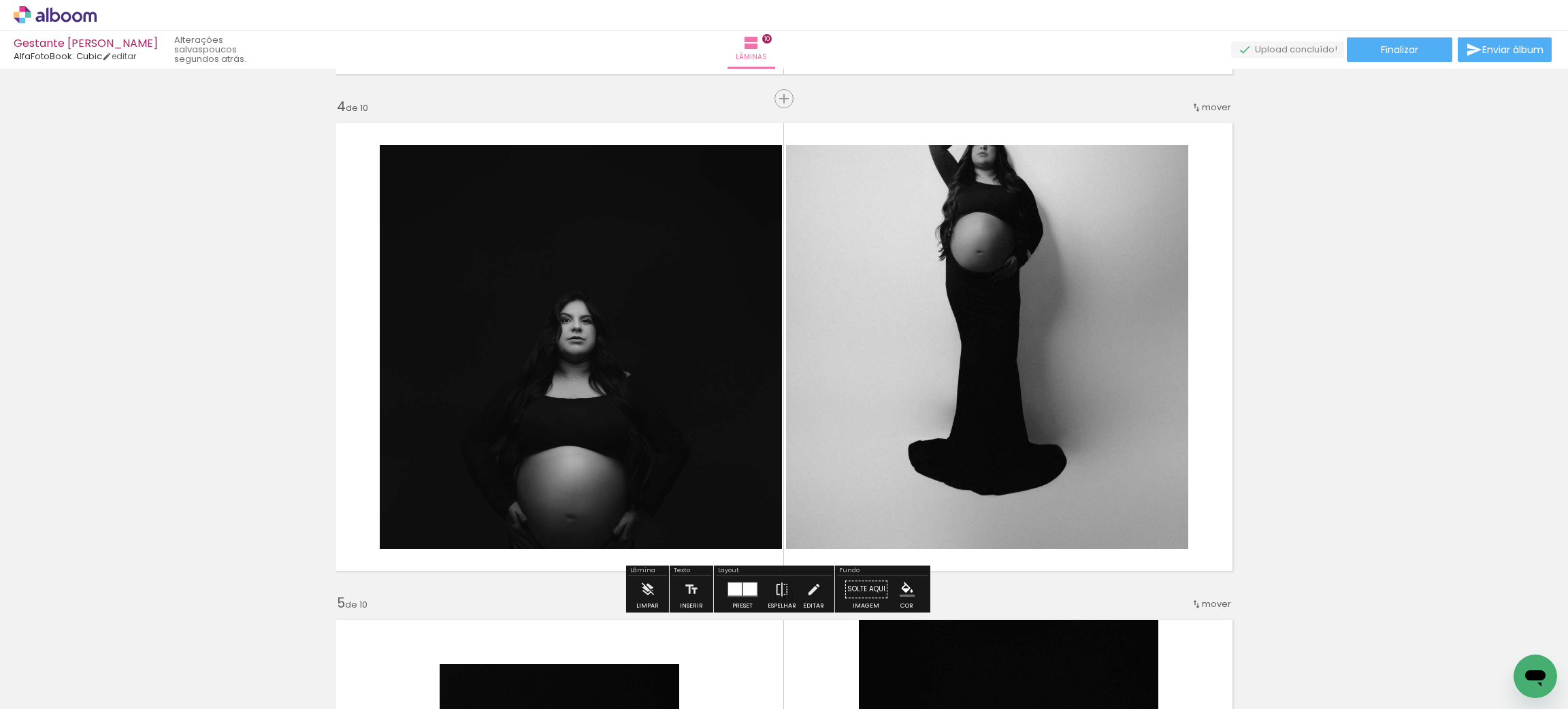
click at [1077, 321] on quentale-photo at bounding box center [987, 347] width 403 height 404
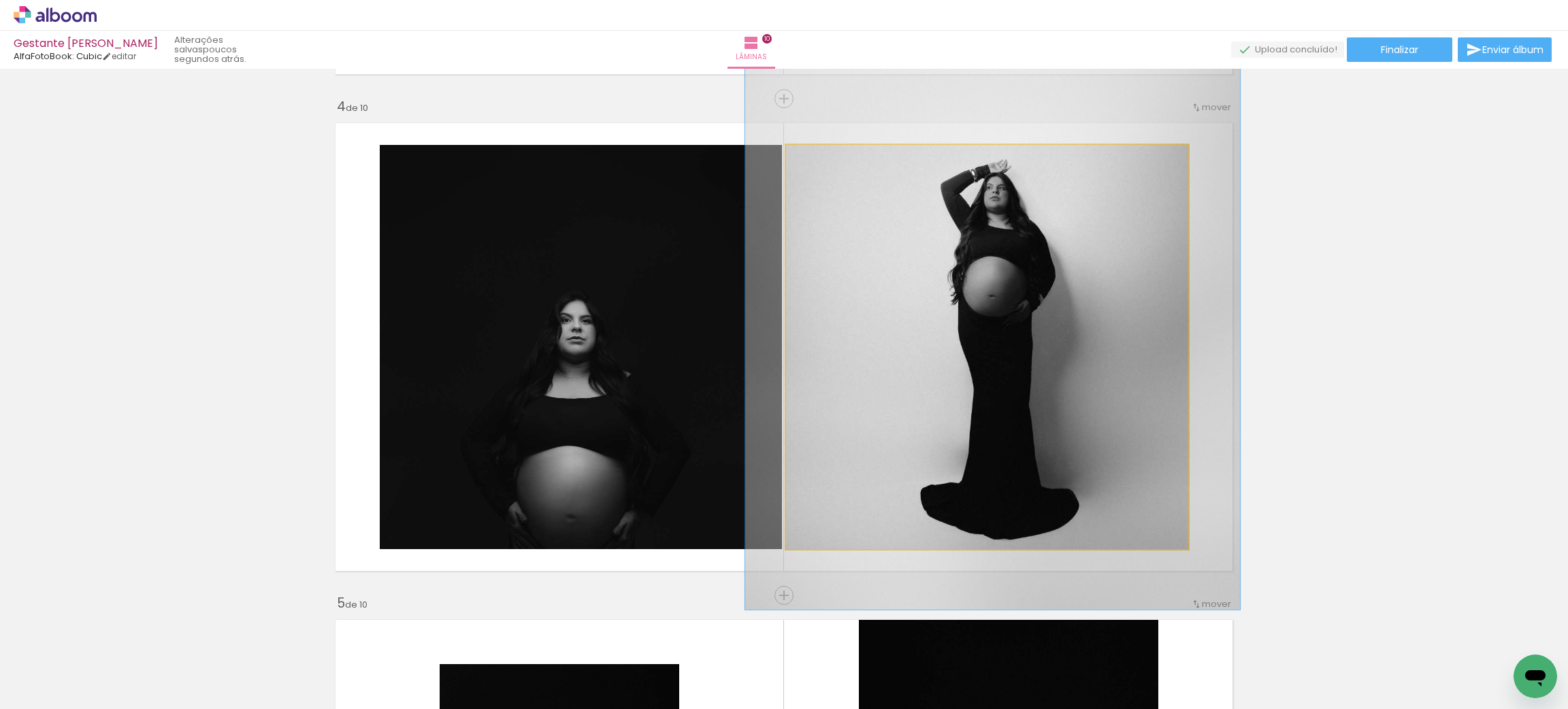
drag, startPoint x: 1077, startPoint y: 321, endPoint x: 1090, endPoint y: 365, distance: 45.9
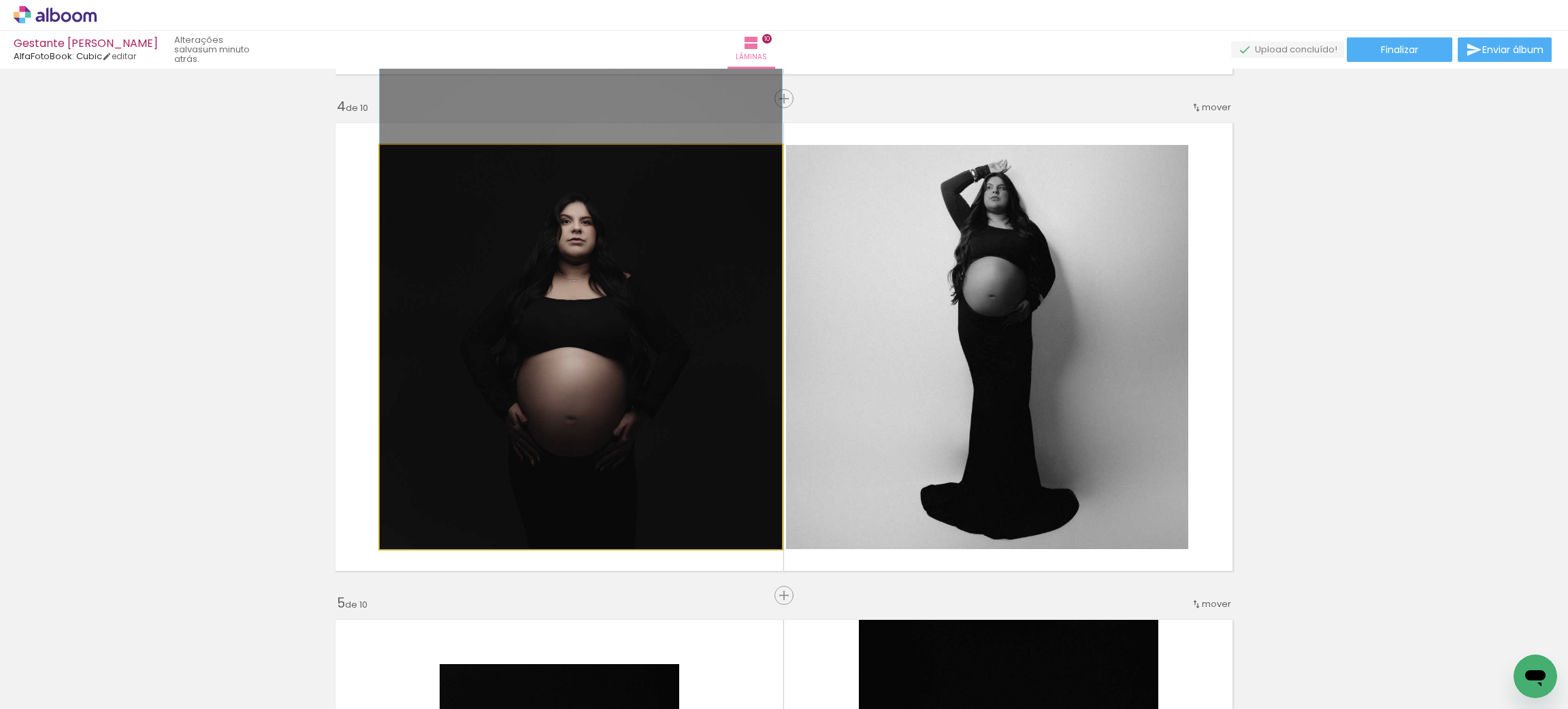
drag, startPoint x: 657, startPoint y: 383, endPoint x: 622, endPoint y: 255, distance: 132.7
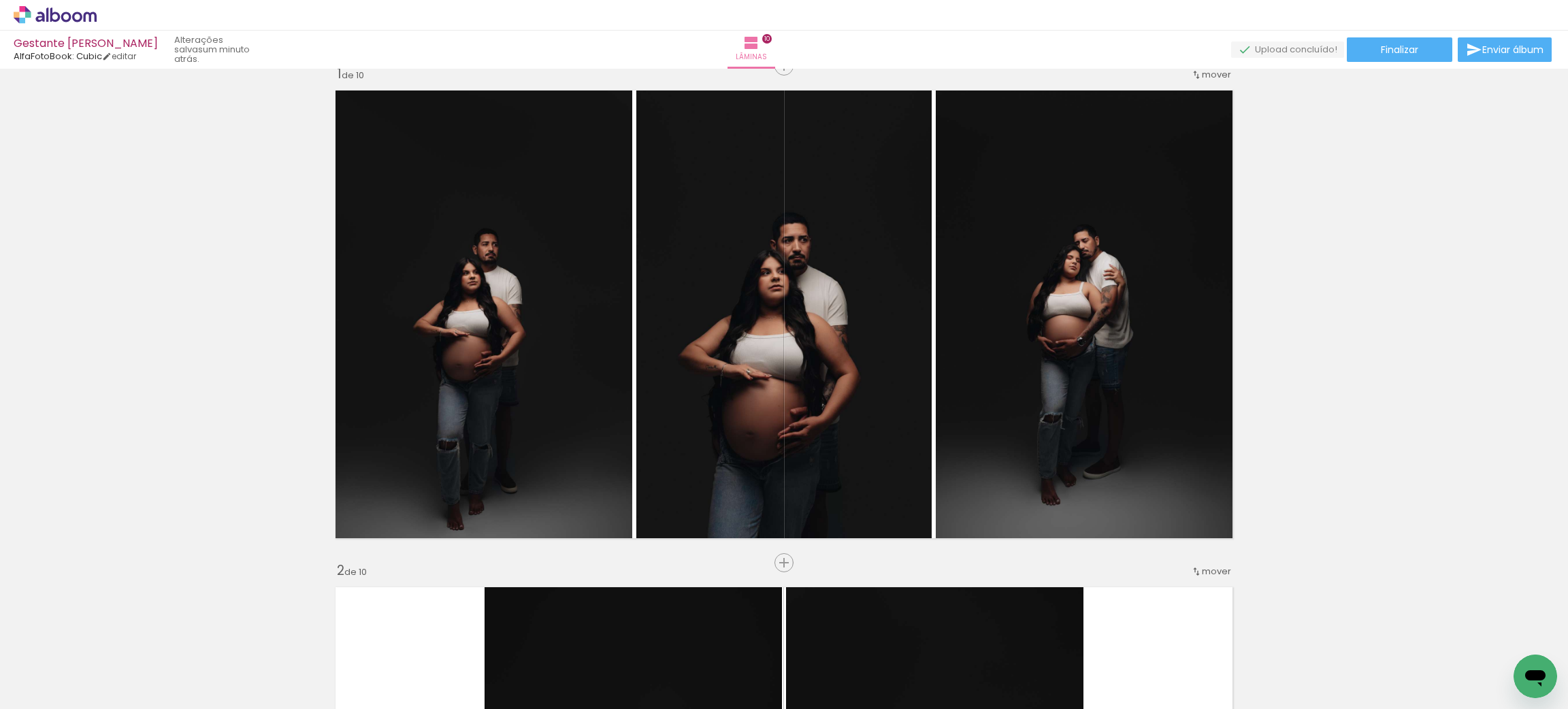
scroll to position [0, 0]
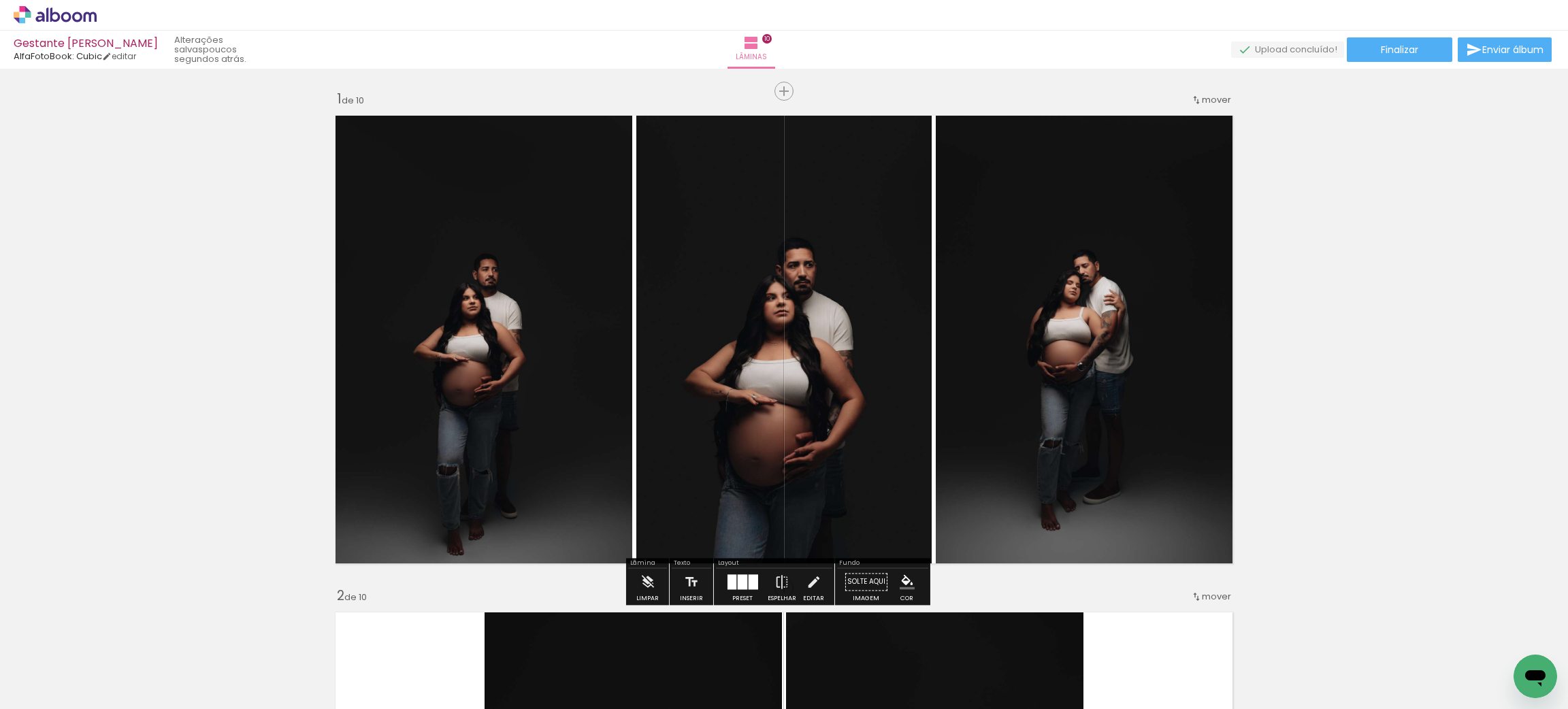
click at [740, 586] on div at bounding box center [741, 582] width 9 height 15
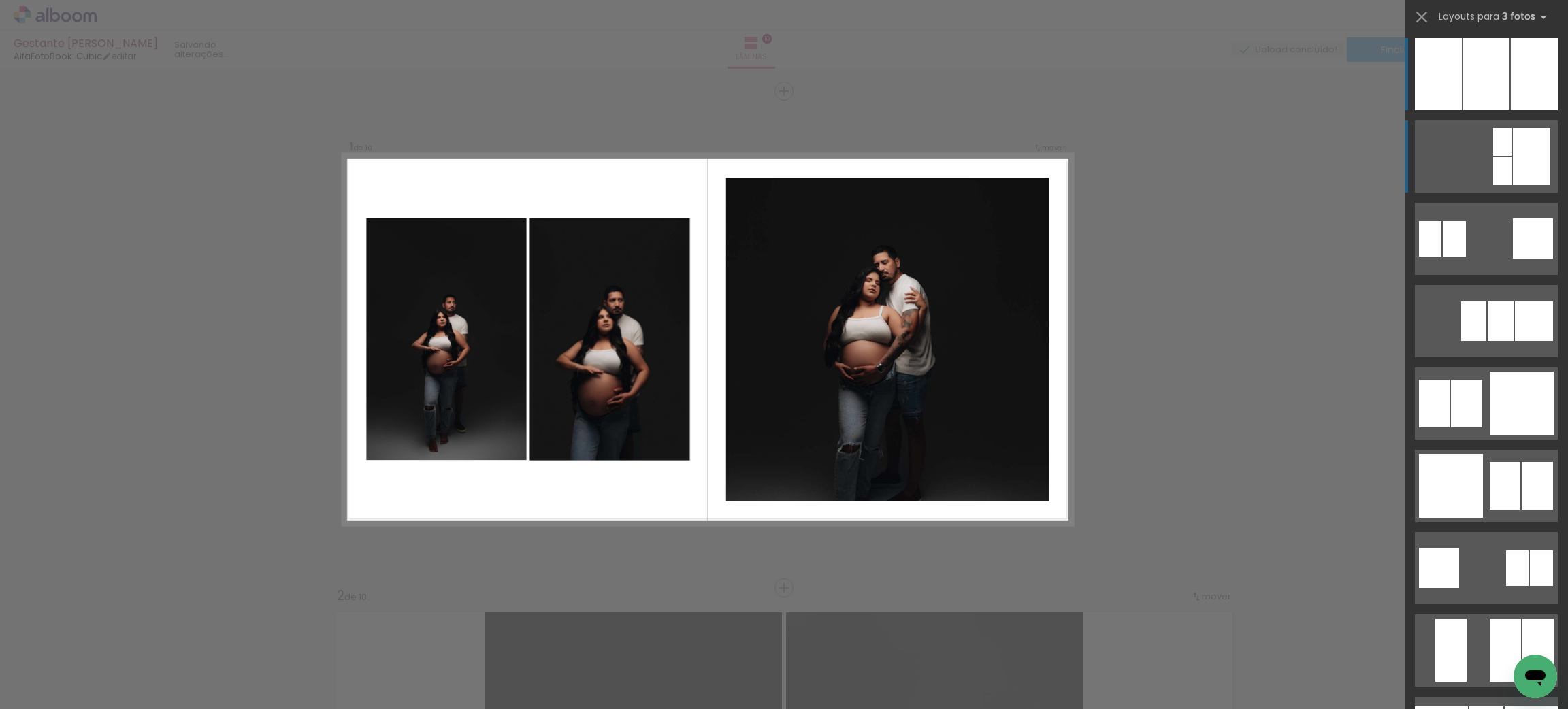
scroll to position [1235, 0]
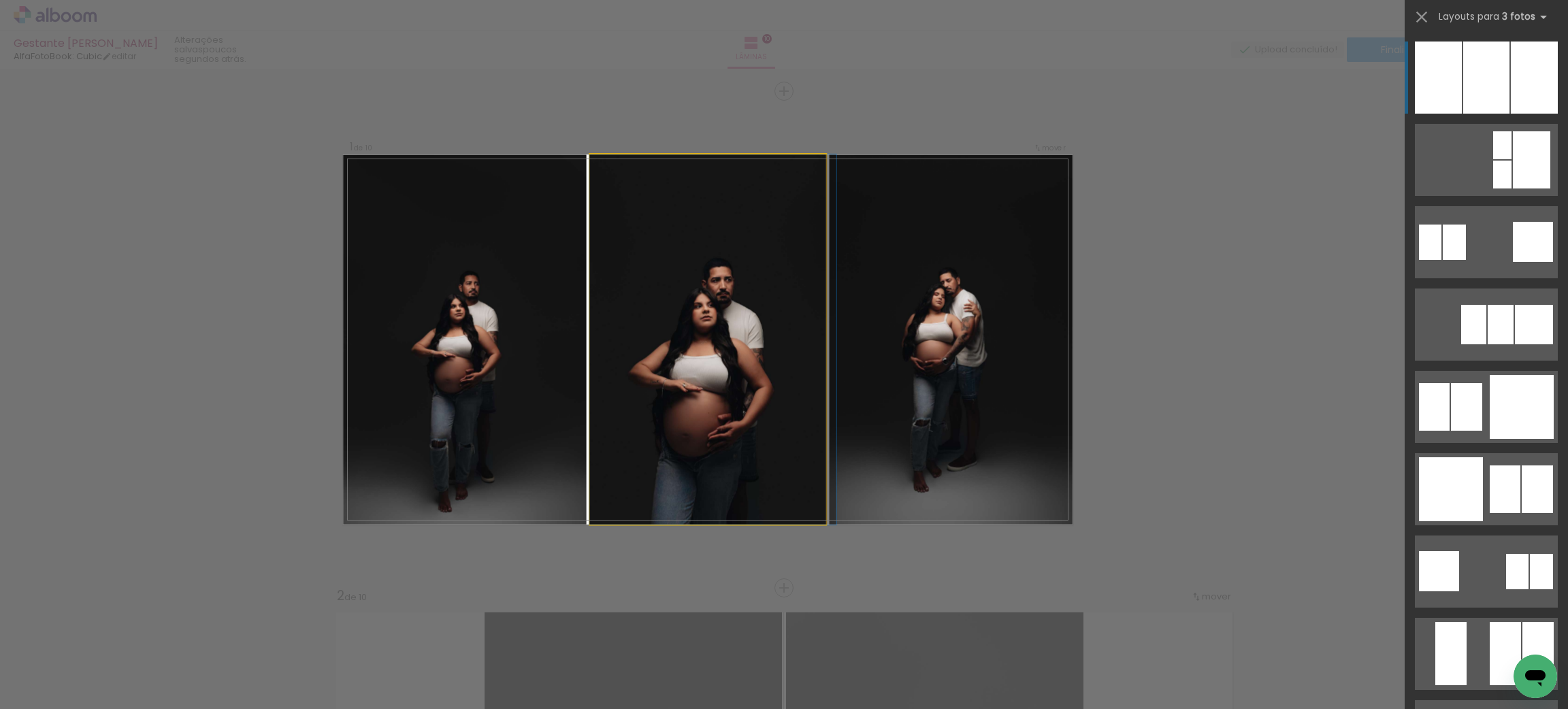
drag, startPoint x: 740, startPoint y: 420, endPoint x: 760, endPoint y: 396, distance: 31.2
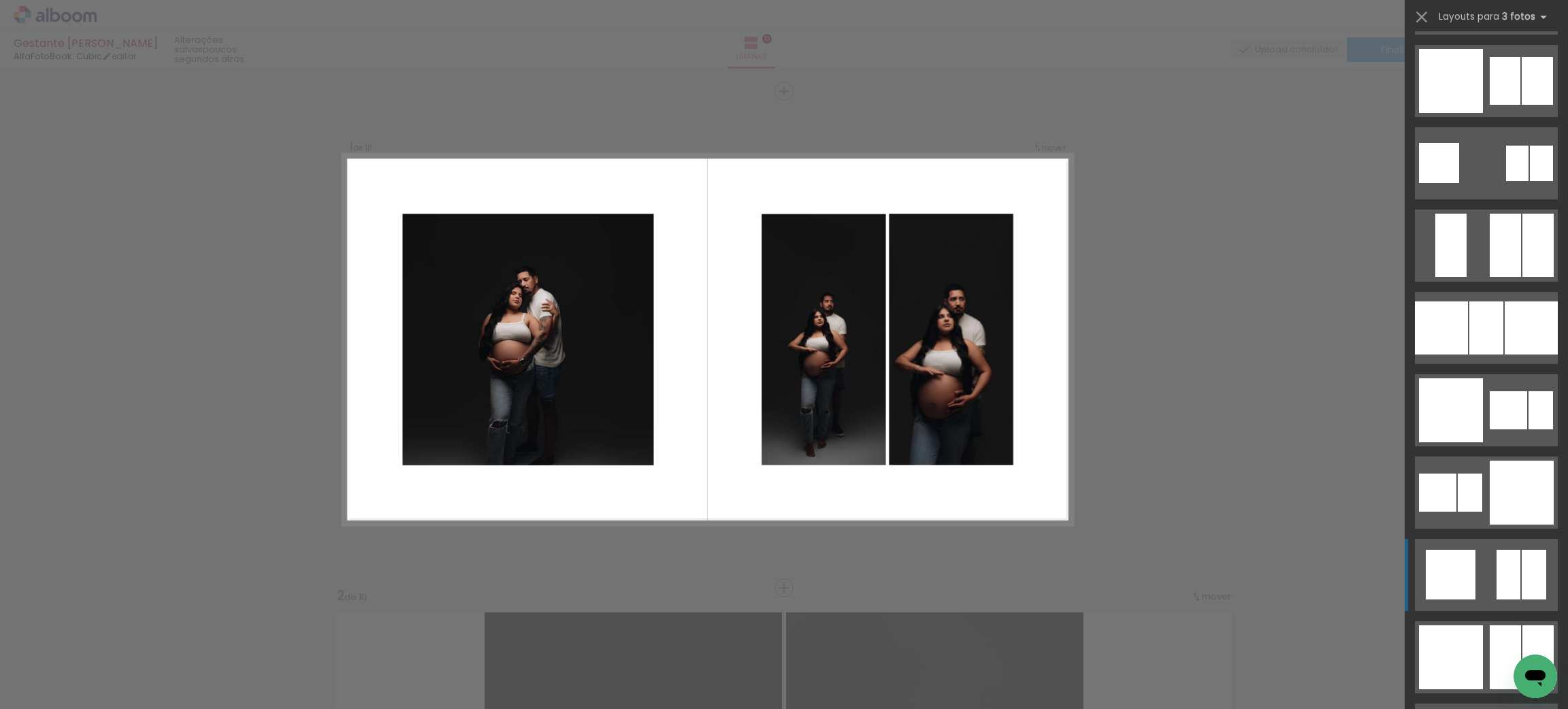
scroll to position [1746, 0]
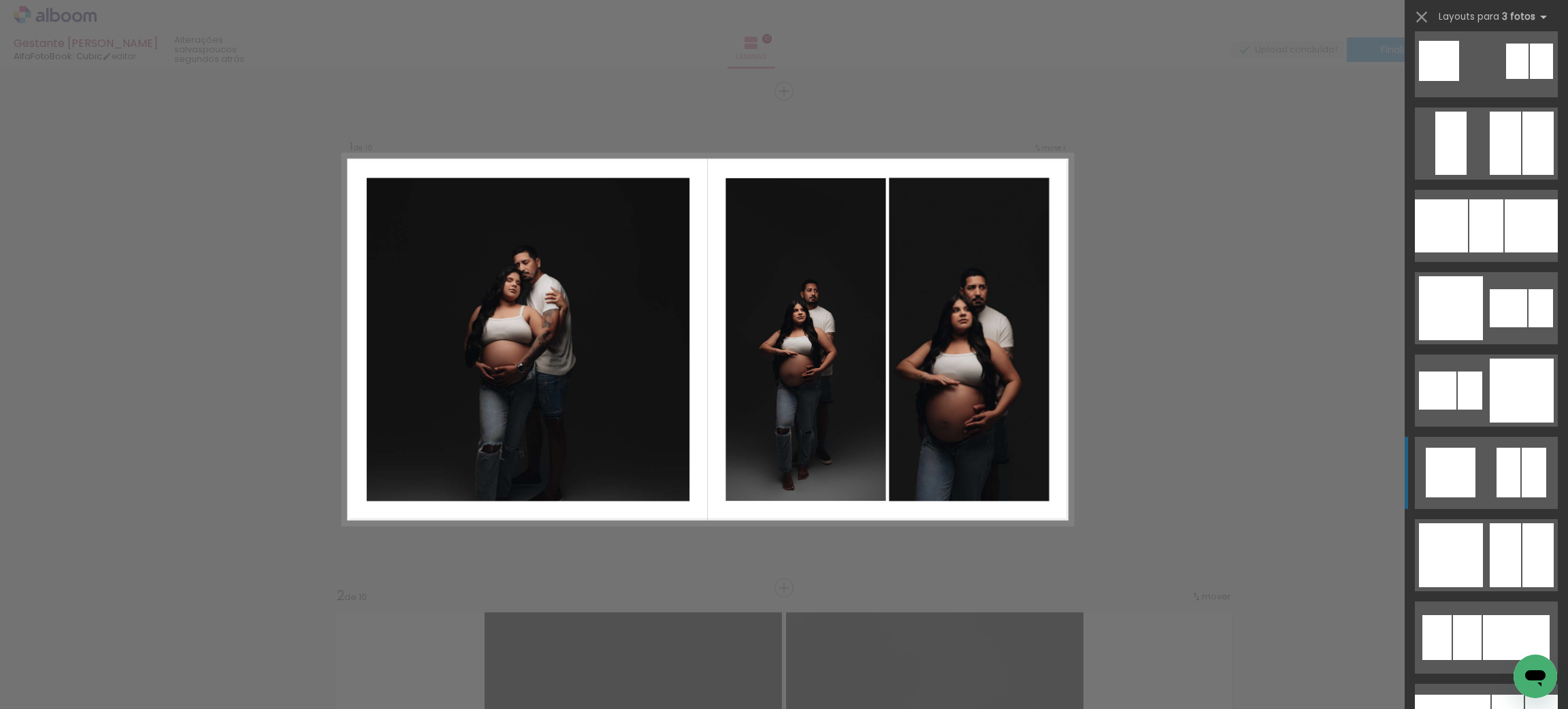
click at [1507, 549] on div at bounding box center [1505, 555] width 31 height 64
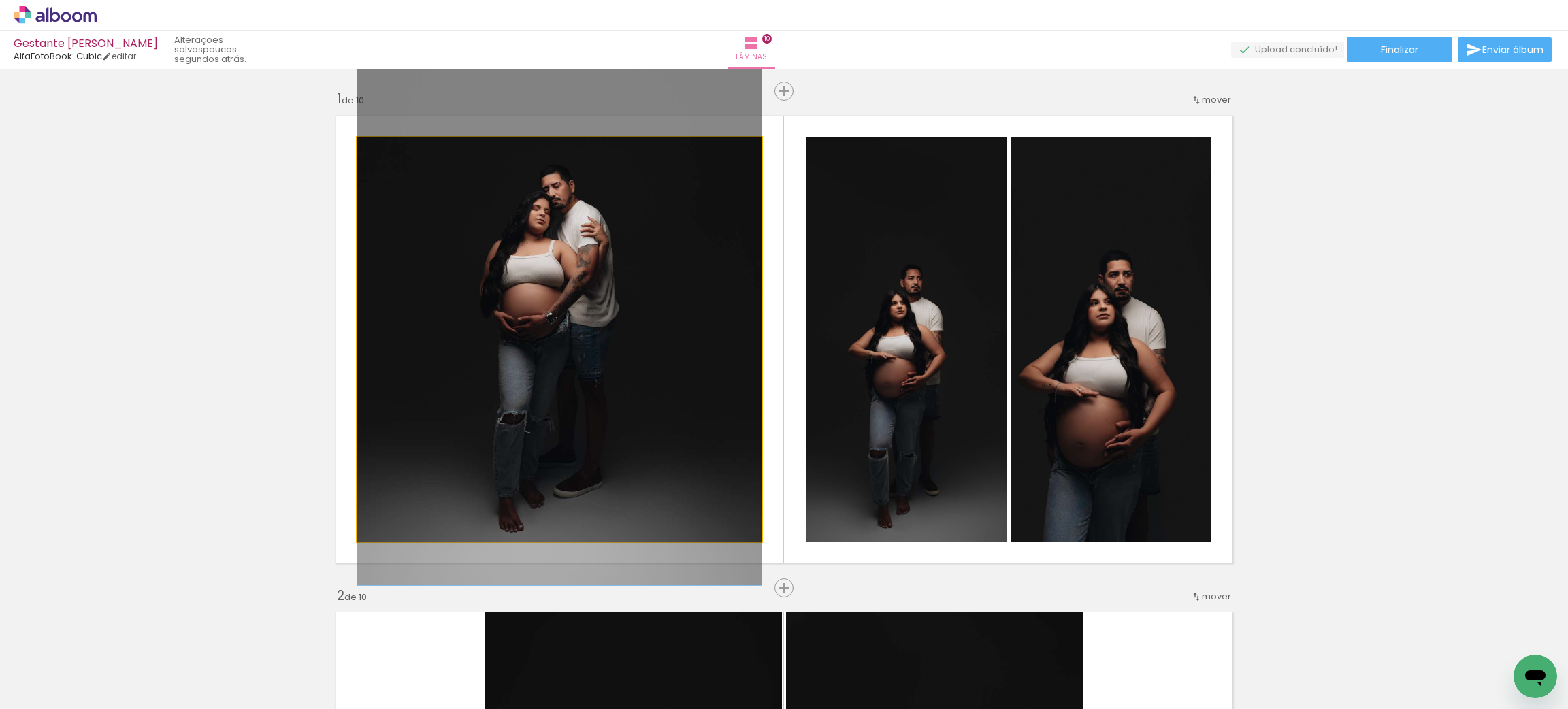
drag, startPoint x: 710, startPoint y: 424, endPoint x: 690, endPoint y: 367, distance: 60.4
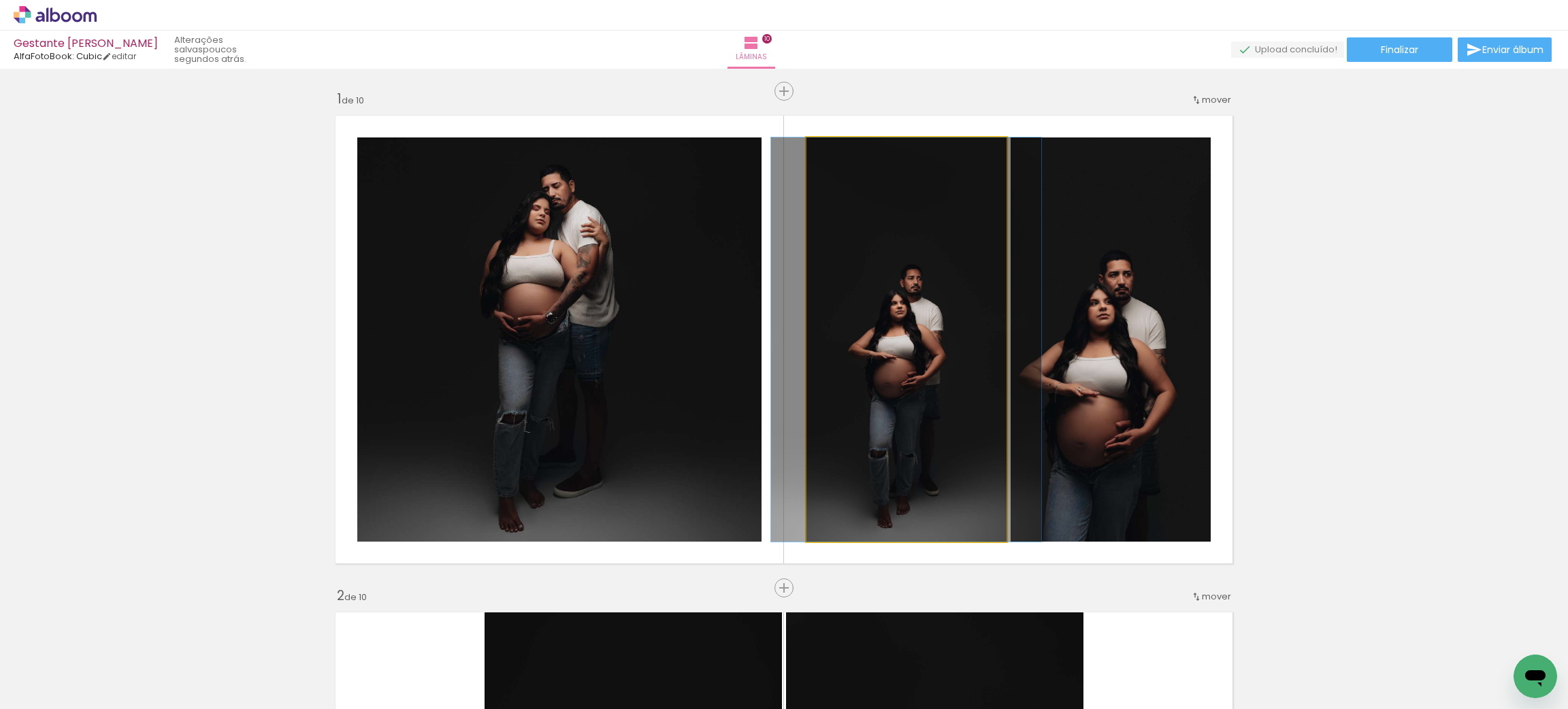
click at [930, 402] on quentale-photo at bounding box center [907, 339] width 200 height 404
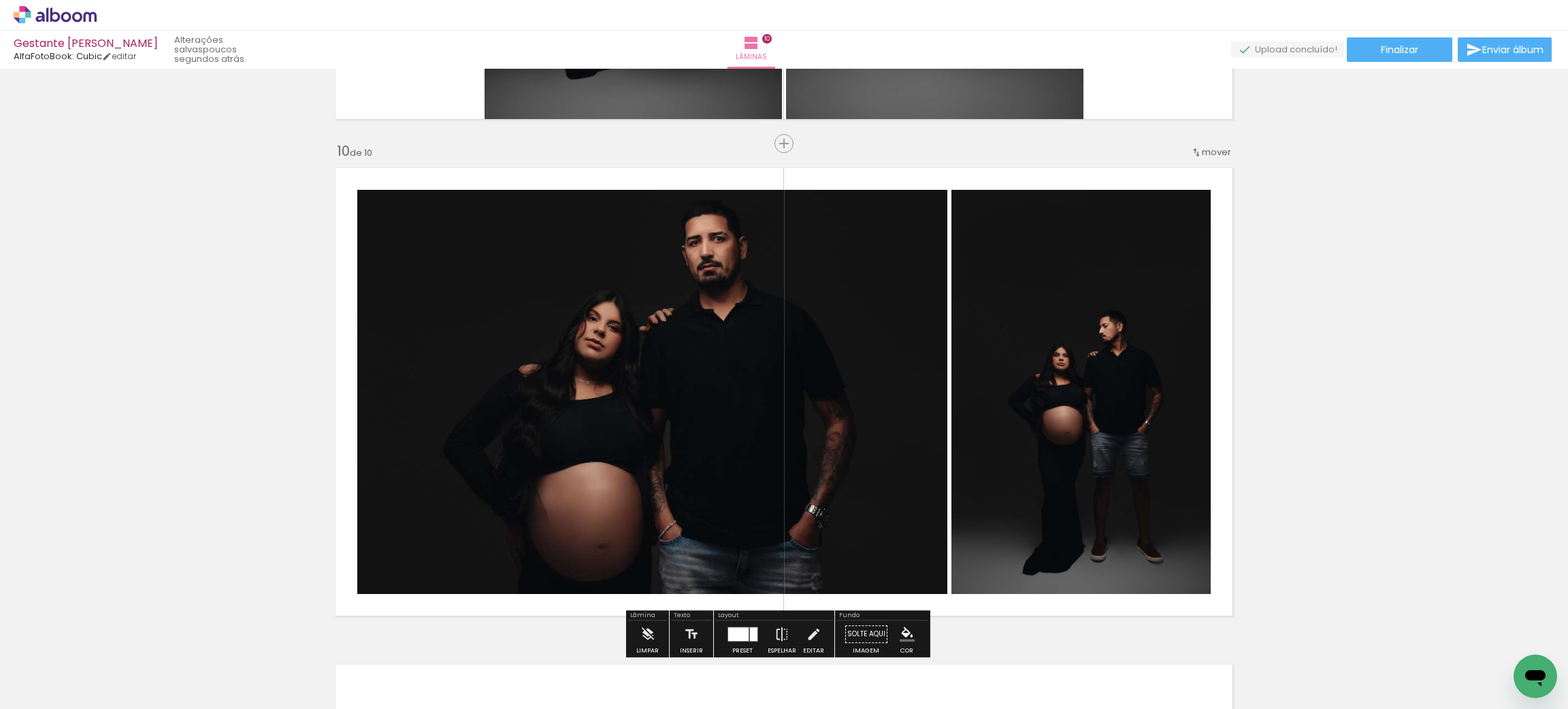
scroll to position [4451, 0]
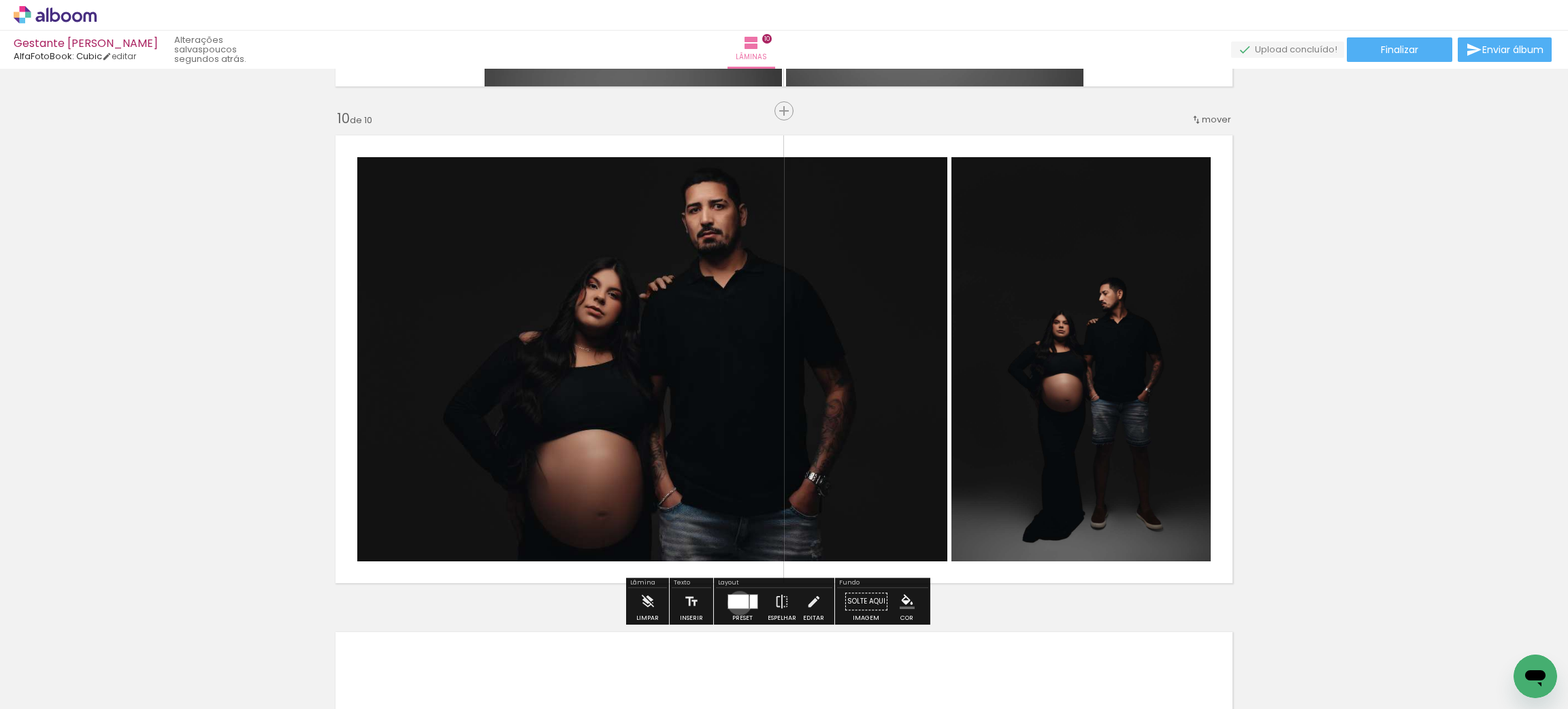
click at [737, 603] on div at bounding box center [738, 601] width 20 height 13
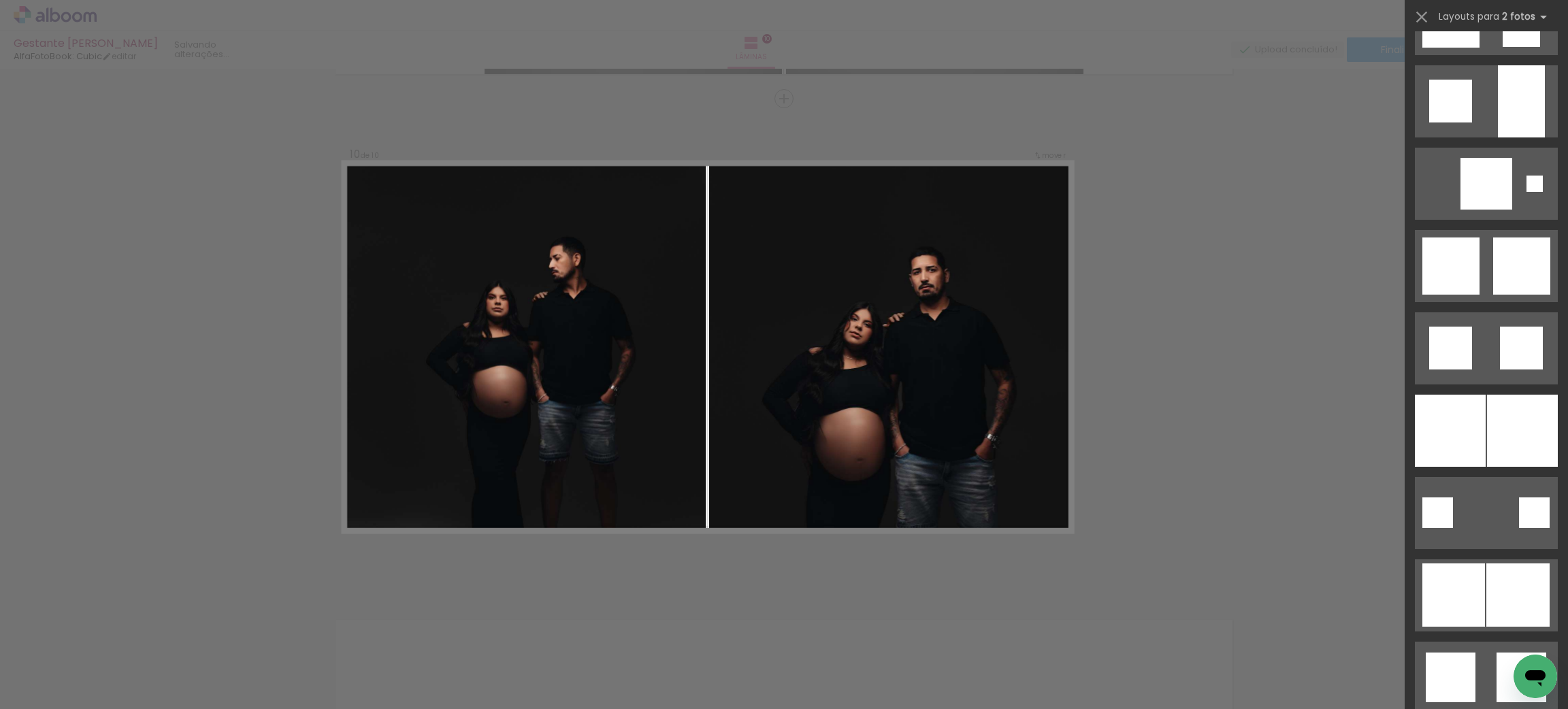
scroll to position [1268, 0]
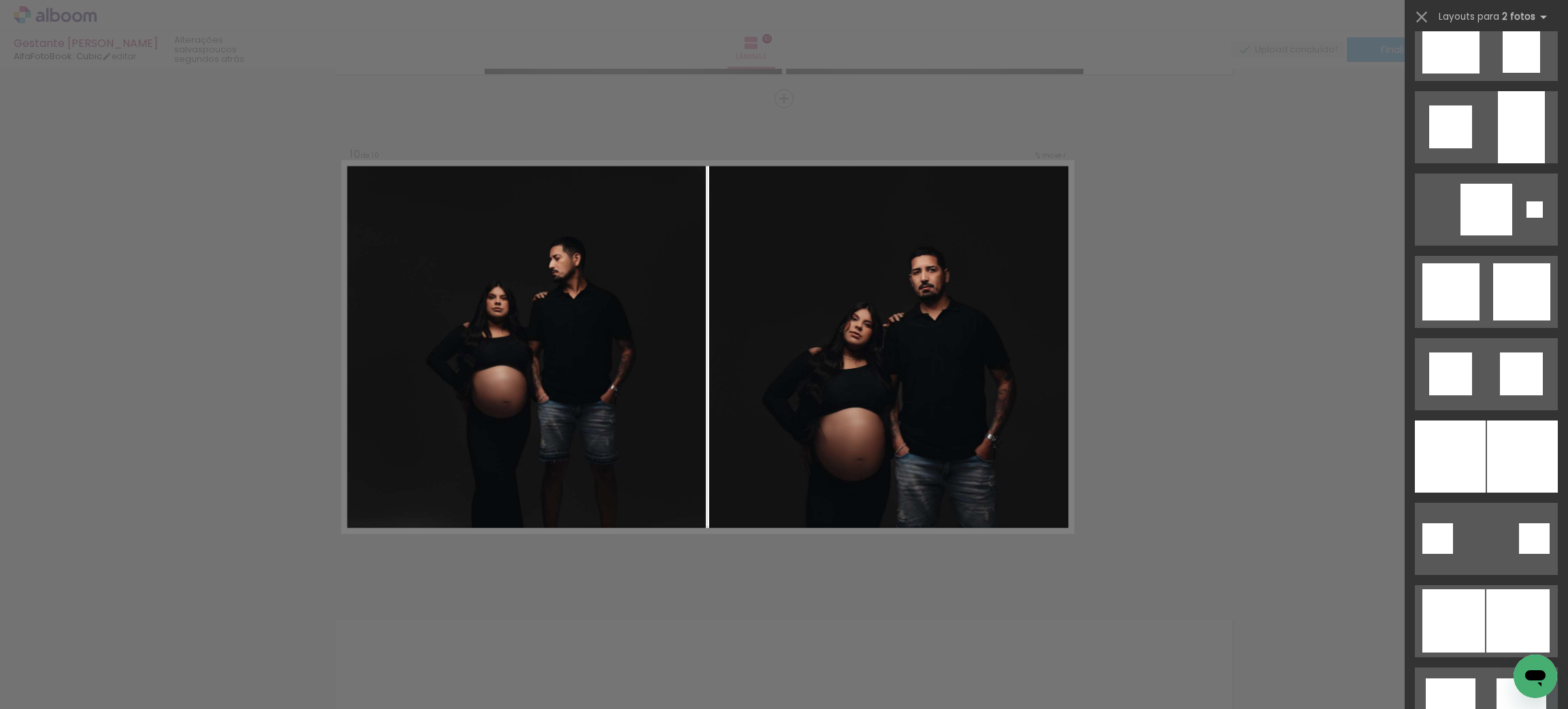
click at [1476, 478] on div at bounding box center [1450, 457] width 71 height 72
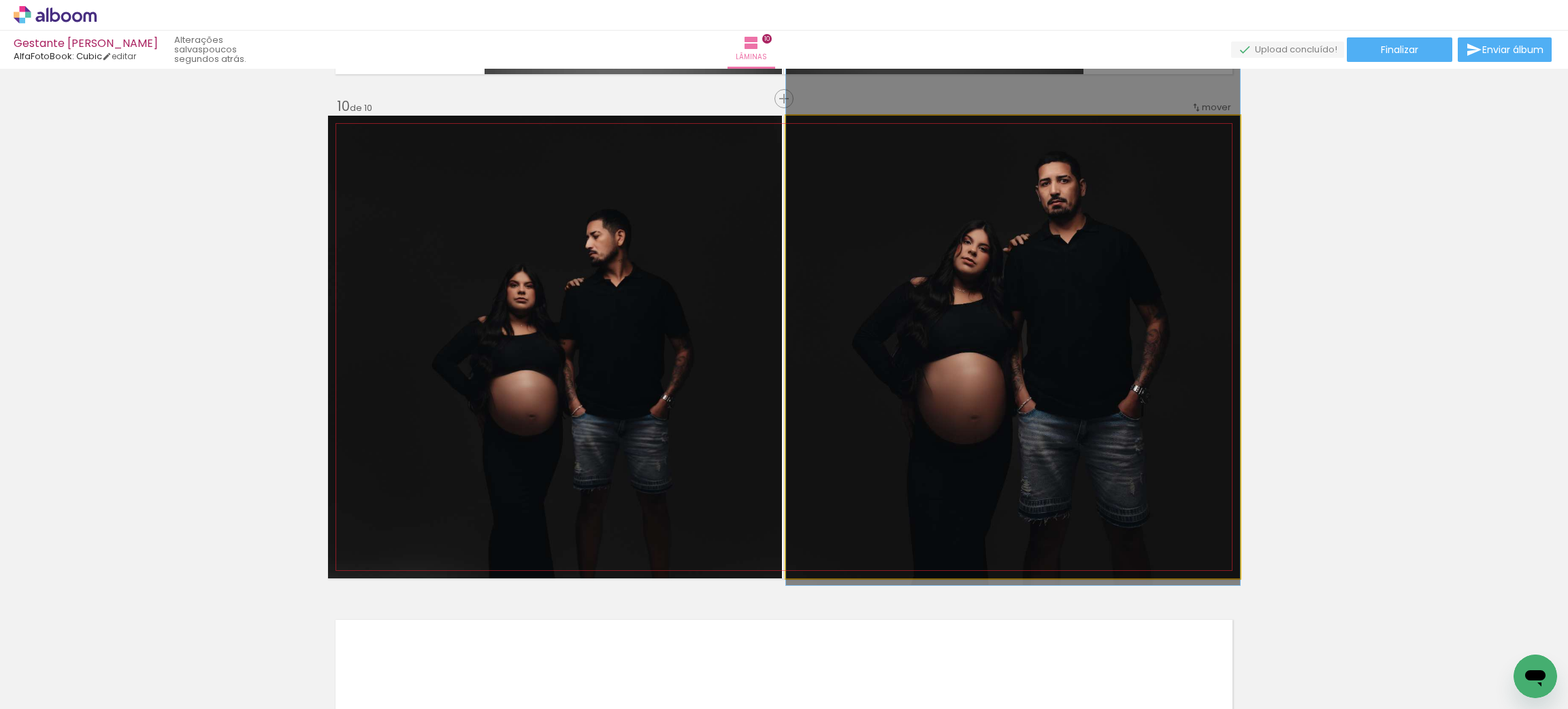
drag, startPoint x: 1143, startPoint y: 382, endPoint x: 1132, endPoint y: 312, distance: 70.9
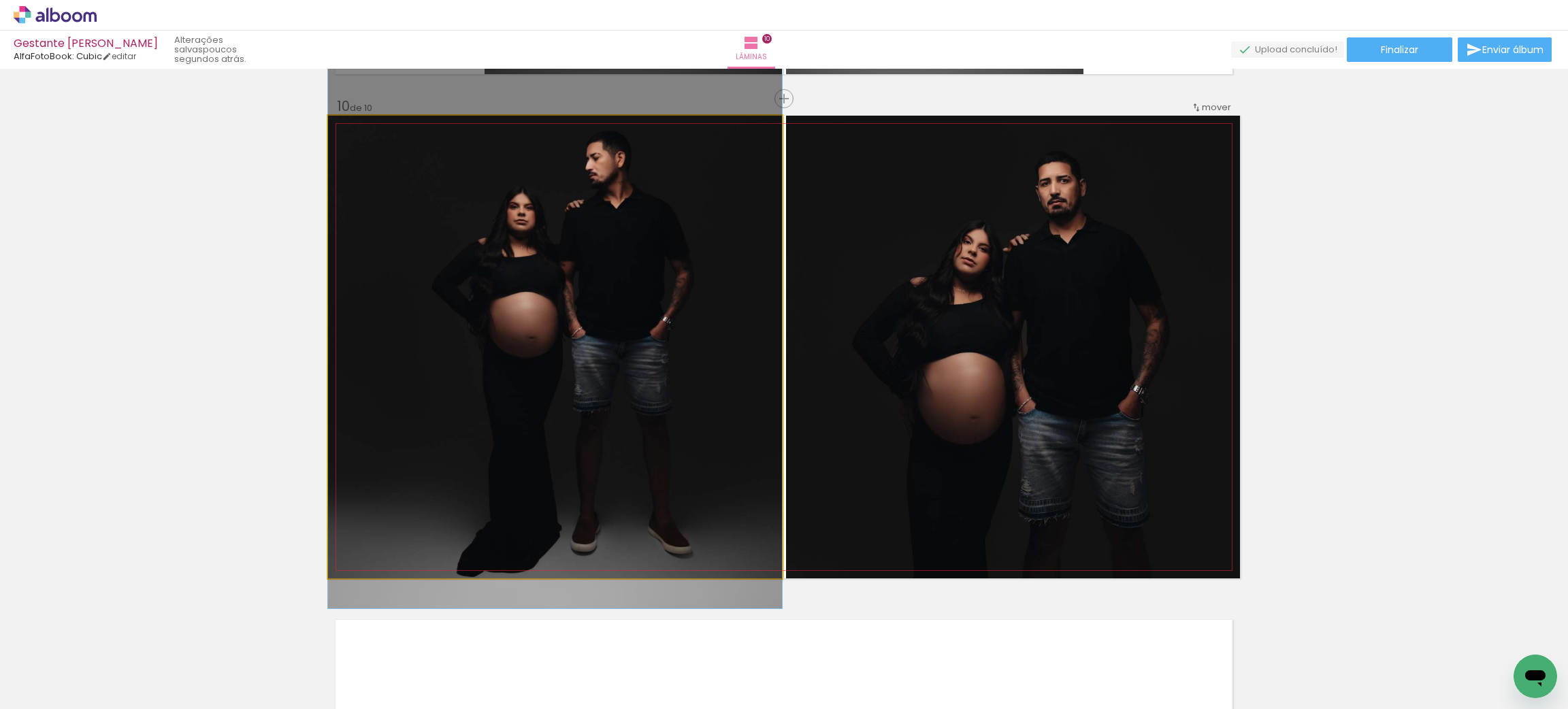
drag, startPoint x: 622, startPoint y: 375, endPoint x: 604, endPoint y: 297, distance: 80.0
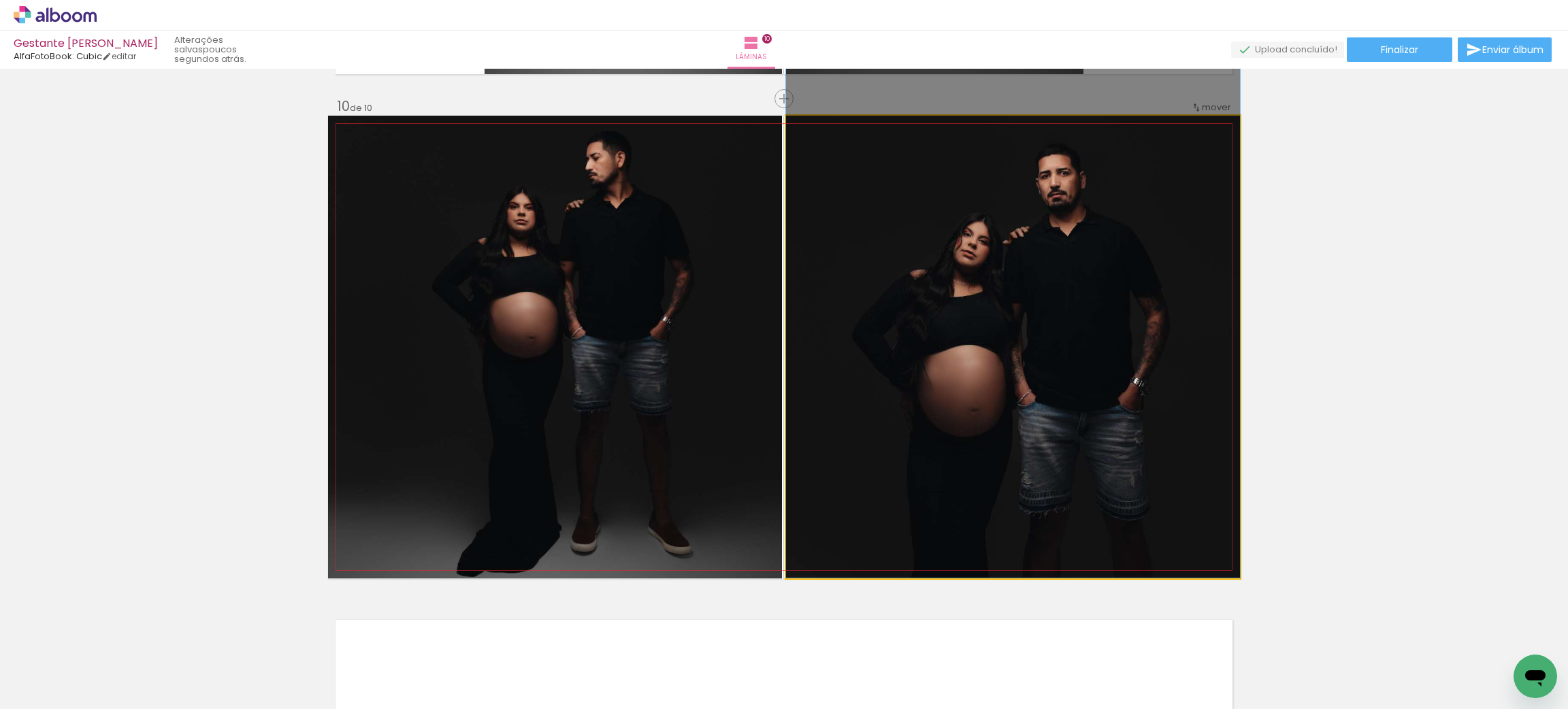
drag, startPoint x: 1152, startPoint y: 378, endPoint x: 1149, endPoint y: 360, distance: 18.2
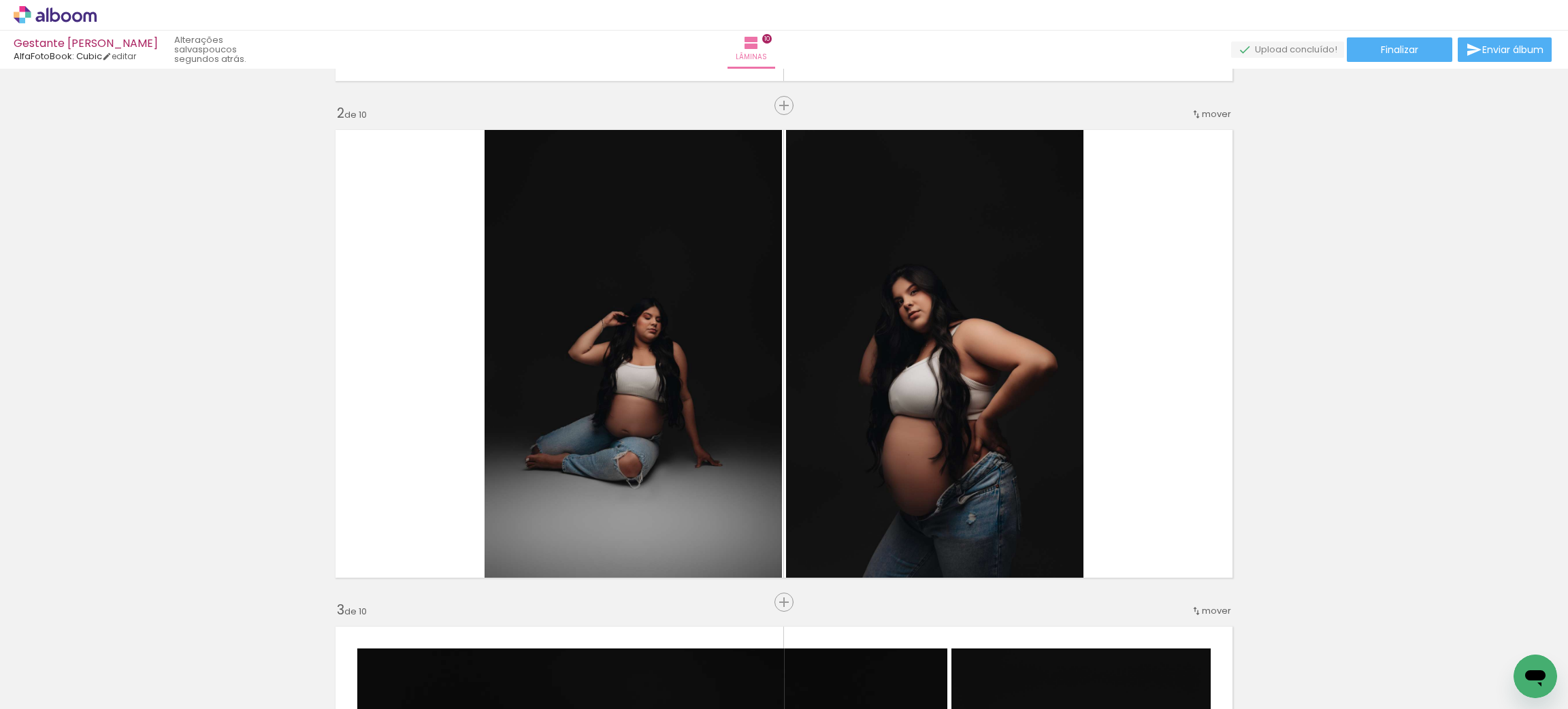
scroll to position [0, 0]
